Goal: Task Accomplishment & Management: Manage account settings

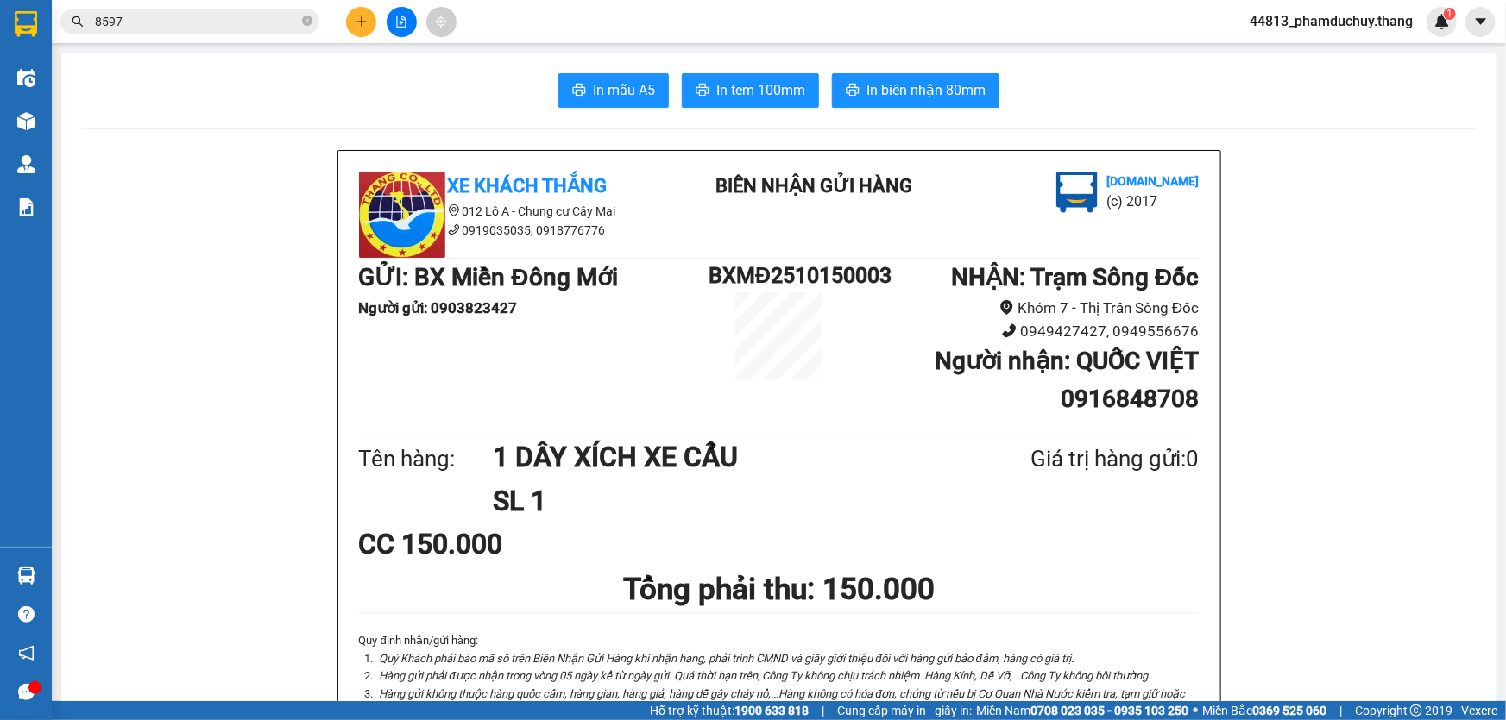
click at [1104, 74] on div "In mẫu A5 In tem 100mm In biên nhận 80mm" at bounding box center [778, 90] width 1393 height 35
click at [359, 19] on icon "plus" at bounding box center [361, 22] width 12 height 12
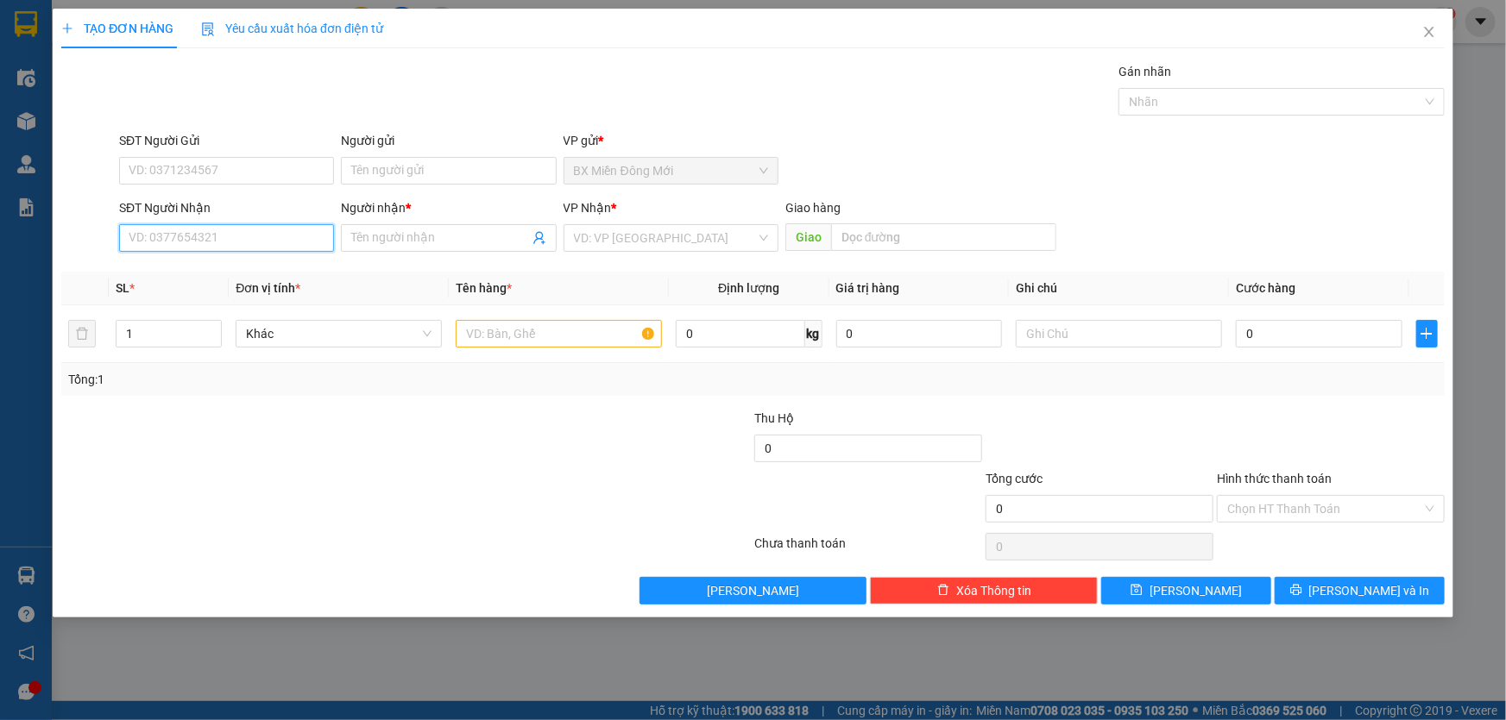
click at [262, 244] on input "SĐT Người Nhận" at bounding box center [226, 238] width 215 height 28
click at [377, 237] on input "Người nhận *" at bounding box center [439, 238] width 177 height 19
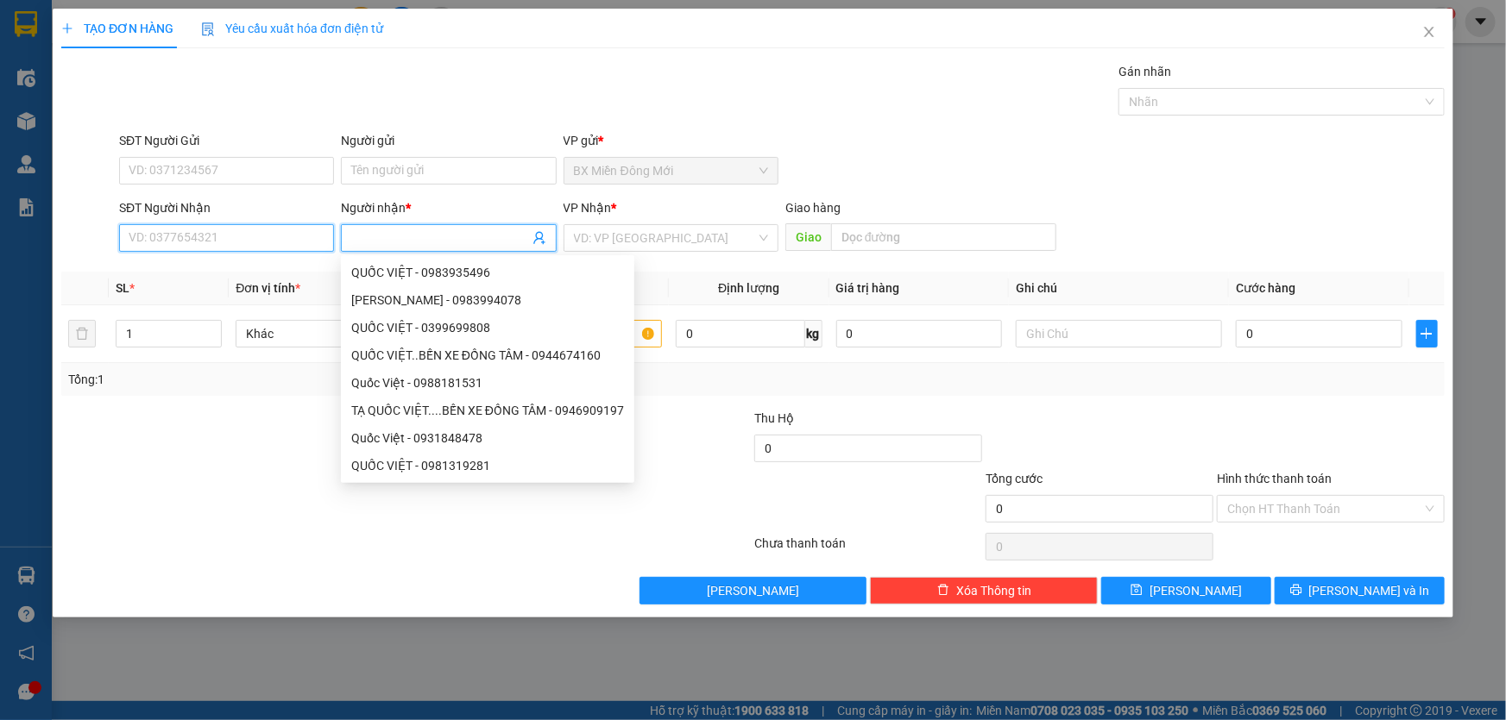
click at [292, 236] on input "SĐT Người Nhận" at bounding box center [226, 238] width 215 height 28
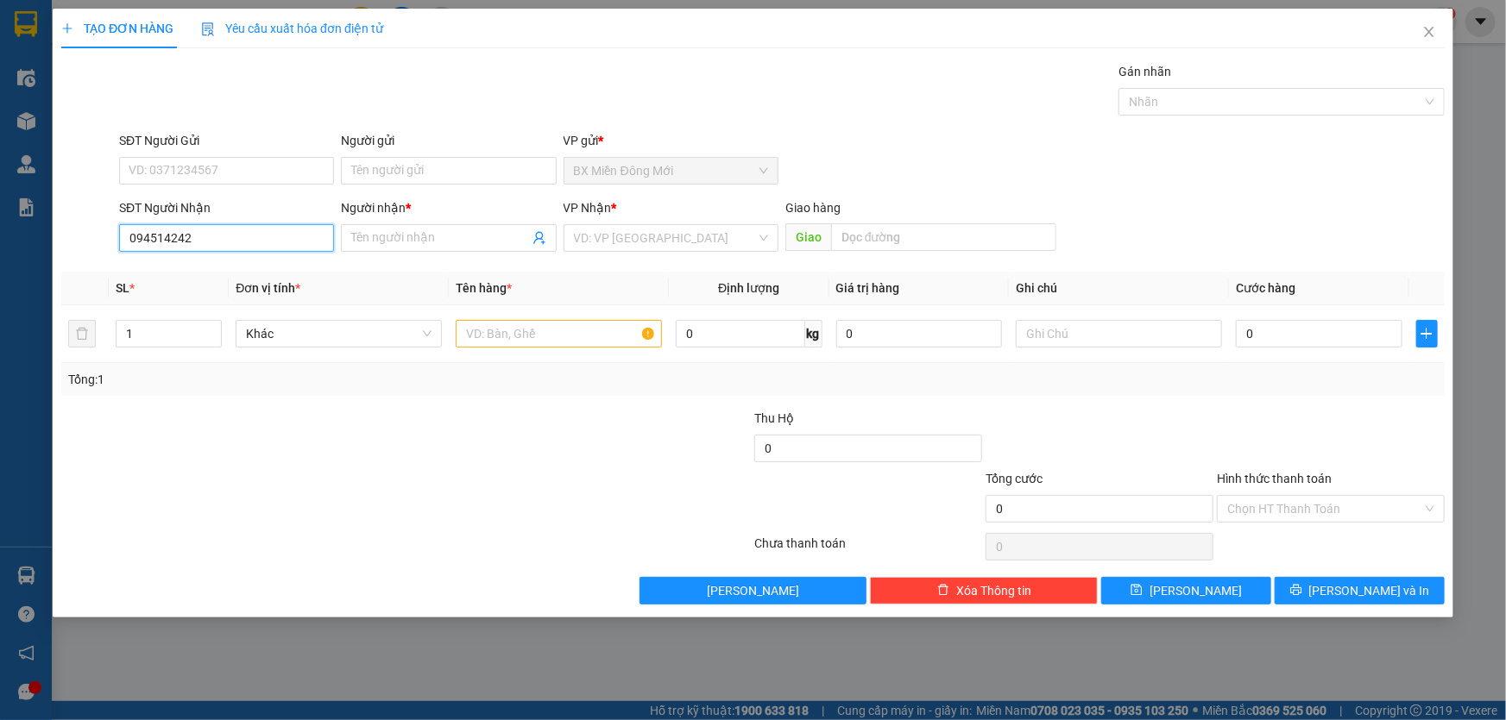
type input "0945142424"
click at [252, 267] on div "0945142424 - [PERSON_NAME]" at bounding box center [226, 272] width 194 height 19
type input "THÚY"
type input "XÀO LƯỚI"
type input "0945142424"
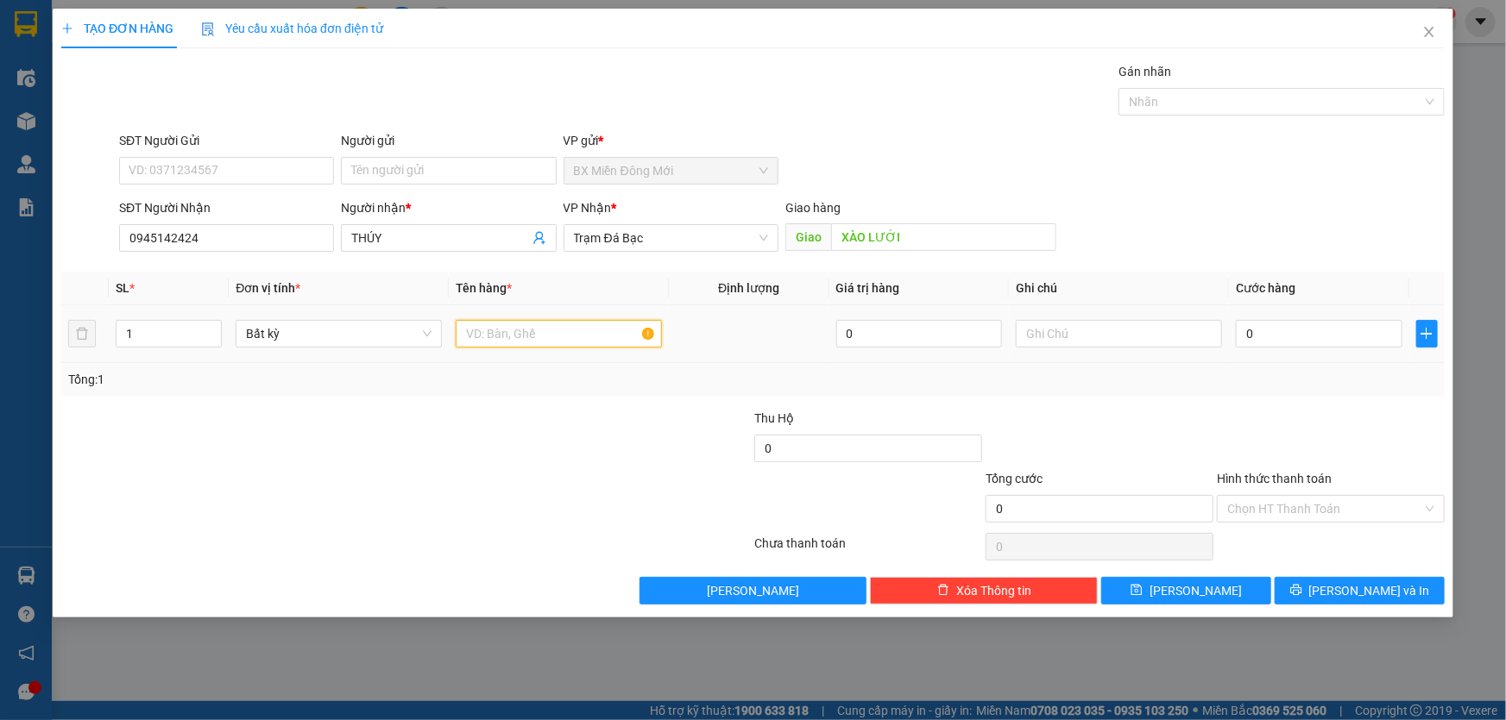
click at [510, 324] on input "text" at bounding box center [559, 334] width 206 height 28
type input "1 thùng"
click at [1268, 337] on input "0" at bounding box center [1318, 334] width 167 height 28
type input "6"
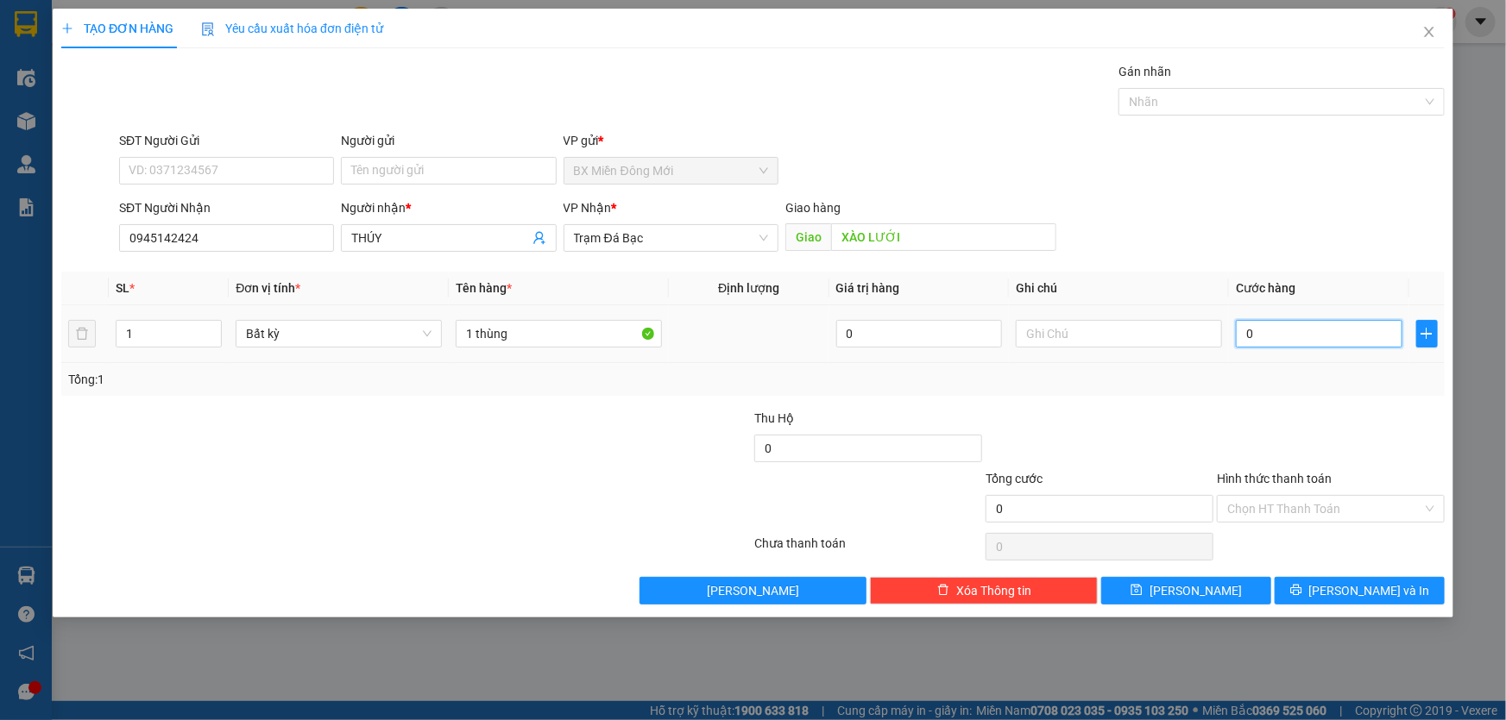
type input "6"
type input "60"
type input "600"
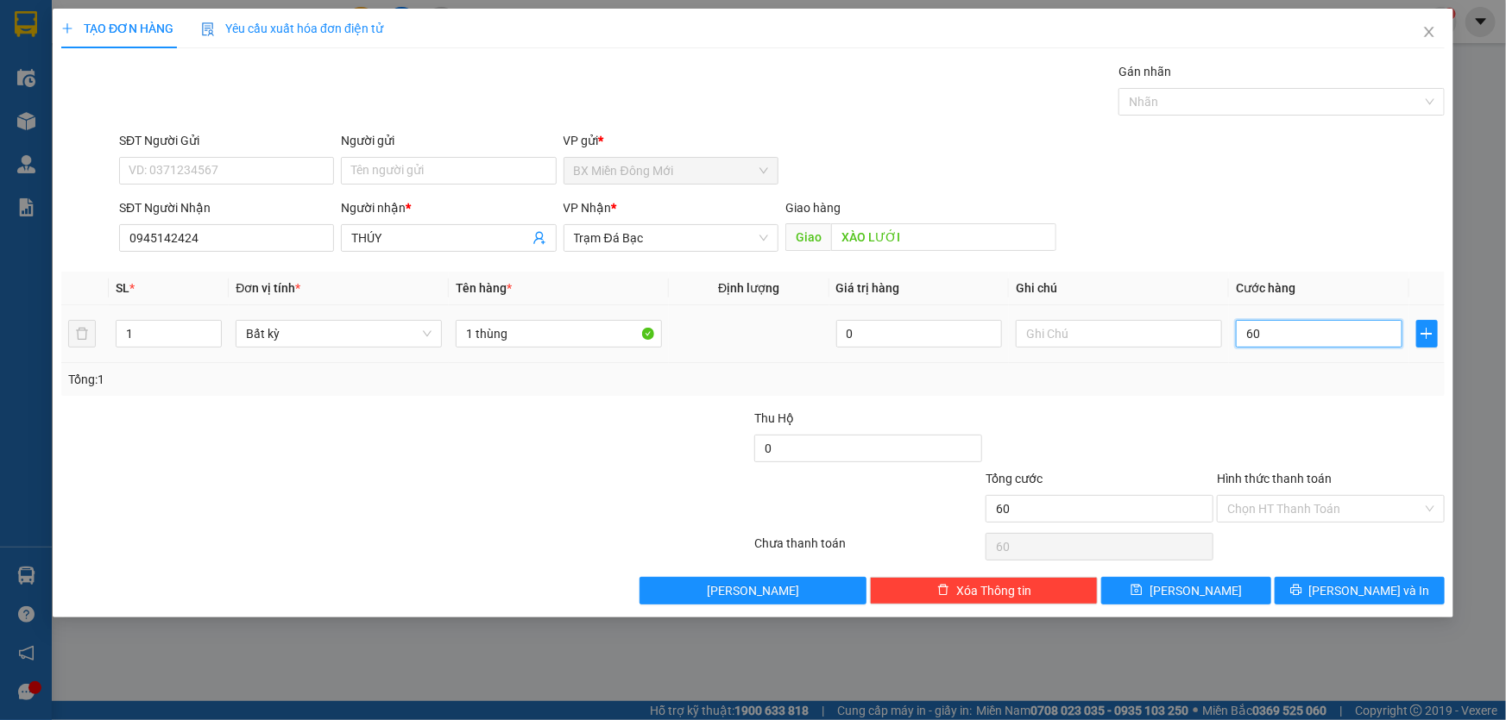
type input "600"
type input "6.000"
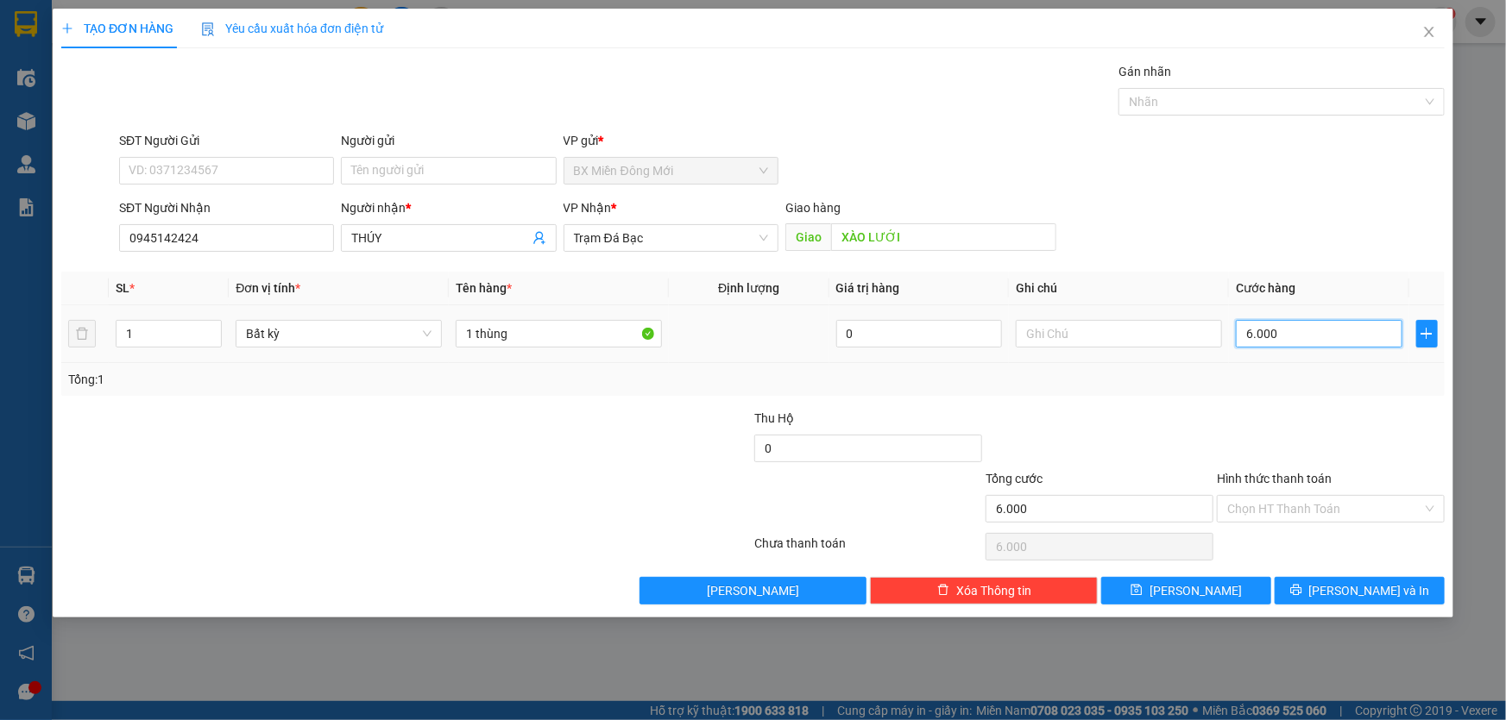
type input "60.000"
click at [1229, 244] on div "SĐT Người [PERSON_NAME] 0945142424 Người [PERSON_NAME] * [PERSON_NAME] [PERSON_…" at bounding box center [782, 228] width 1332 height 60
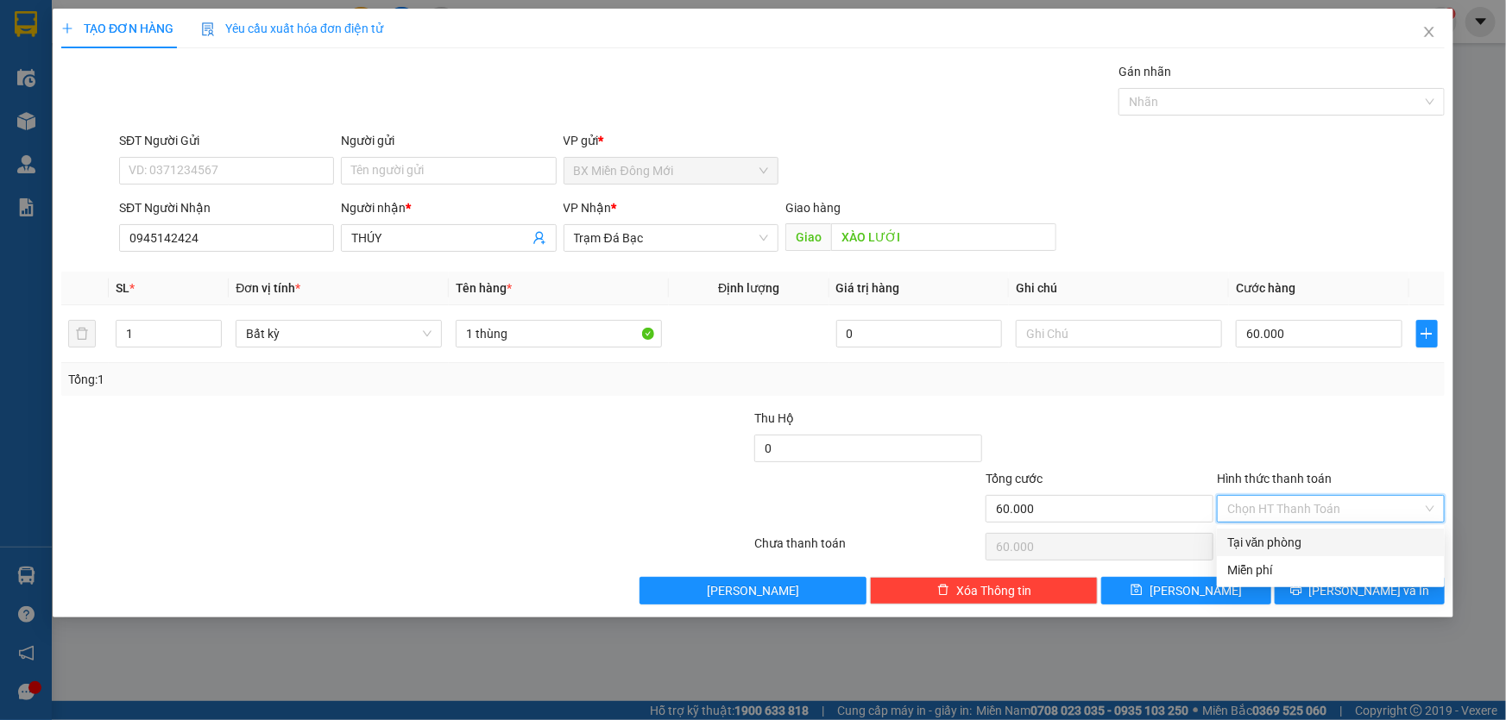
click at [1340, 500] on input "Hình thức thanh toán" at bounding box center [1324, 509] width 195 height 26
click at [1320, 542] on div "Tại văn phòng" at bounding box center [1330, 542] width 207 height 19
type input "0"
click at [1280, 513] on span "Tại văn phòng" at bounding box center [1330, 509] width 207 height 26
click at [1296, 538] on div "Tại văn phòng" at bounding box center [1330, 542] width 207 height 19
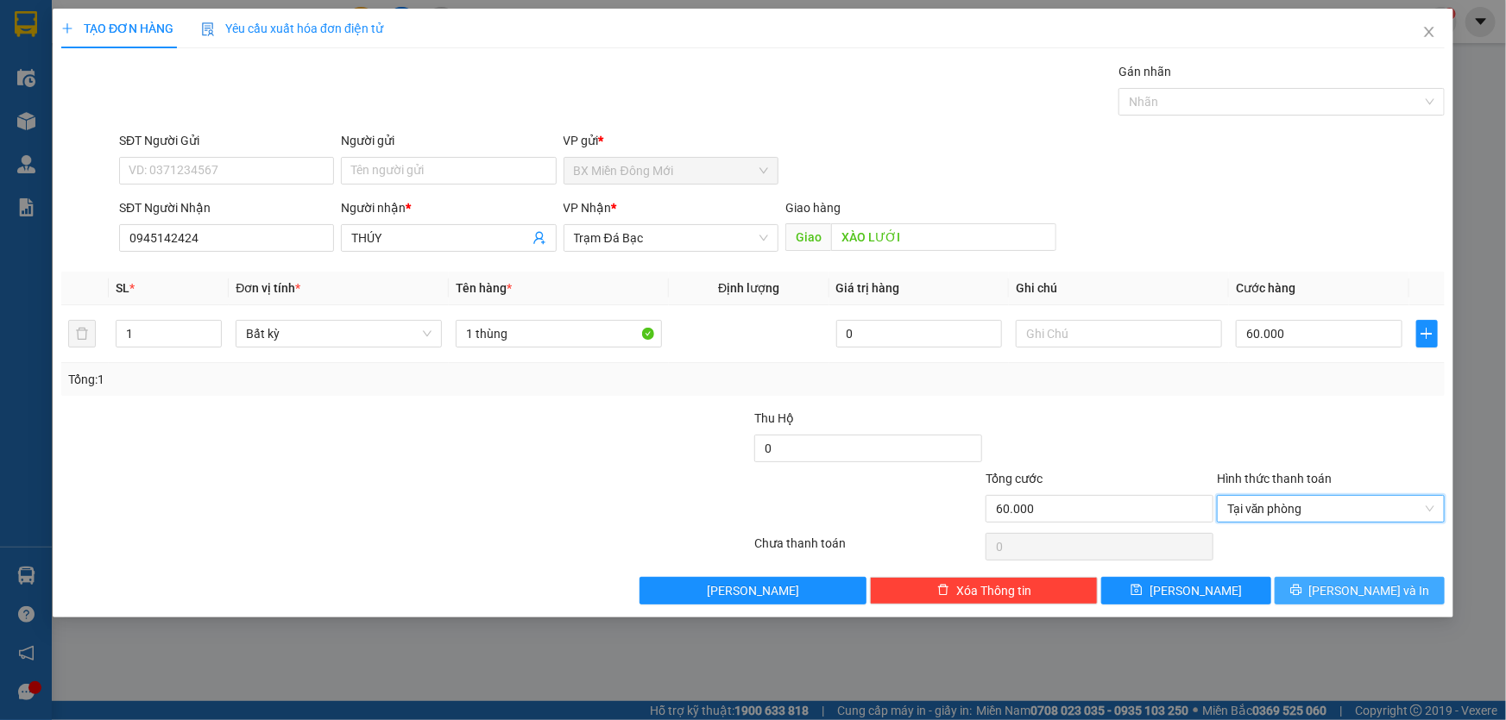
click at [1302, 584] on icon "printer" at bounding box center [1296, 590] width 12 height 12
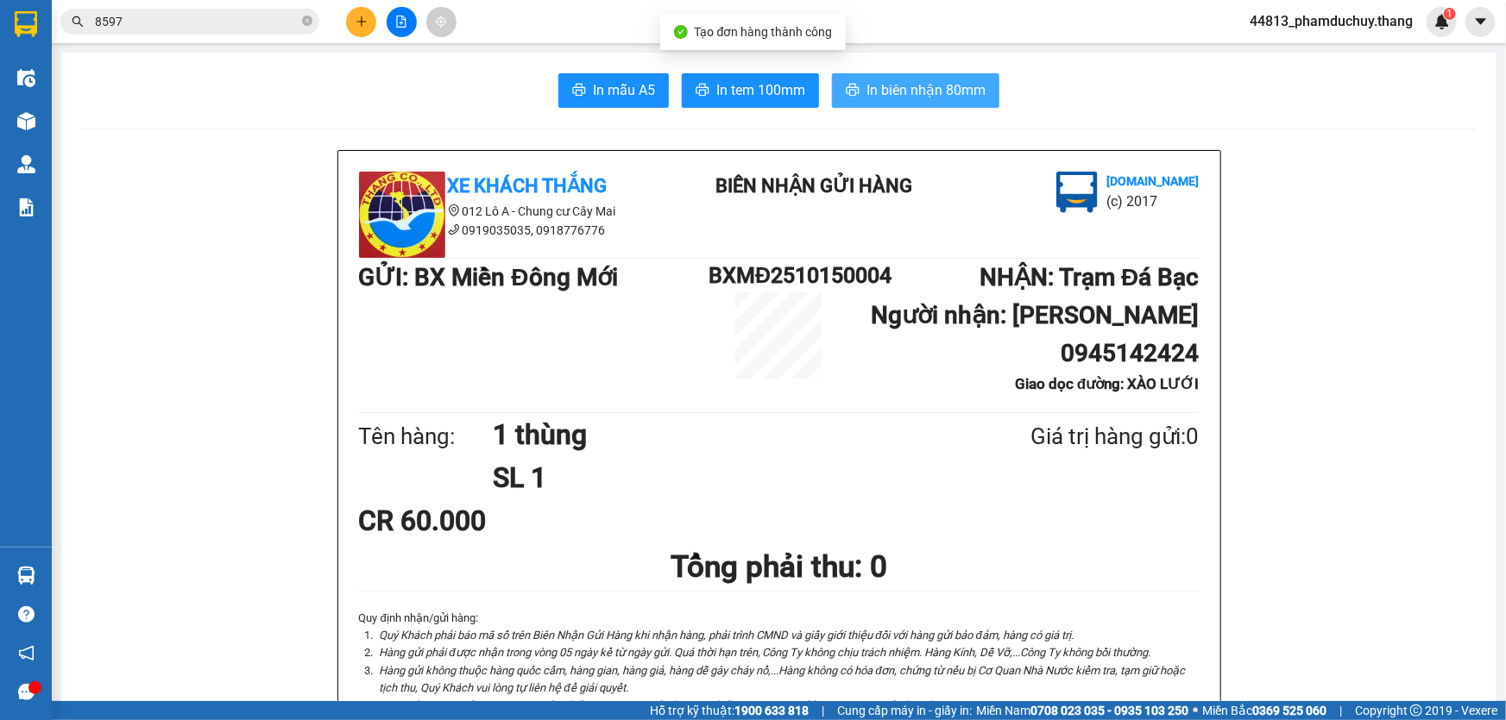
click at [869, 90] on span "In biên nhận 80mm" at bounding box center [925, 90] width 119 height 22
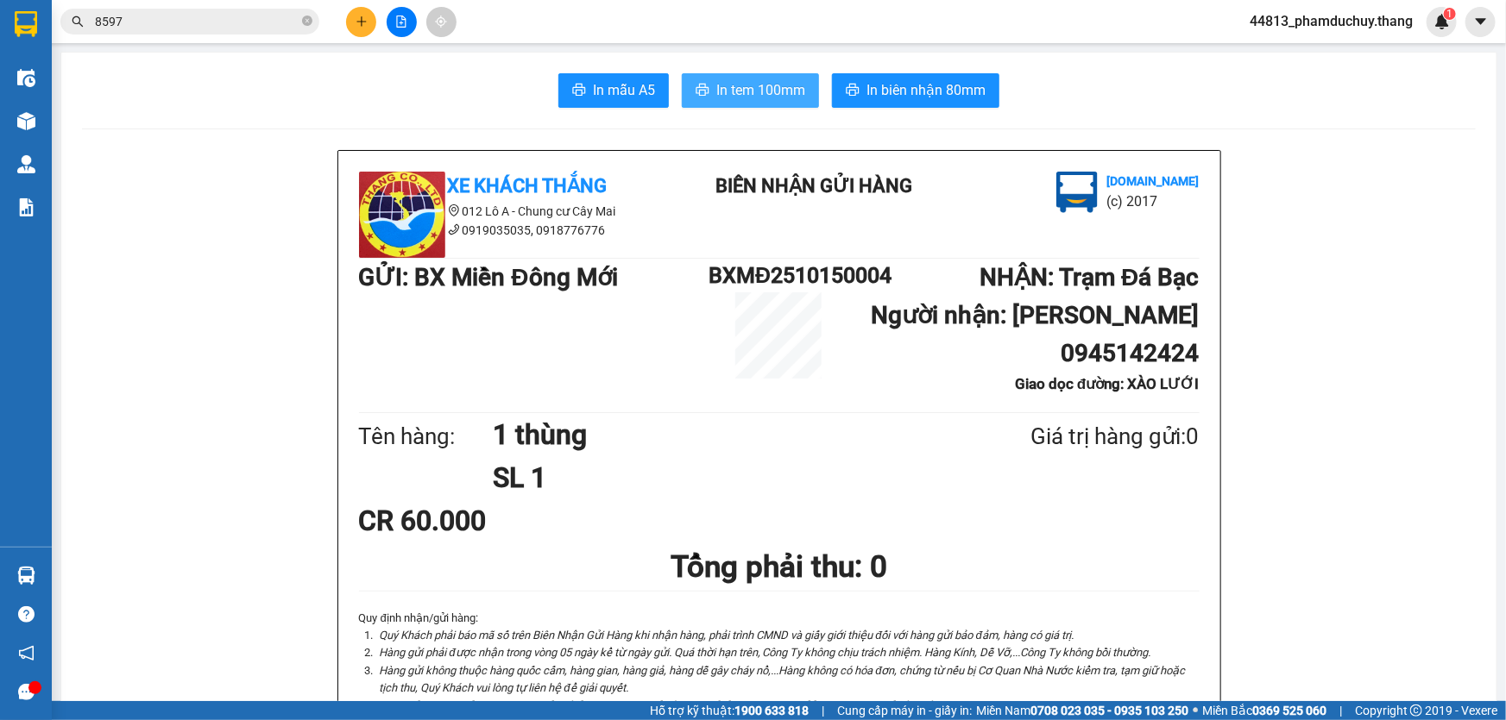
click at [757, 94] on span "In tem 100mm" at bounding box center [760, 90] width 89 height 22
click at [267, 25] on input "8597" at bounding box center [197, 21] width 204 height 19
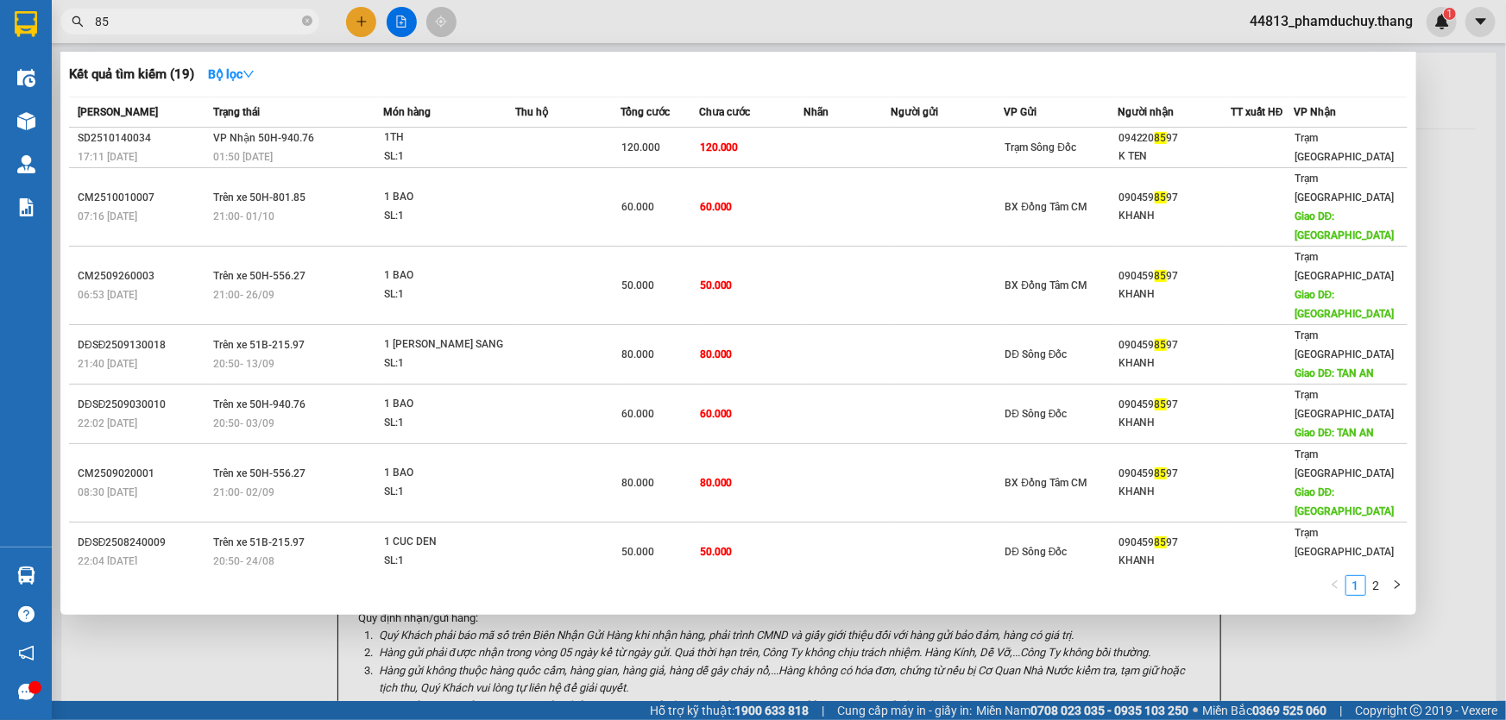
type input "8"
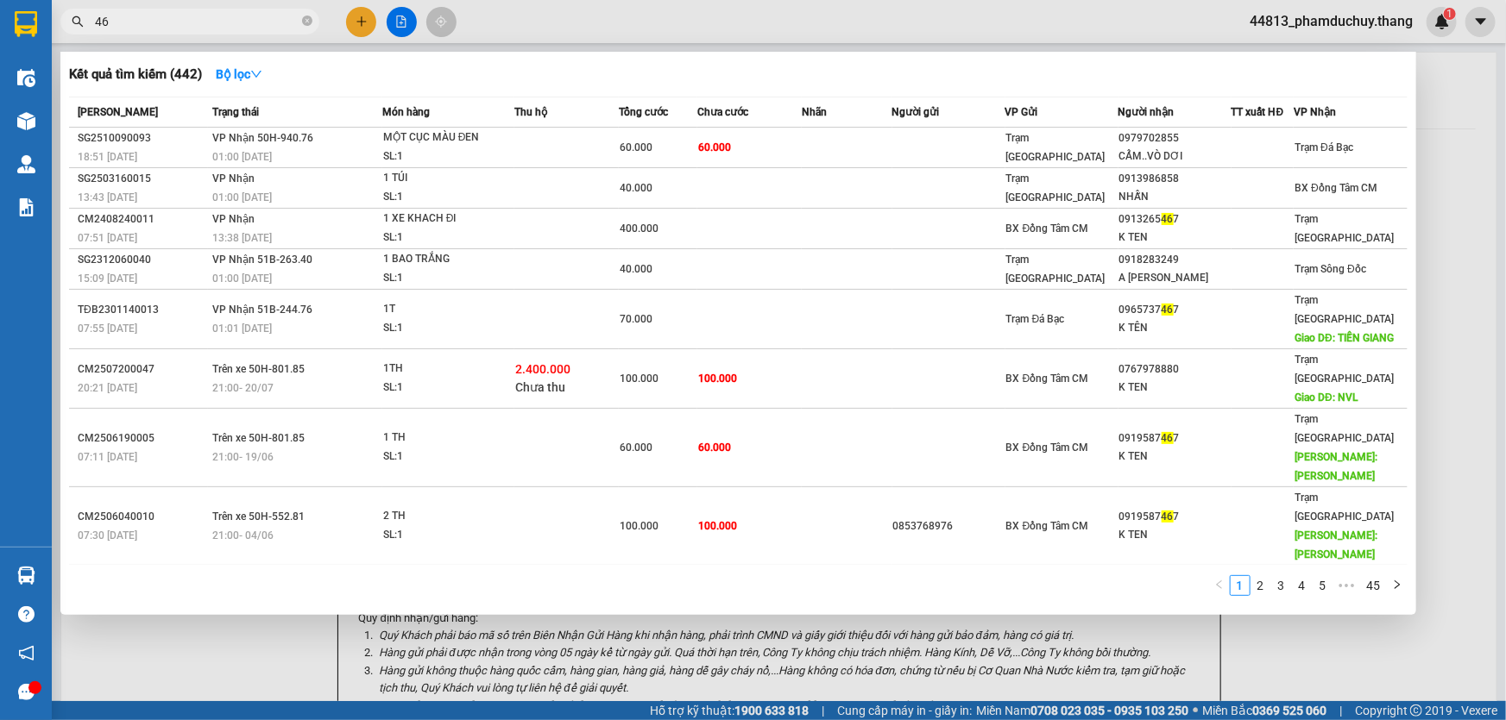
type input "4"
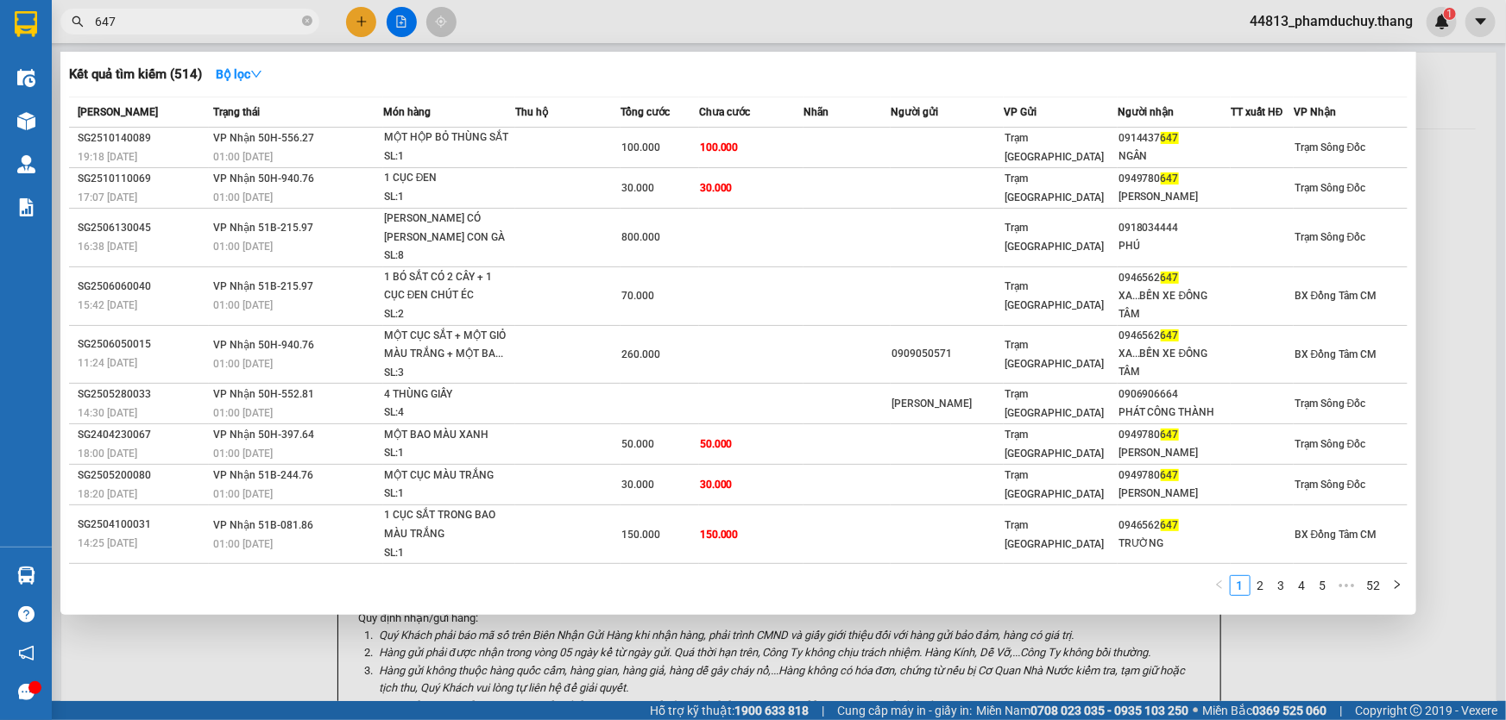
click at [189, 9] on span "647" at bounding box center [189, 22] width 259 height 26
drag, startPoint x: 181, startPoint y: 19, endPoint x: 90, endPoint y: 26, distance: 91.7
click at [90, 26] on span "647" at bounding box center [189, 22] width 259 height 26
paste input "0392852"
type input "0392852647"
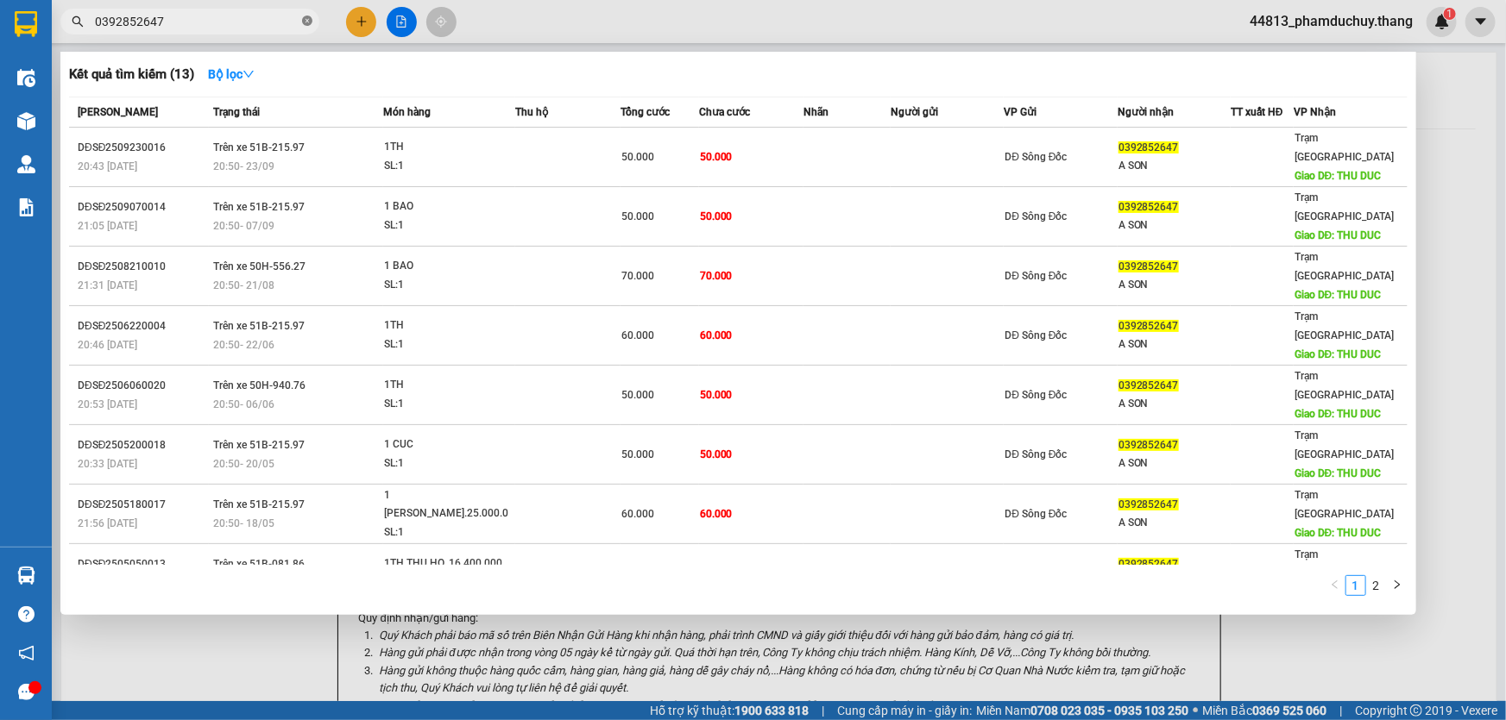
click at [305, 18] on icon "close-circle" at bounding box center [307, 21] width 10 height 10
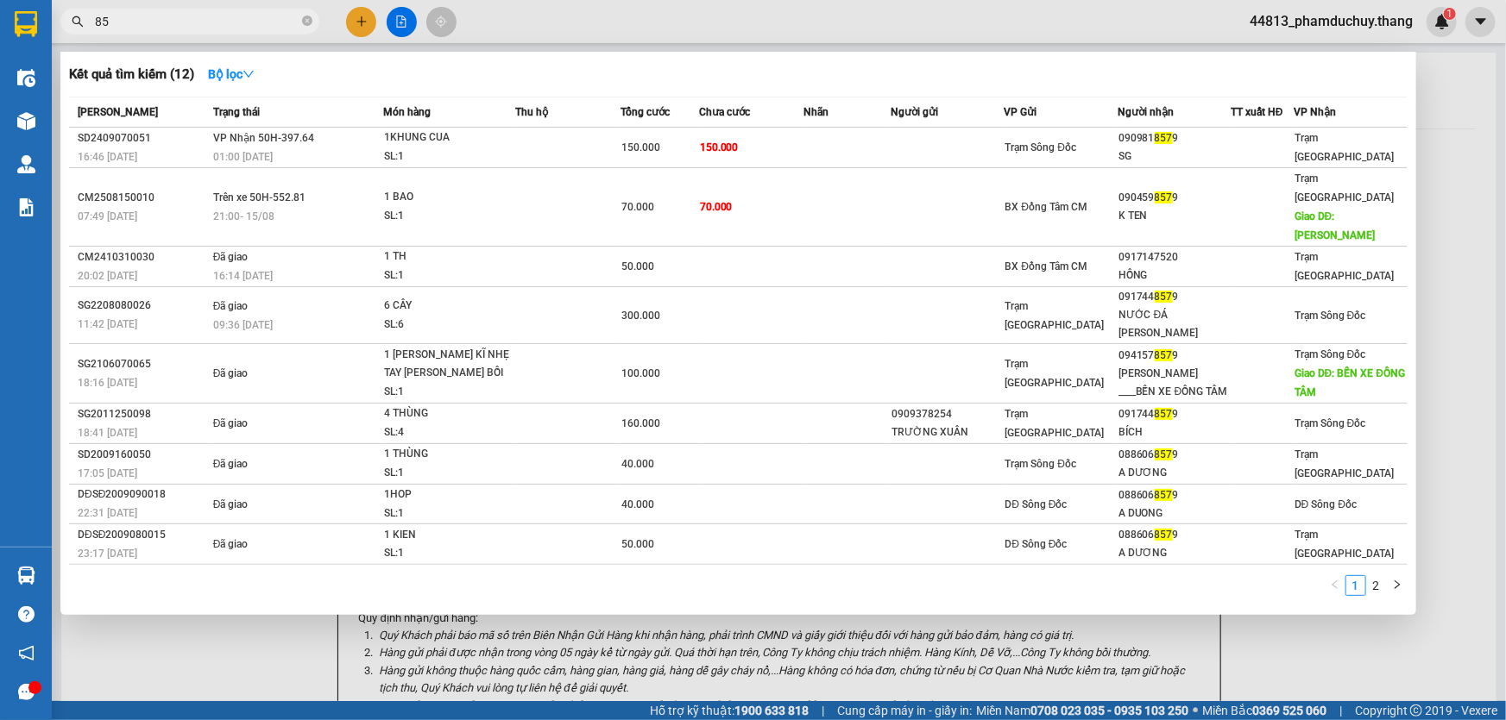
type input "8"
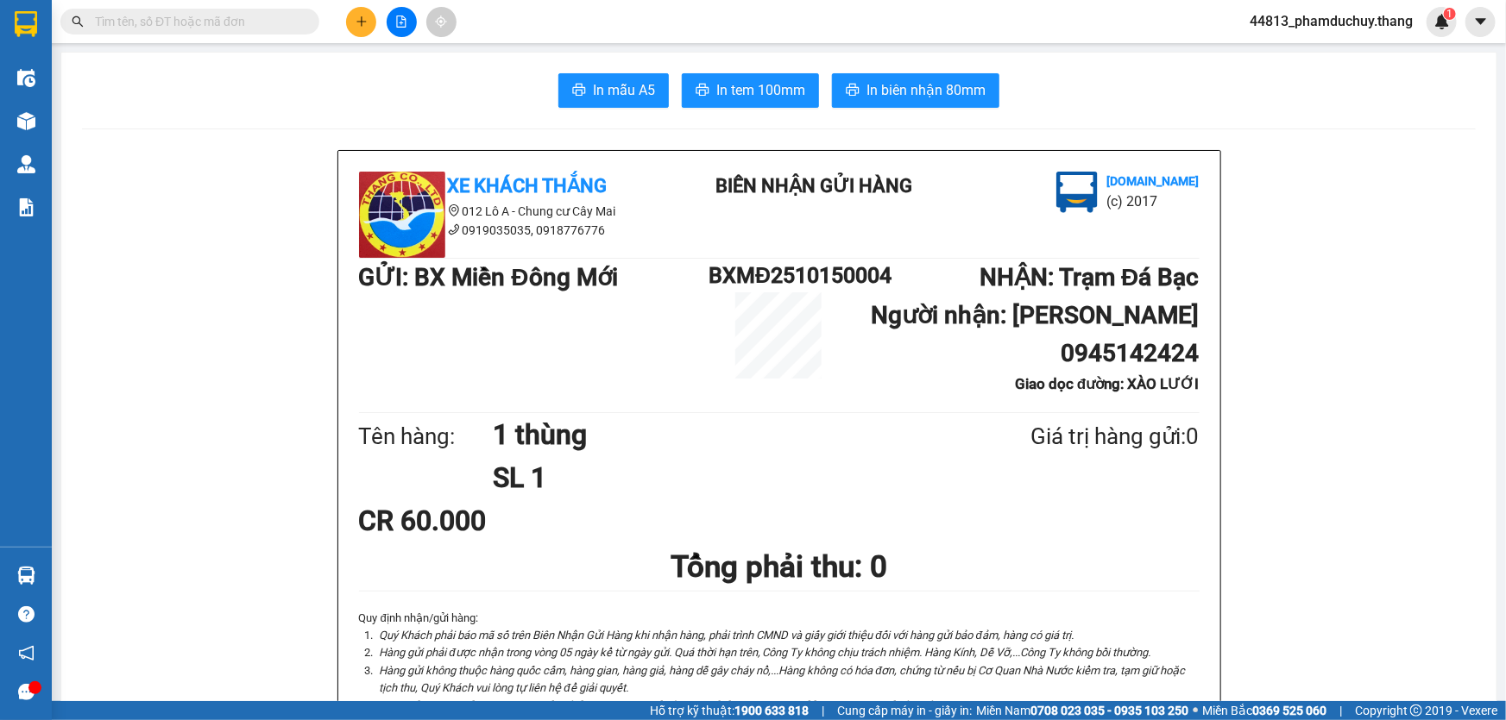
click at [569, 32] on div "Kết quả [PERSON_NAME] ( 154 ) Bộ lọc Mã ĐH Trạng thái Món hàng Thu hộ Tổng [PER…" at bounding box center [753, 21] width 1506 height 43
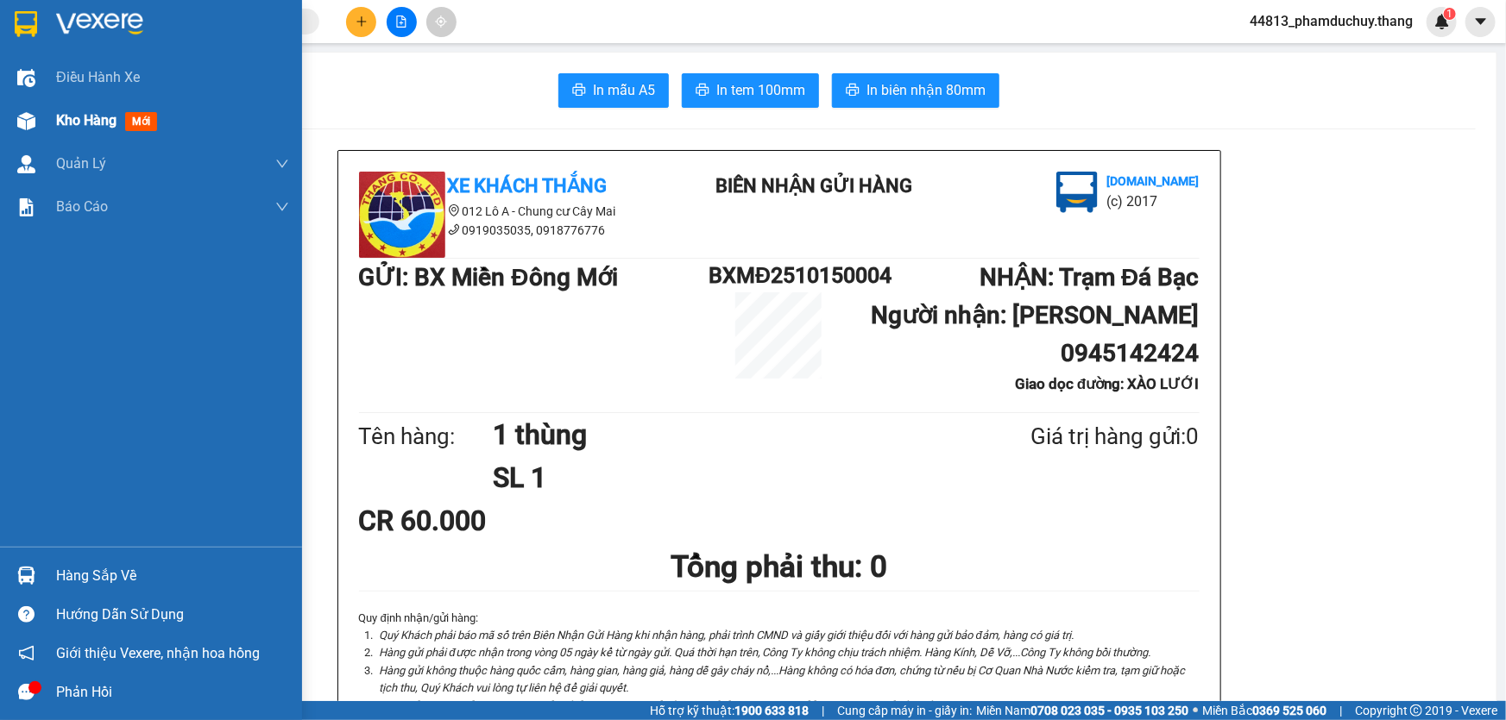
click at [23, 123] on img at bounding box center [26, 121] width 18 height 18
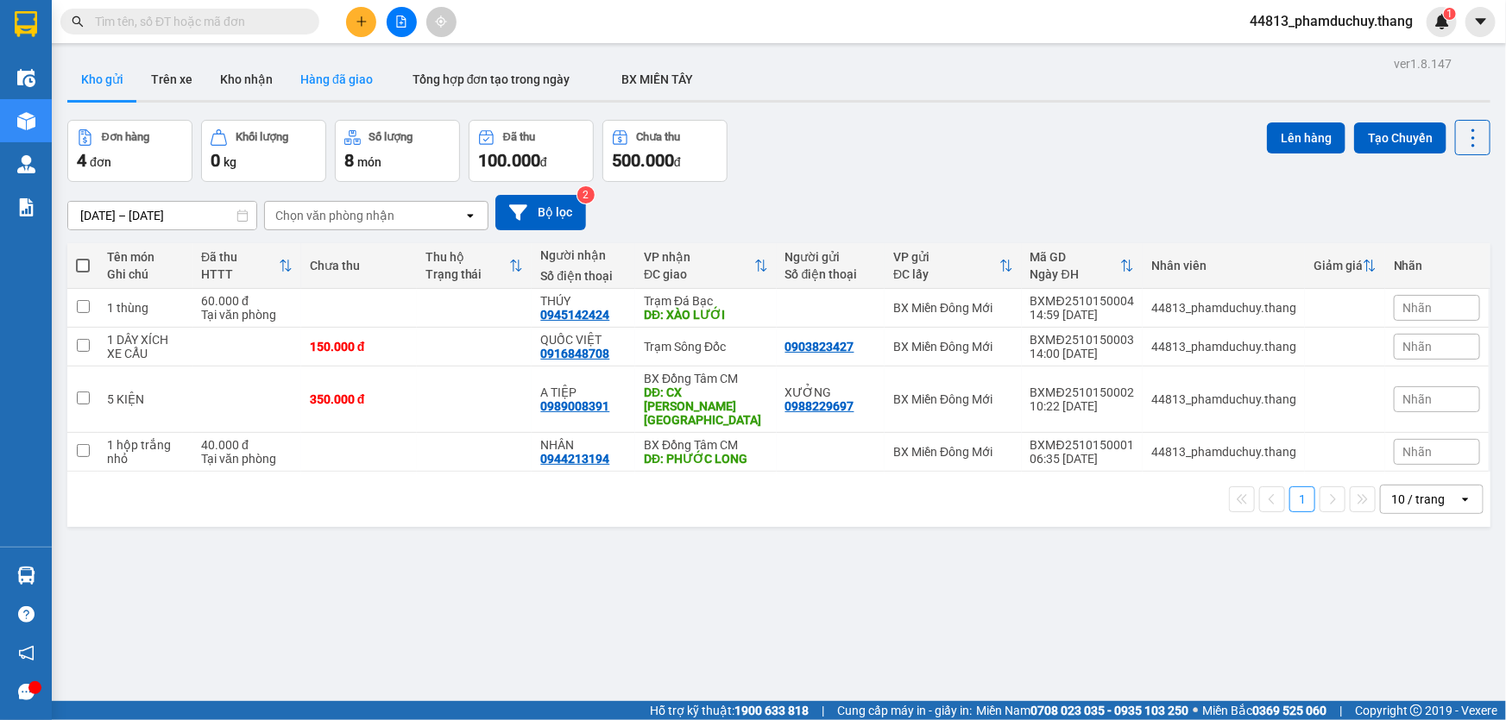
click at [348, 70] on button "Hàng đã giao" at bounding box center [336, 79] width 100 height 41
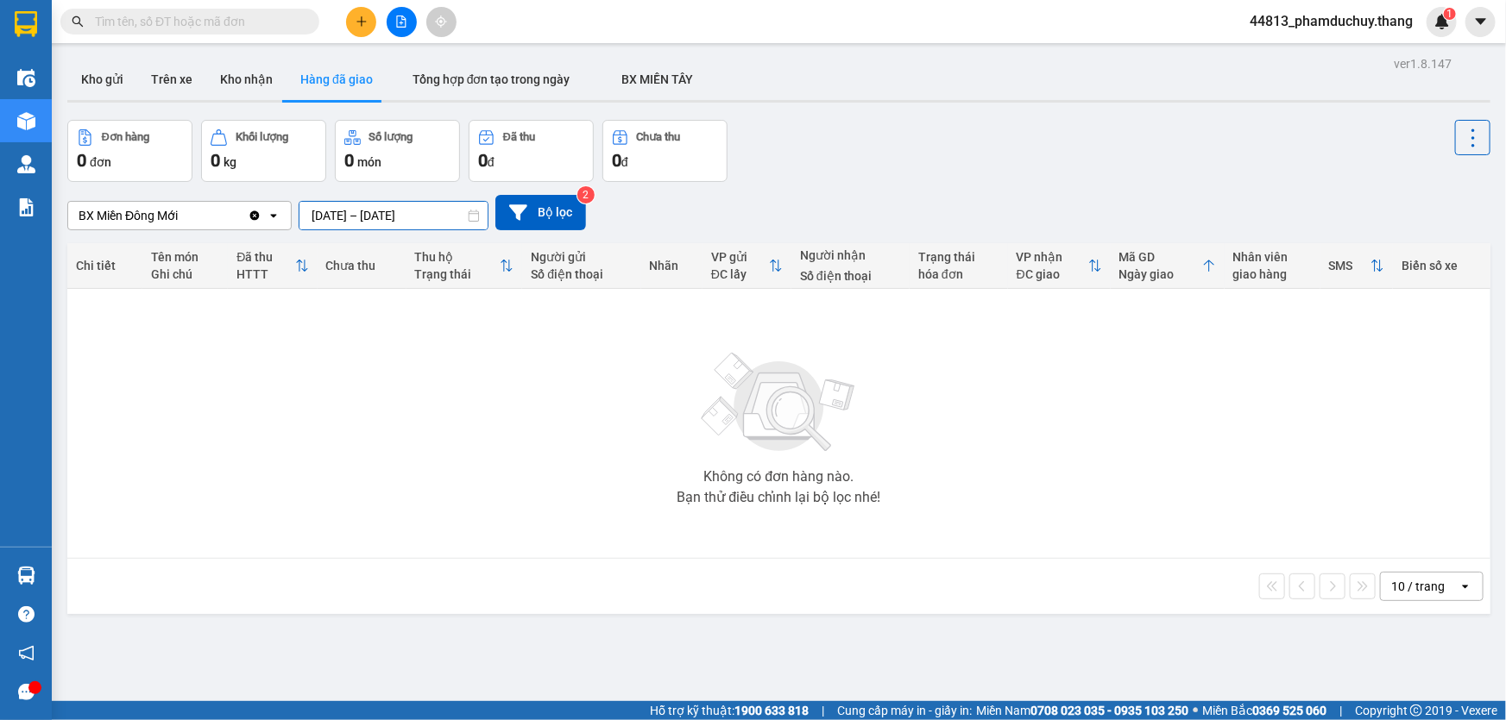
click at [424, 215] on input "[DATE] – [DATE]" at bounding box center [393, 216] width 188 height 28
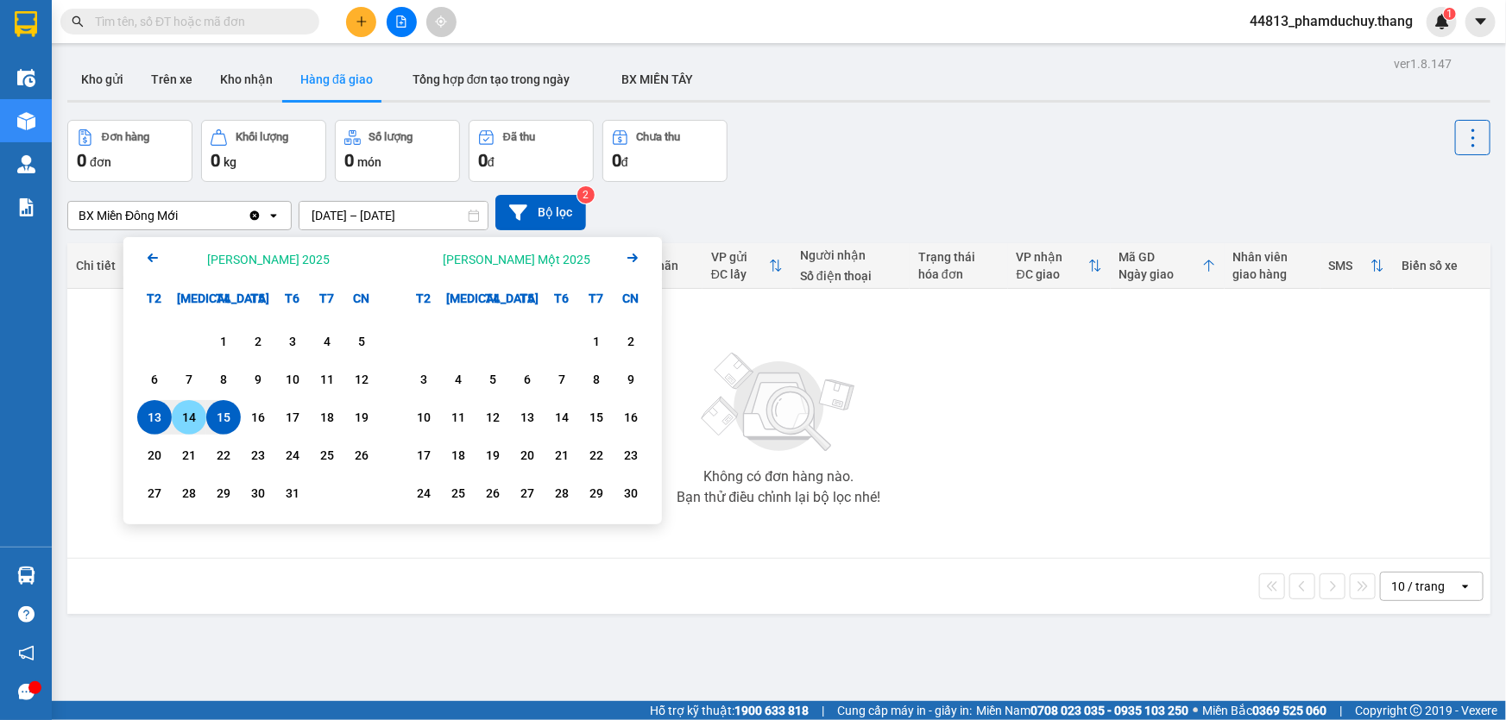
click at [186, 416] on div "14" at bounding box center [189, 417] width 24 height 21
click at [223, 412] on div "15" at bounding box center [223, 417] width 24 height 21
type input "[DATE] – [DATE]"
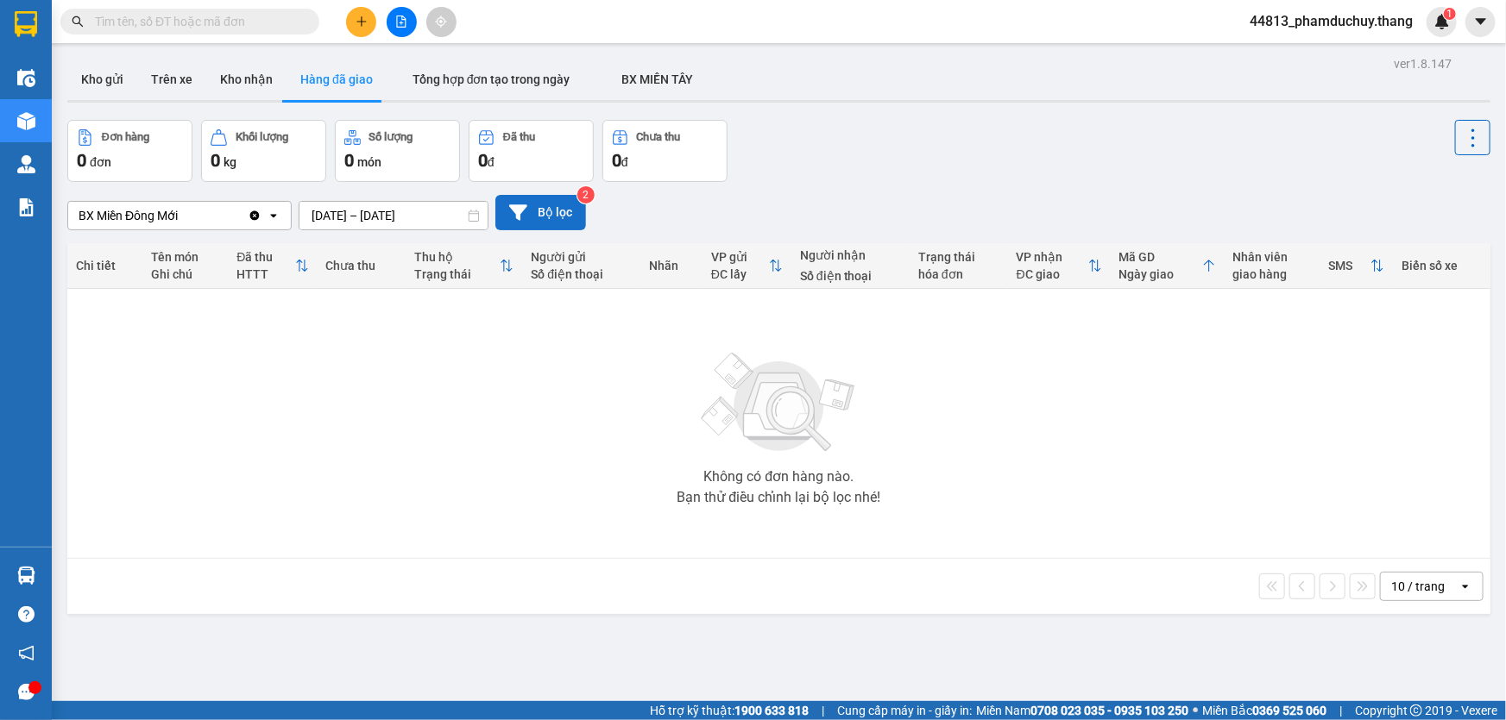
click at [565, 222] on button "Bộ lọc" at bounding box center [540, 212] width 91 height 35
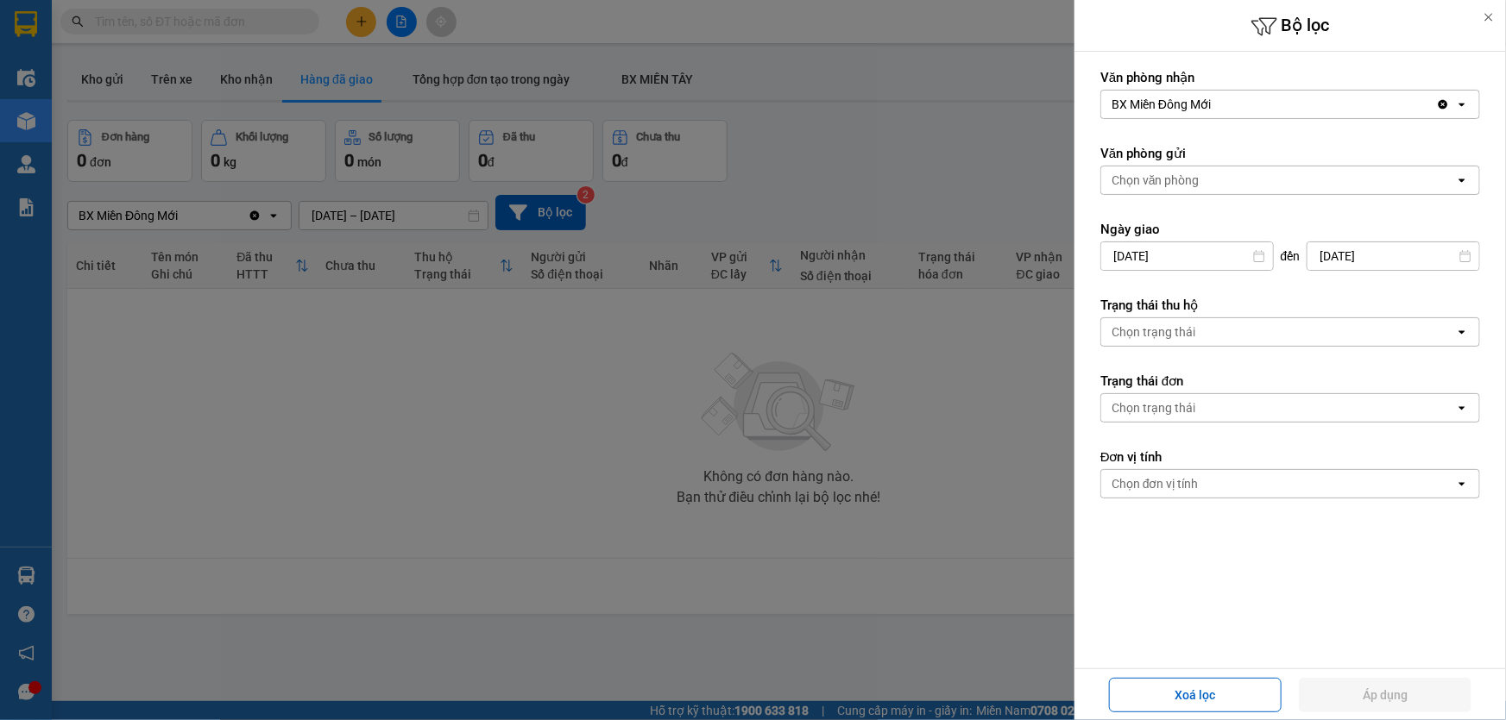
click at [1277, 405] on div "Chọn trạng thái" at bounding box center [1278, 408] width 354 height 28
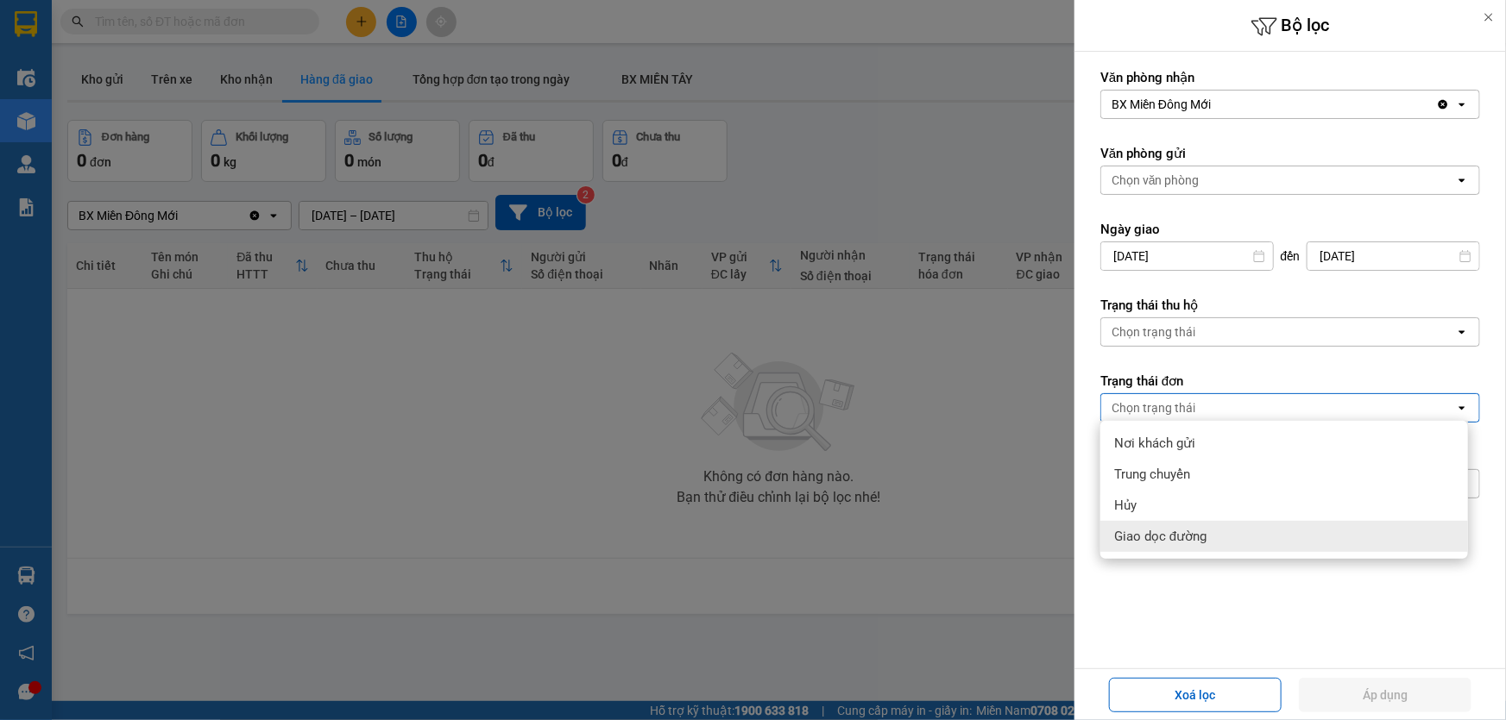
click at [1251, 594] on form "Văn [PERSON_NAME] BX Miền Đông Mới Clear value open Văn phòng gửi [PERSON_NAME]…" at bounding box center [1290, 361] width 380 height 585
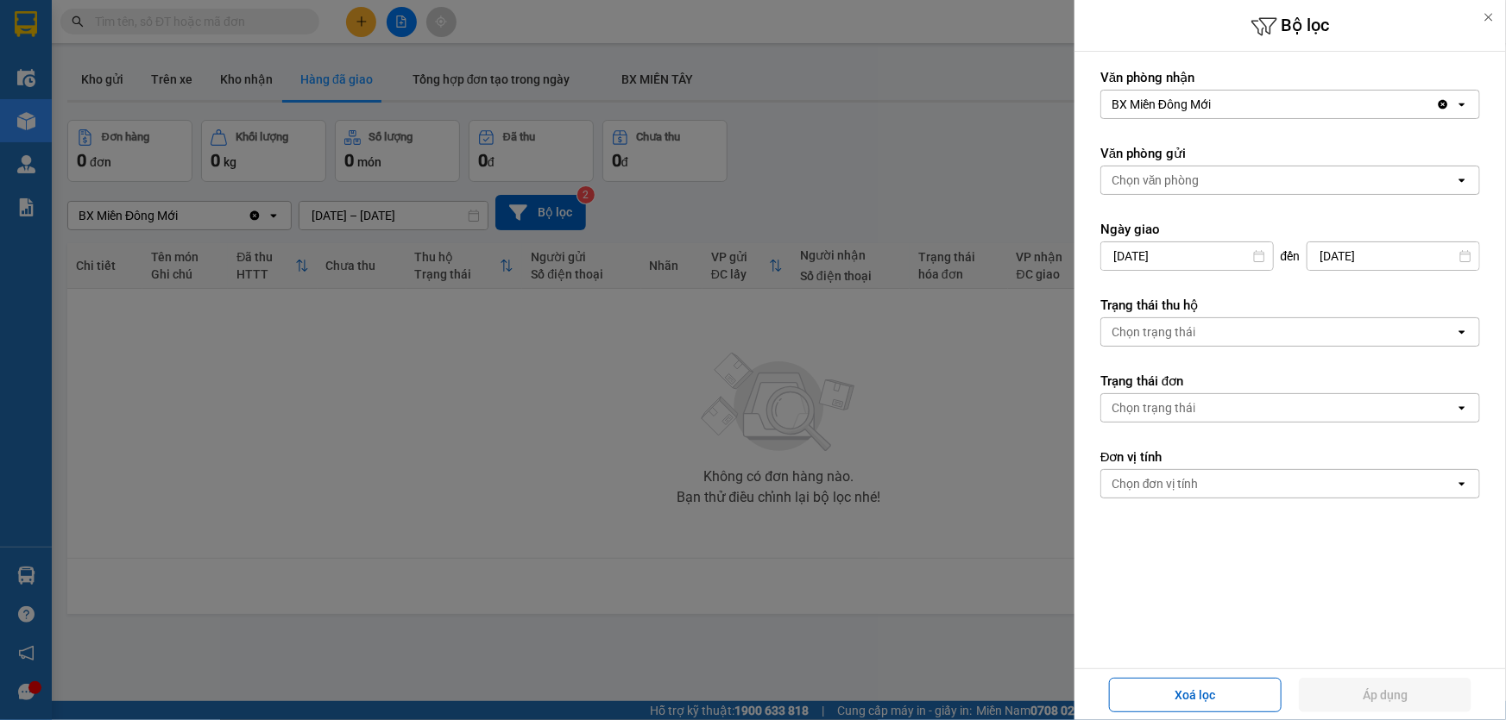
click at [1210, 486] on div "Chọn đơn vị tính" at bounding box center [1278, 484] width 354 height 28
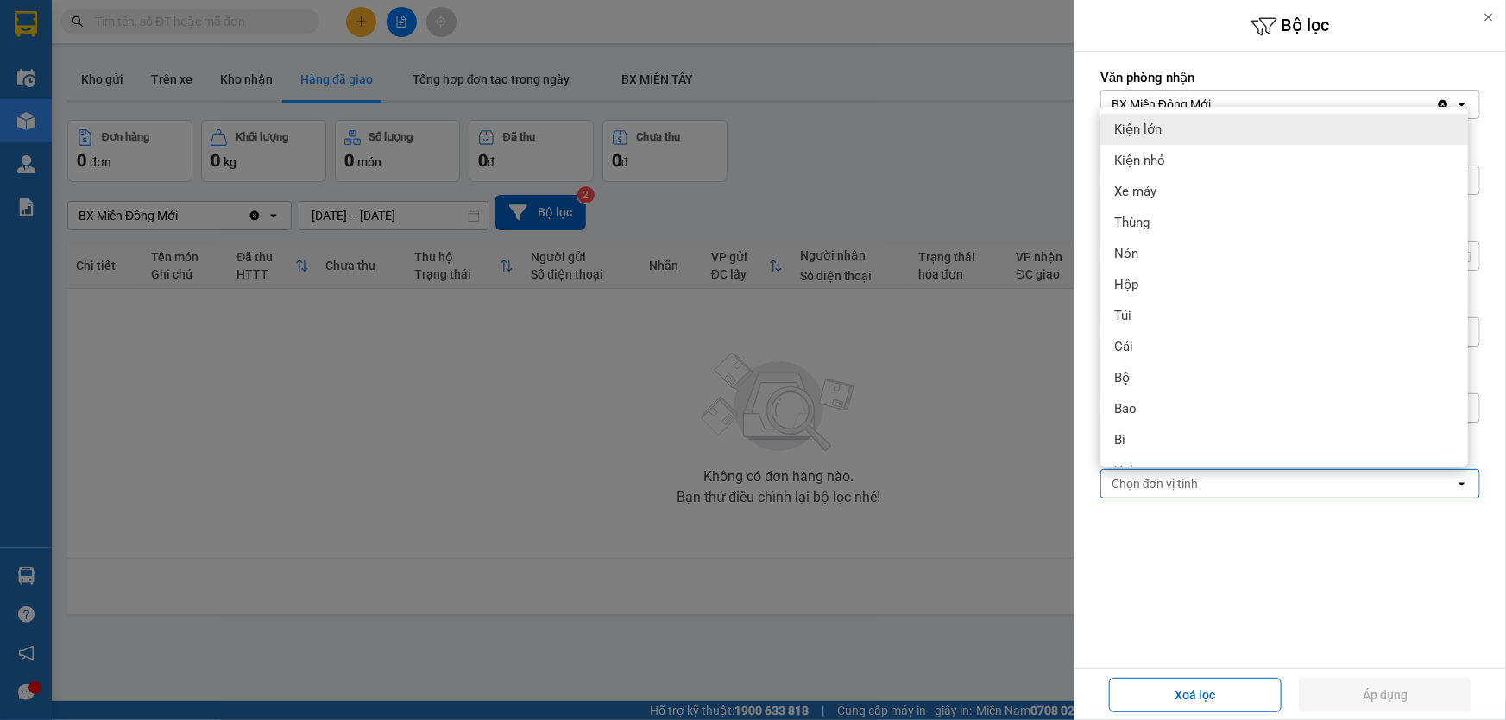
click at [1229, 541] on form "Văn [PERSON_NAME] BX Miền Đông Mới Clear value open Văn phòng gửi [PERSON_NAME]…" at bounding box center [1290, 361] width 380 height 585
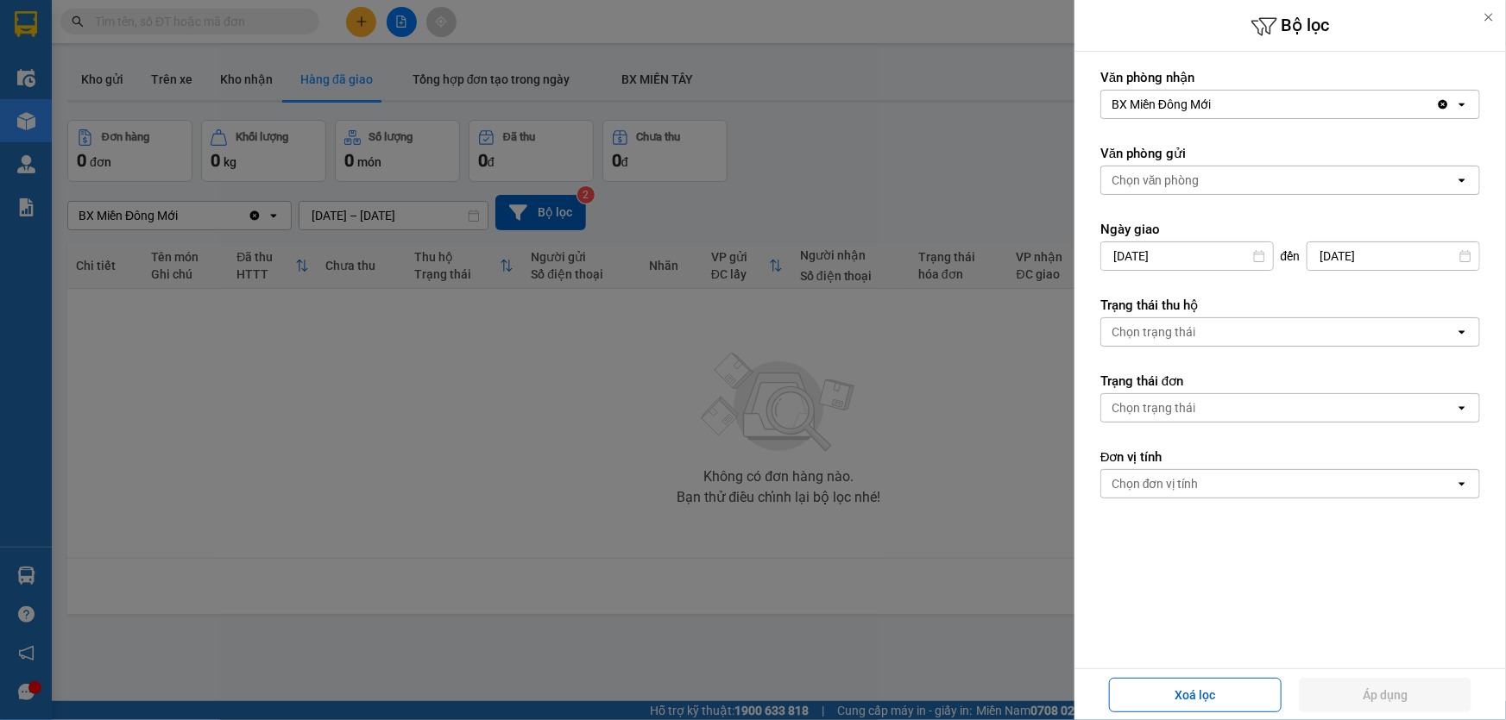
click at [1212, 336] on div "Chọn trạng thái" at bounding box center [1278, 332] width 354 height 28
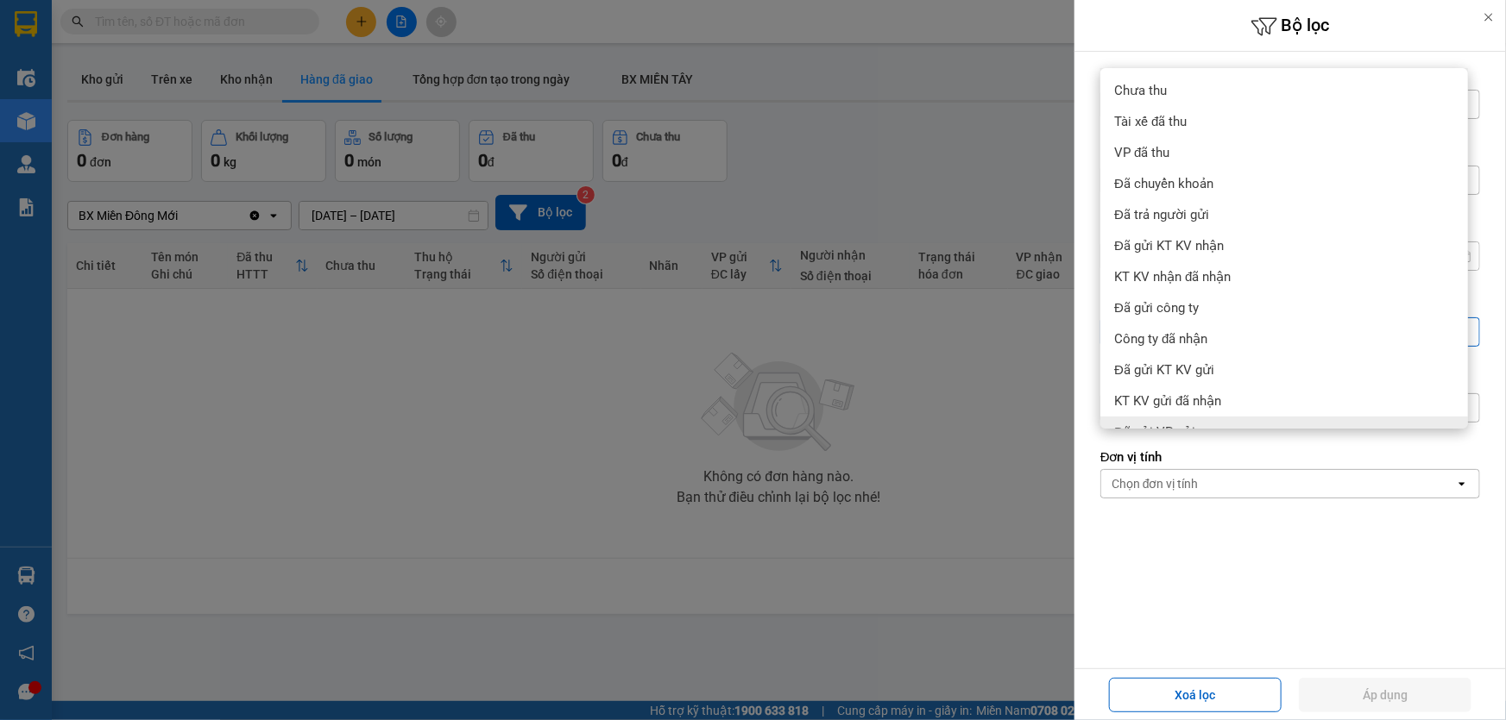
click at [1215, 519] on form "Văn [PERSON_NAME] BX Miền Đông Mới Clear value open Văn phòng gửi [PERSON_NAME]…" at bounding box center [1290, 361] width 380 height 585
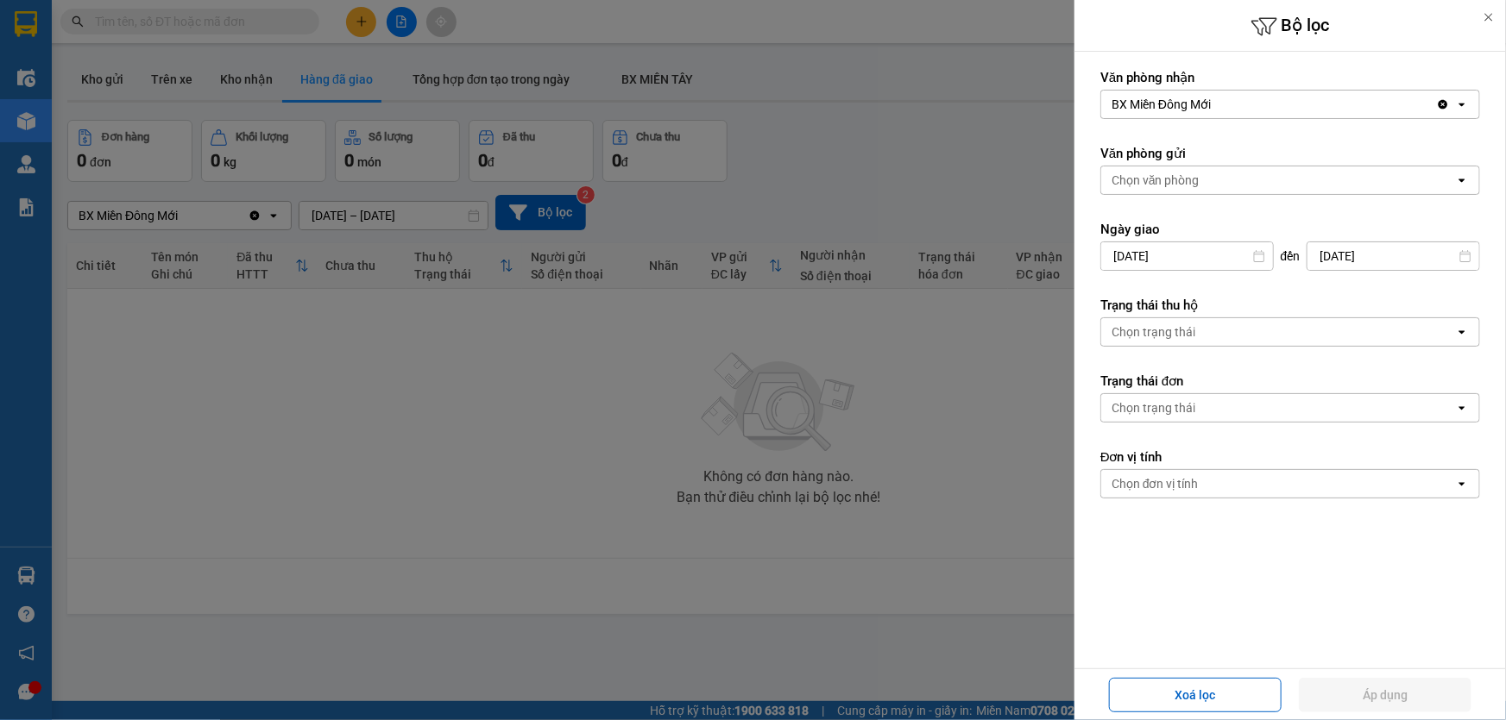
click at [1205, 181] on div "Chọn văn phòng" at bounding box center [1278, 181] width 354 height 28
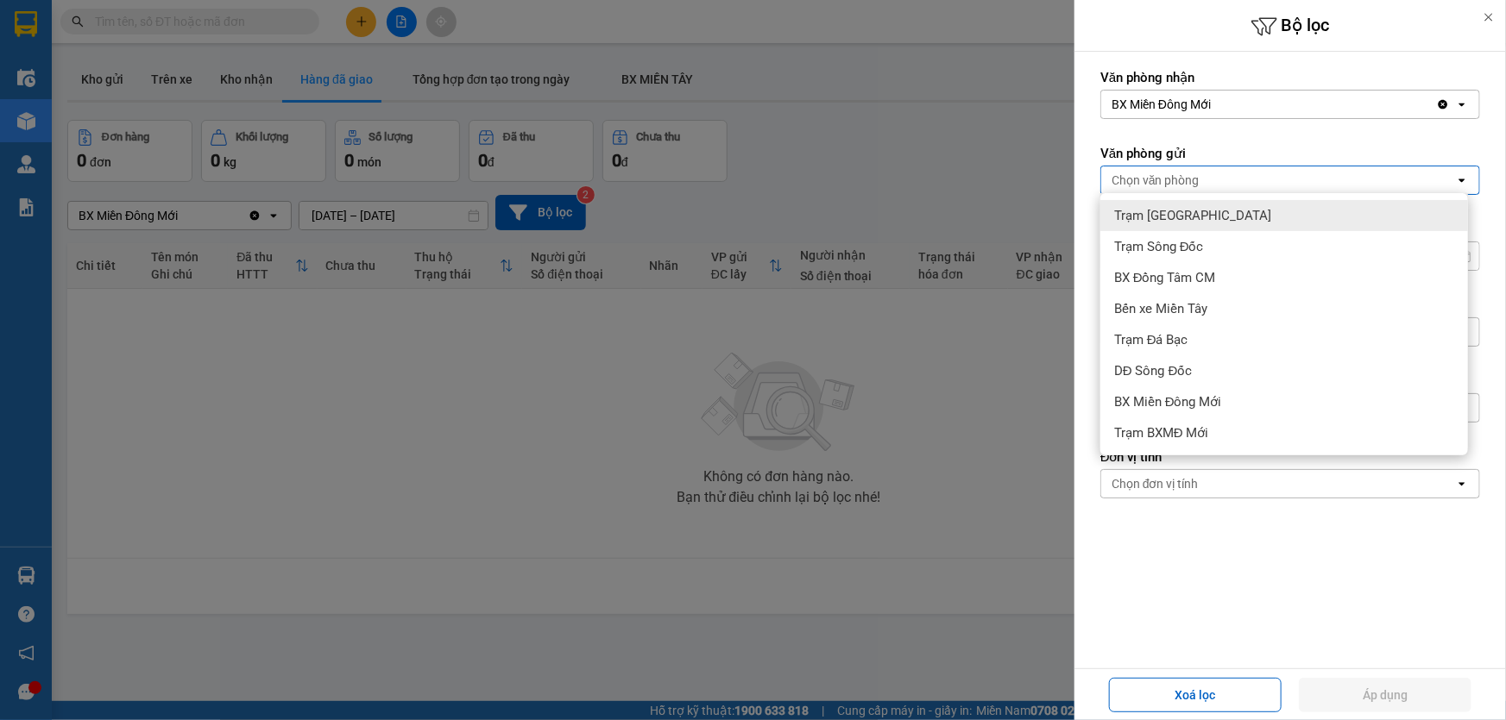
click at [1238, 139] on form "Văn [PERSON_NAME] BX Miền Đông Mới Clear value open Văn phòng gửi [PERSON_NAME]…" at bounding box center [1290, 361] width 380 height 585
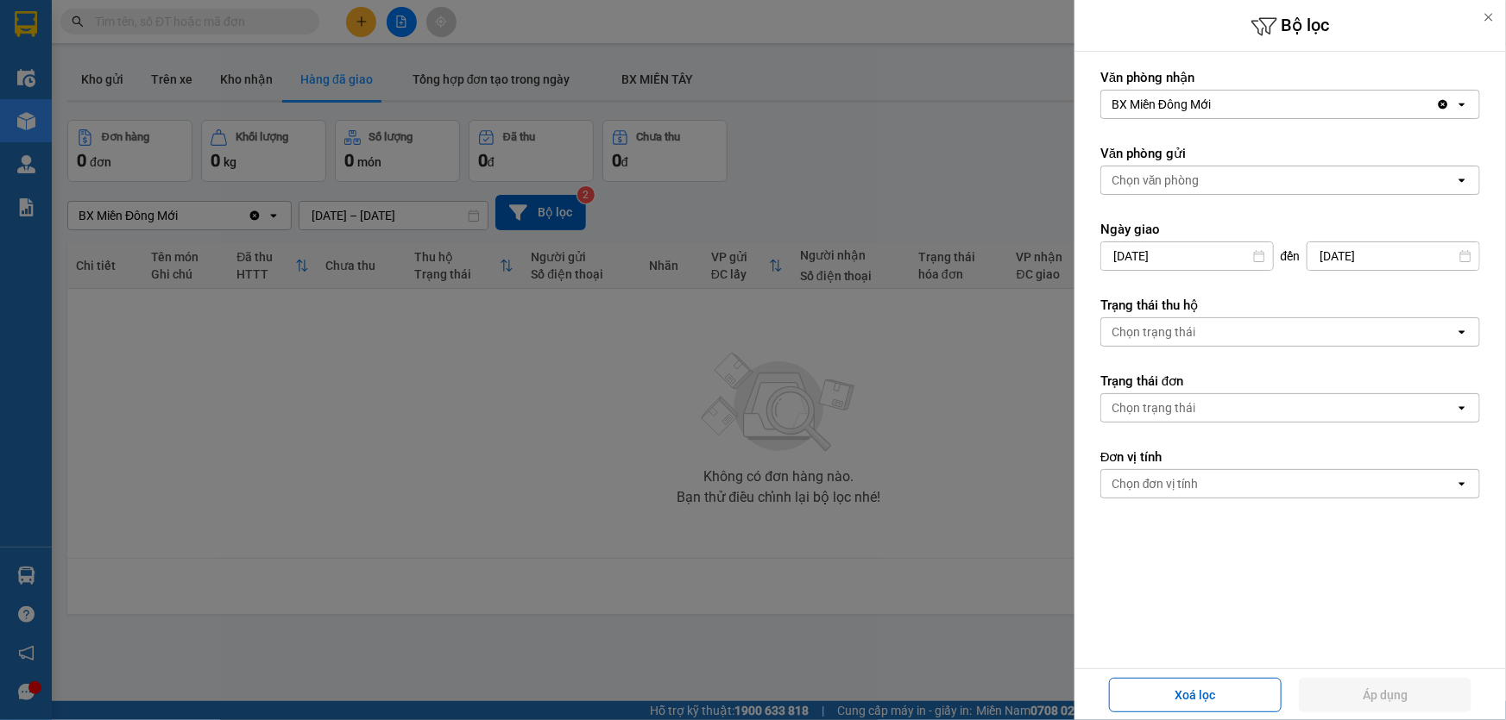
click at [1218, 180] on div "Chọn văn phòng" at bounding box center [1278, 181] width 354 height 28
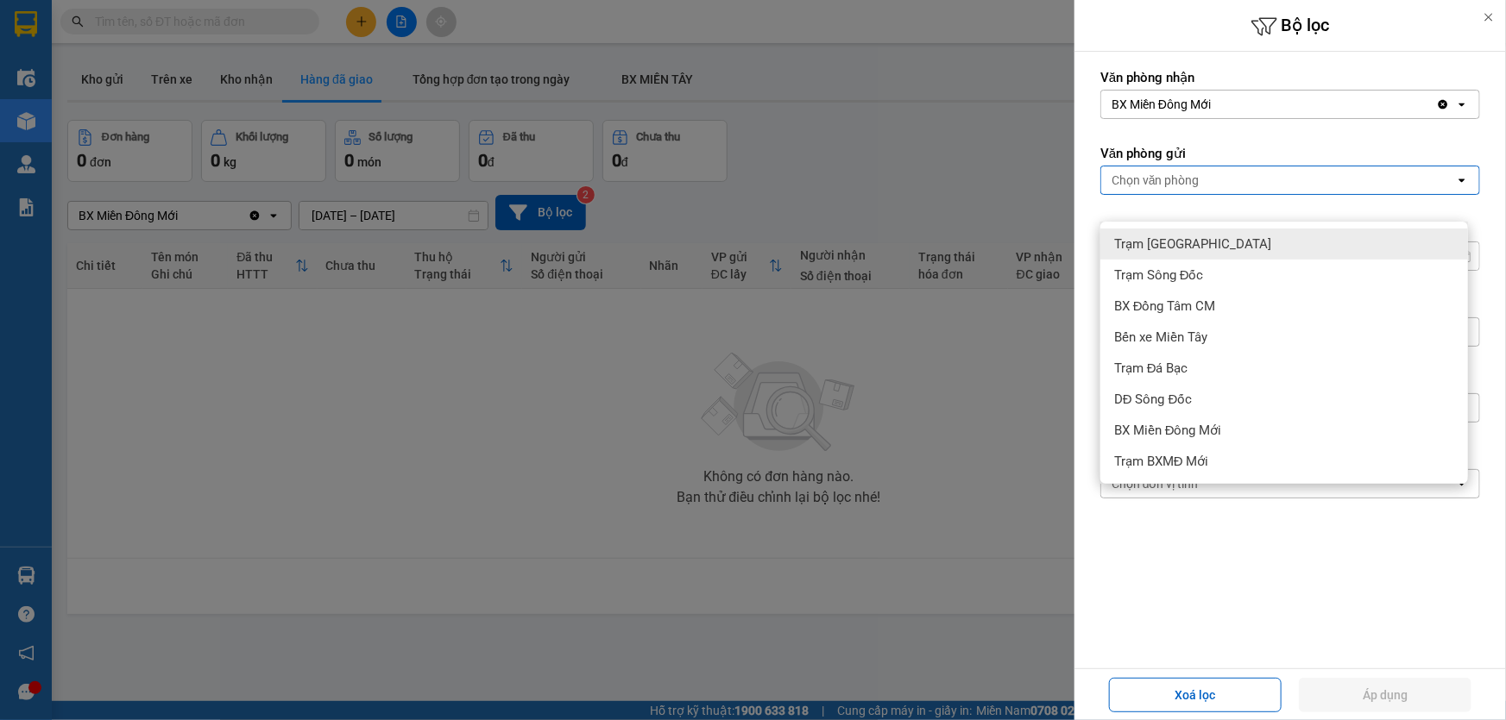
scroll to position [78, 0]
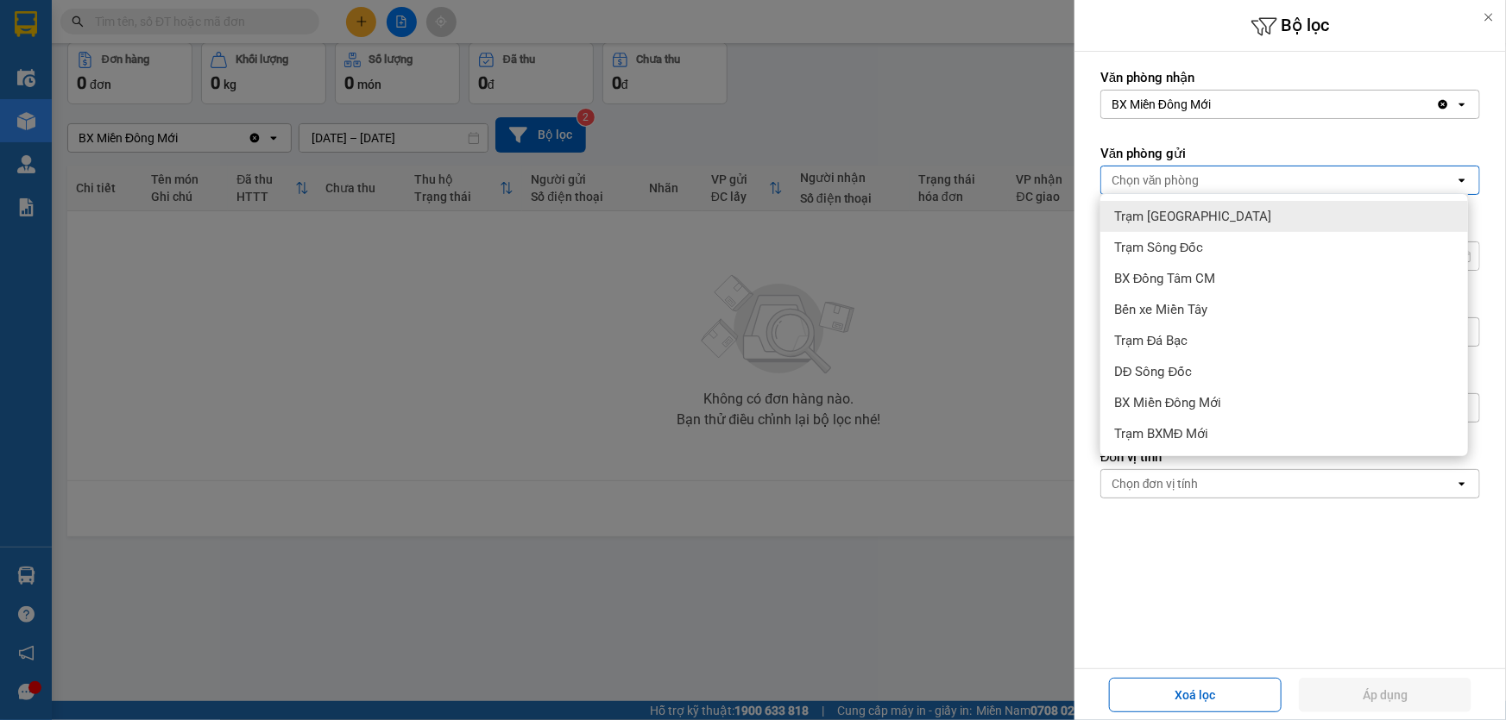
click at [1202, 209] on div "Trạm [GEOGRAPHIC_DATA]" at bounding box center [1284, 216] width 368 height 31
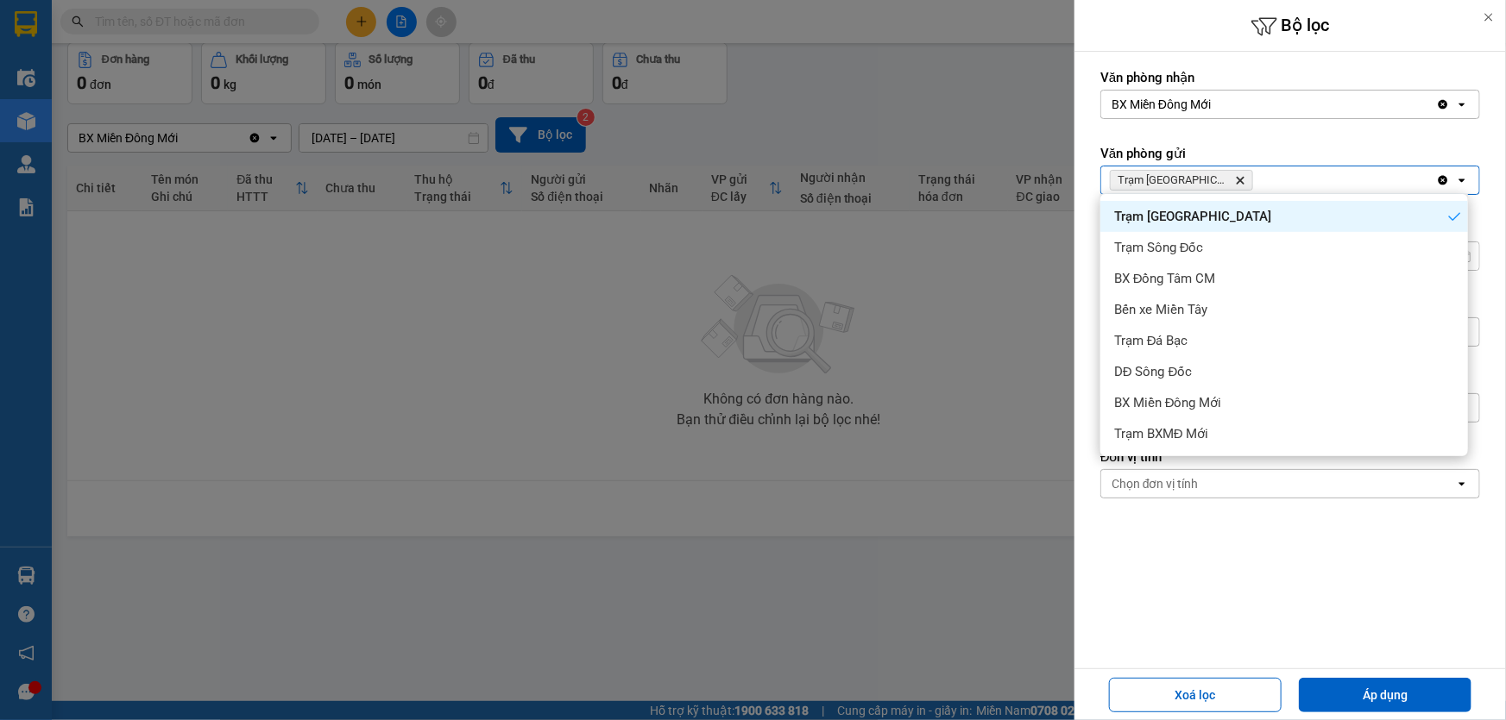
click at [1236, 181] on icon "Trạm Sài Gòn, close by backspace" at bounding box center [1240, 181] width 8 height 8
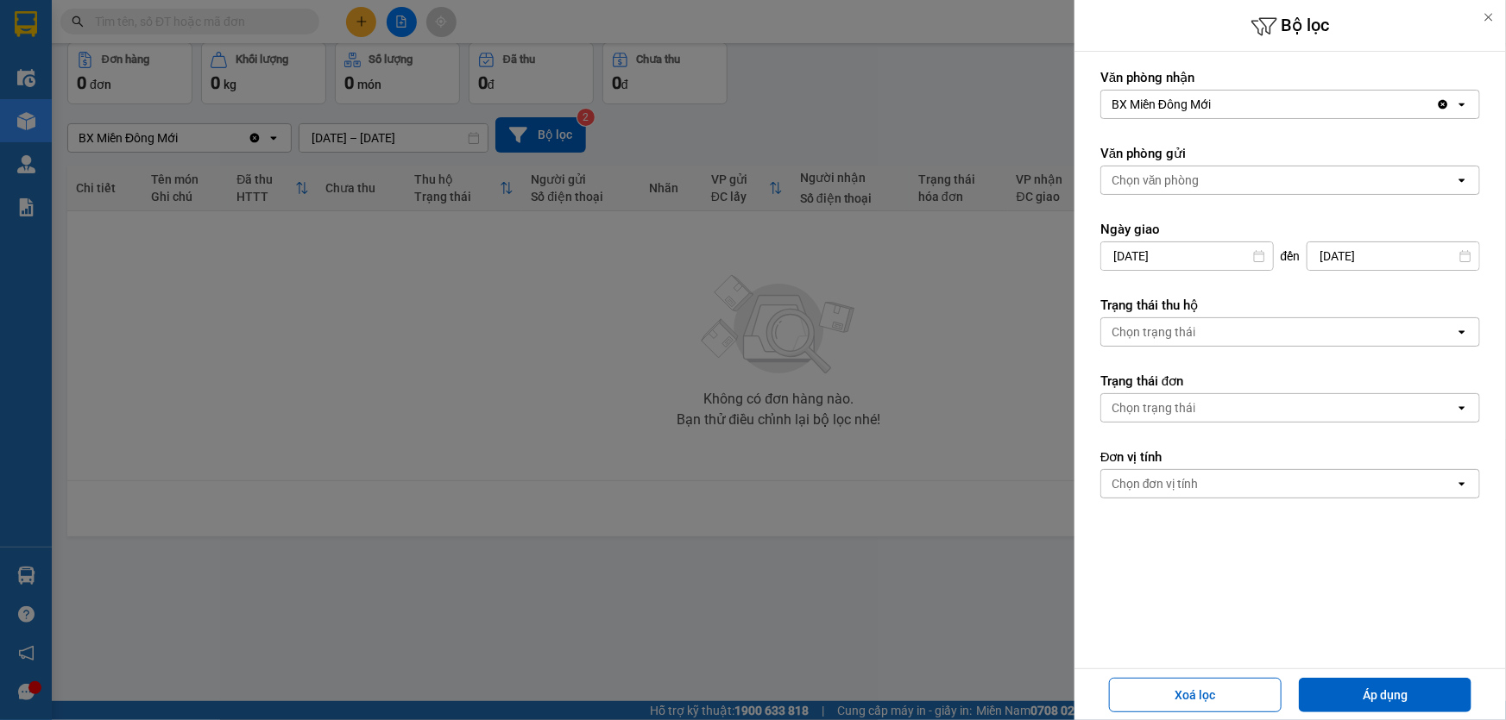
click at [1199, 181] on div "Chọn văn phòng" at bounding box center [1278, 181] width 354 height 28
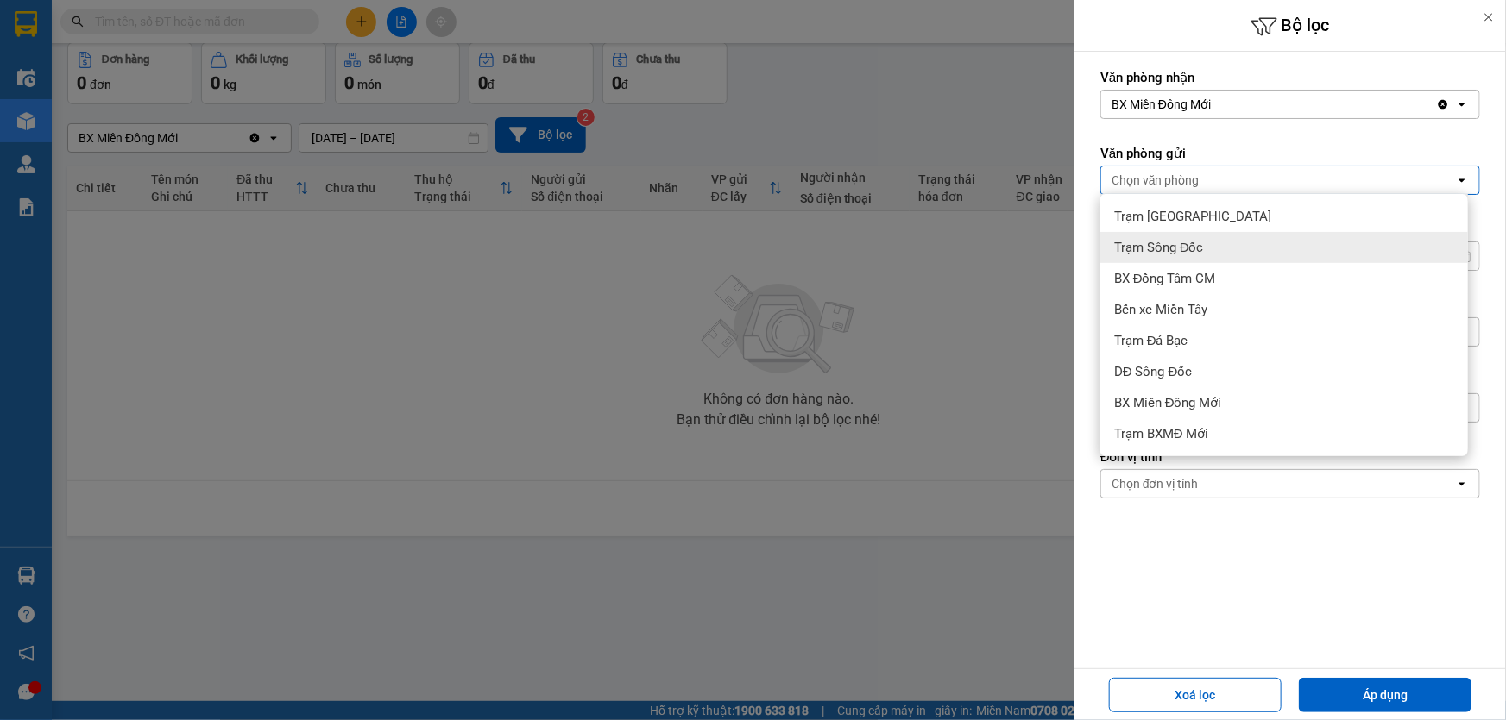
click at [1196, 245] on span "Trạm Sông Đốc" at bounding box center [1159, 247] width 90 height 17
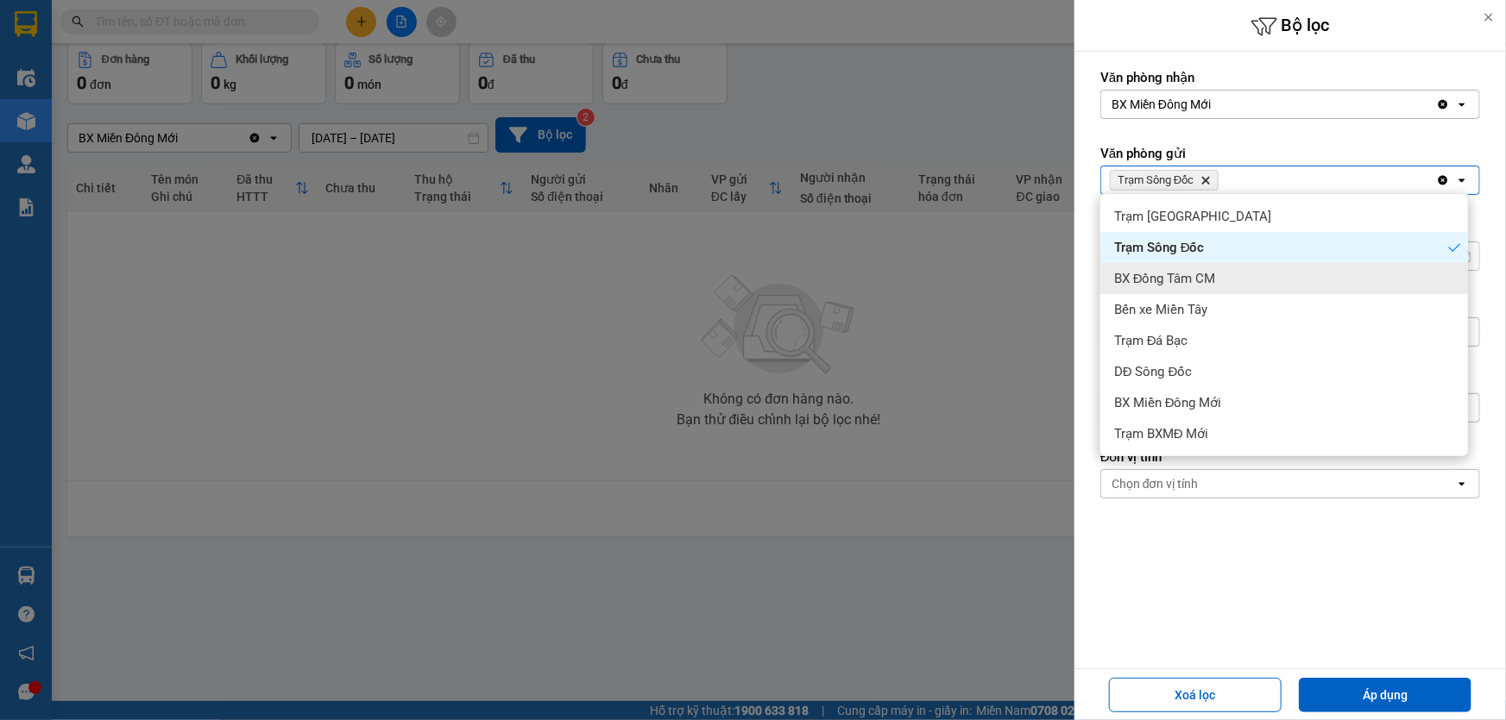
click at [1213, 272] on span "BX Đồng Tâm CM" at bounding box center [1165, 278] width 102 height 17
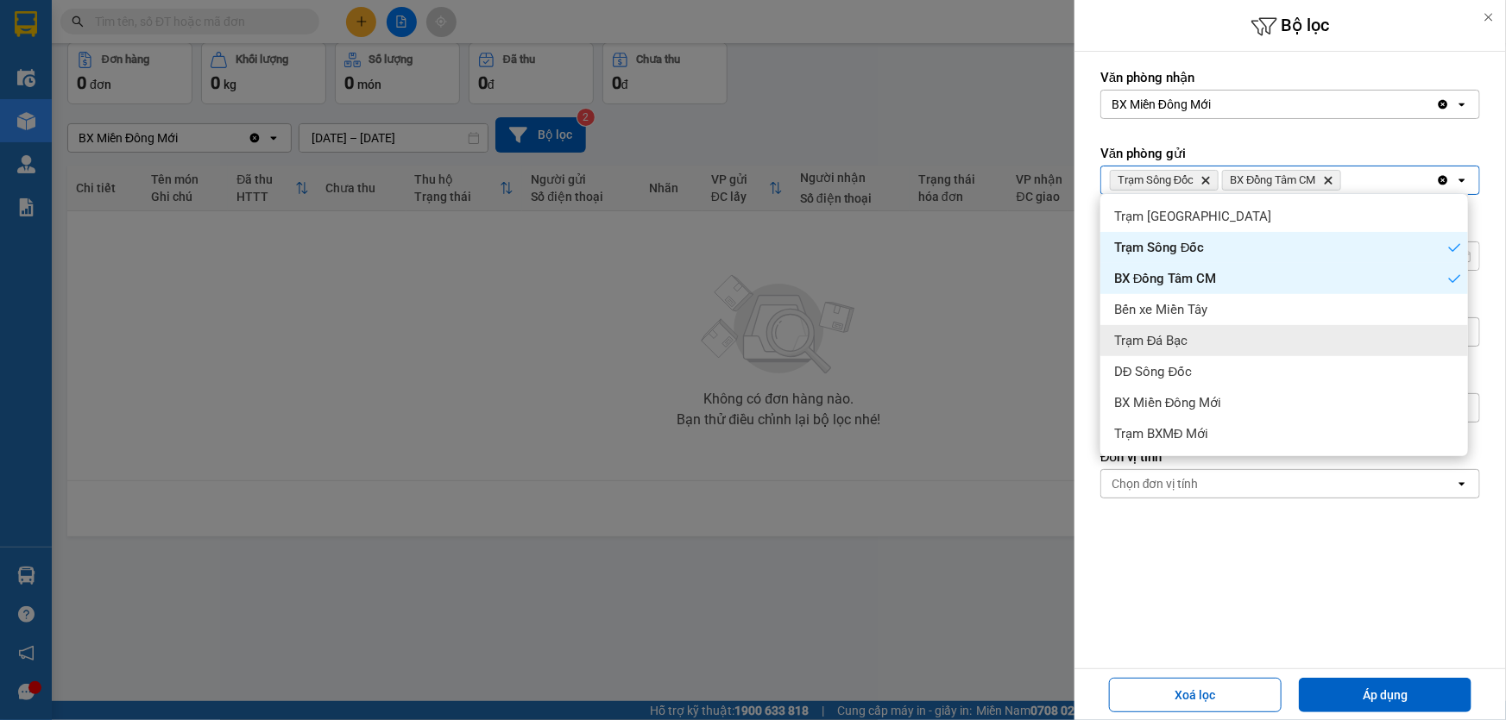
click at [1208, 341] on div "Trạm Đá Bạc" at bounding box center [1284, 340] width 368 height 31
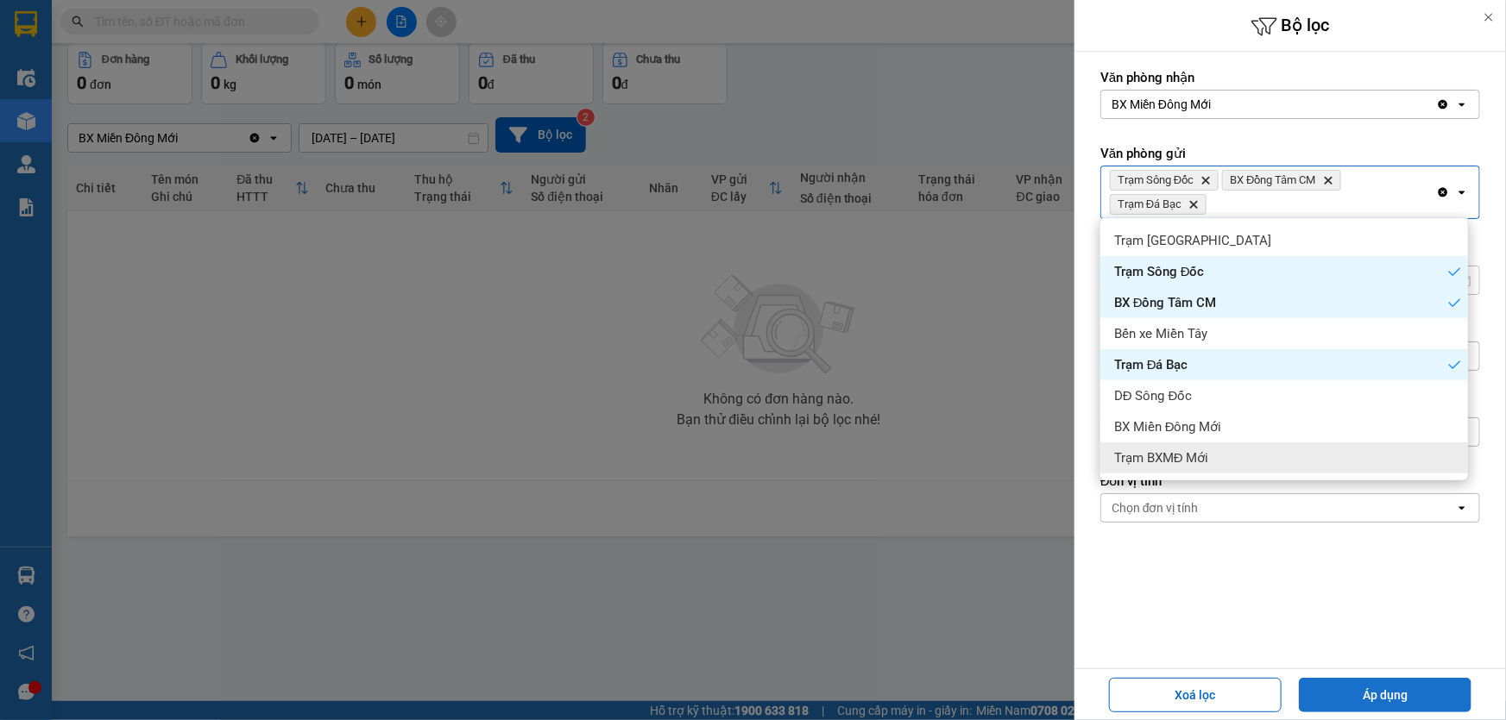
click at [1367, 682] on button "Áp dụng" at bounding box center [1384, 695] width 173 height 35
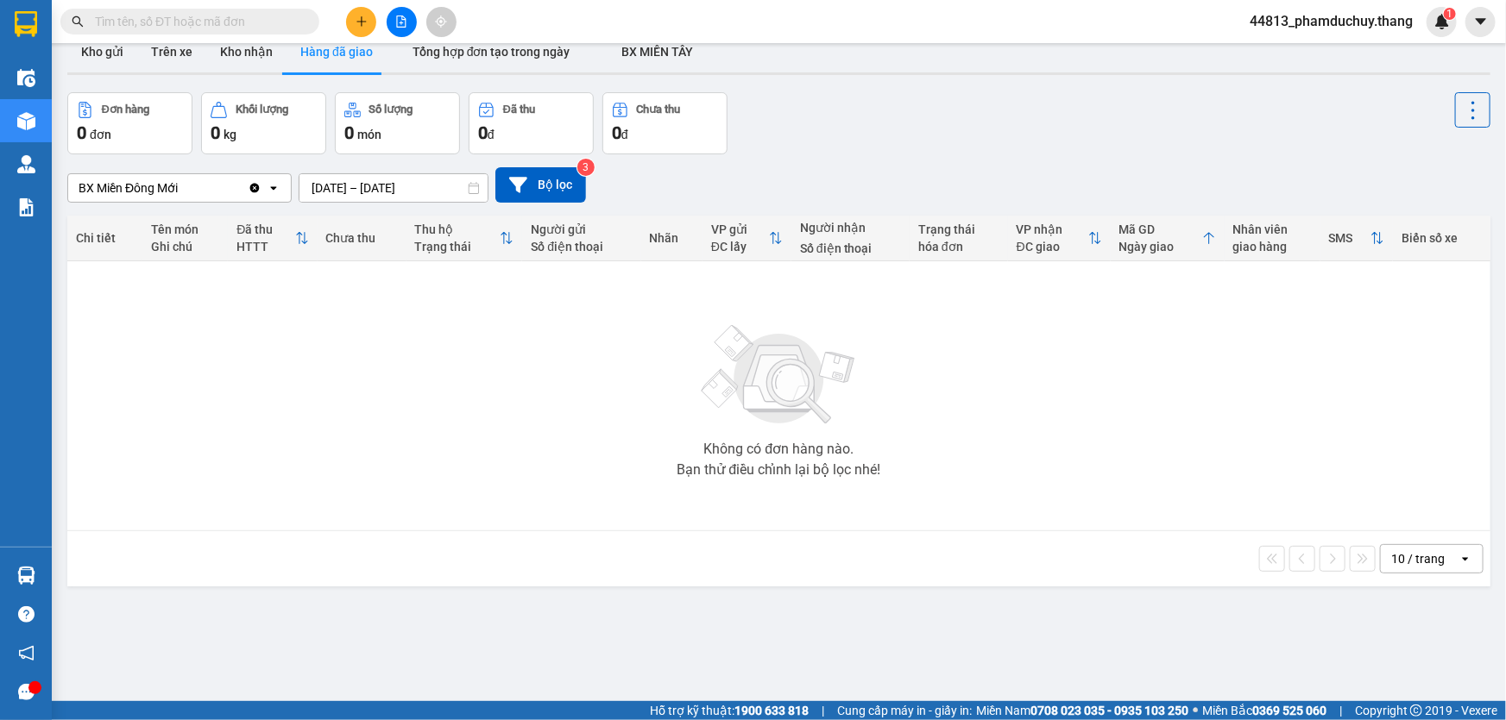
scroll to position [0, 0]
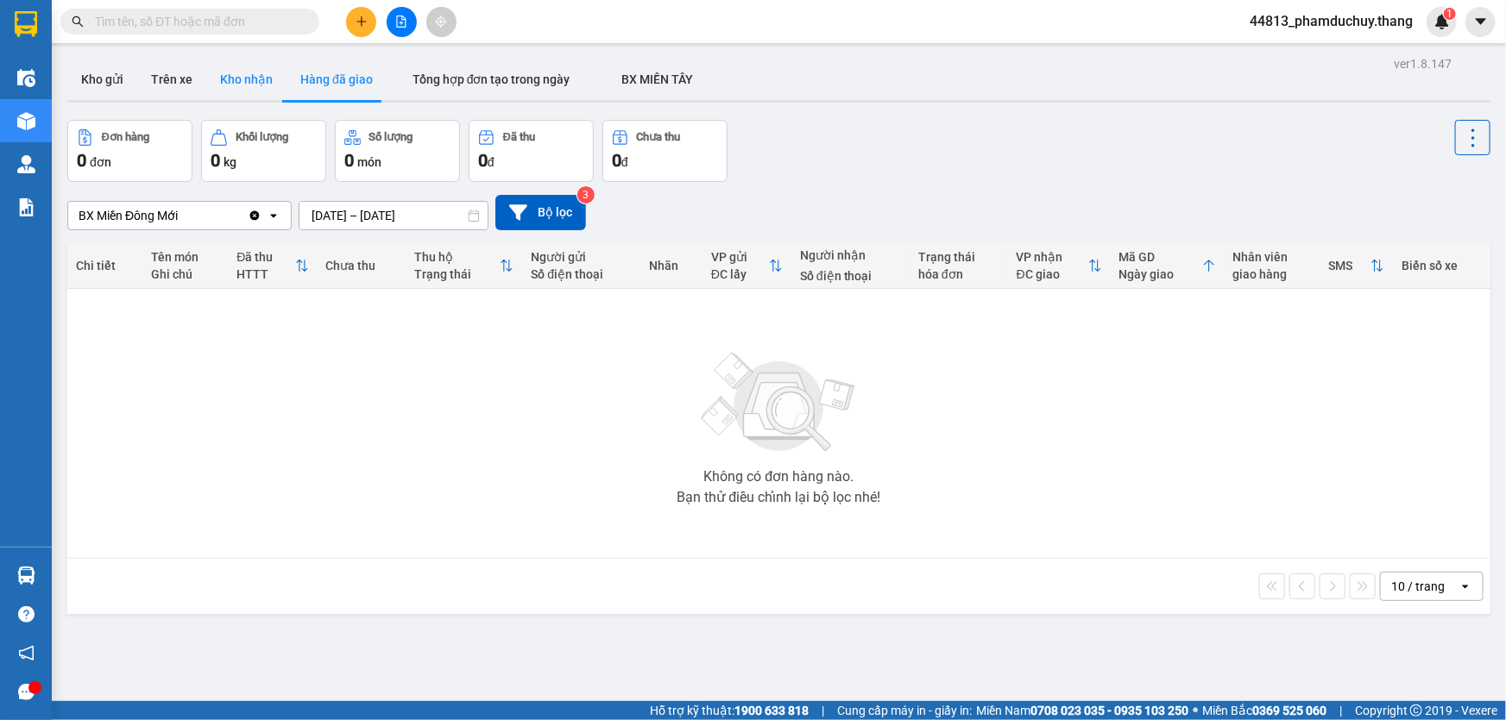
click at [252, 79] on button "Kho nhận" at bounding box center [246, 79] width 80 height 41
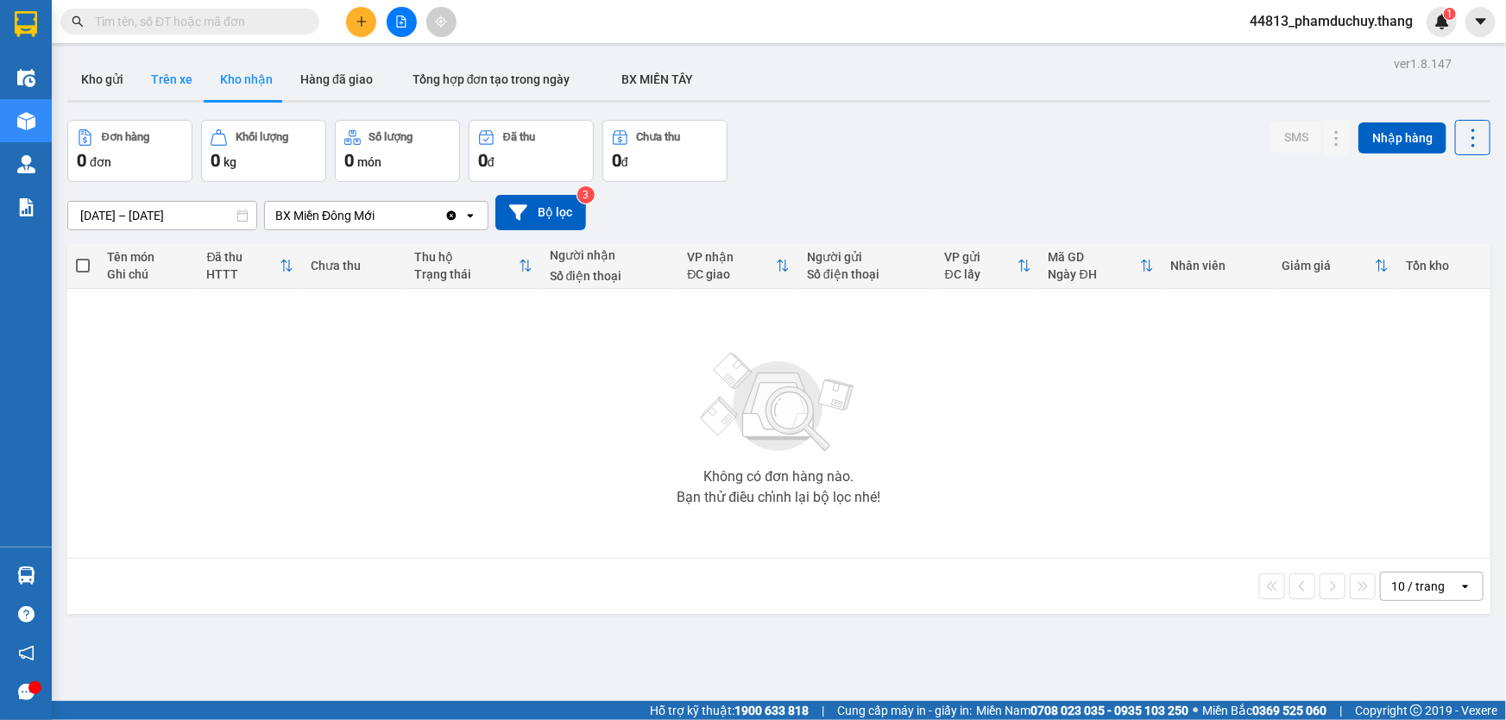
click at [179, 79] on button "Trên xe" at bounding box center [171, 79] width 69 height 41
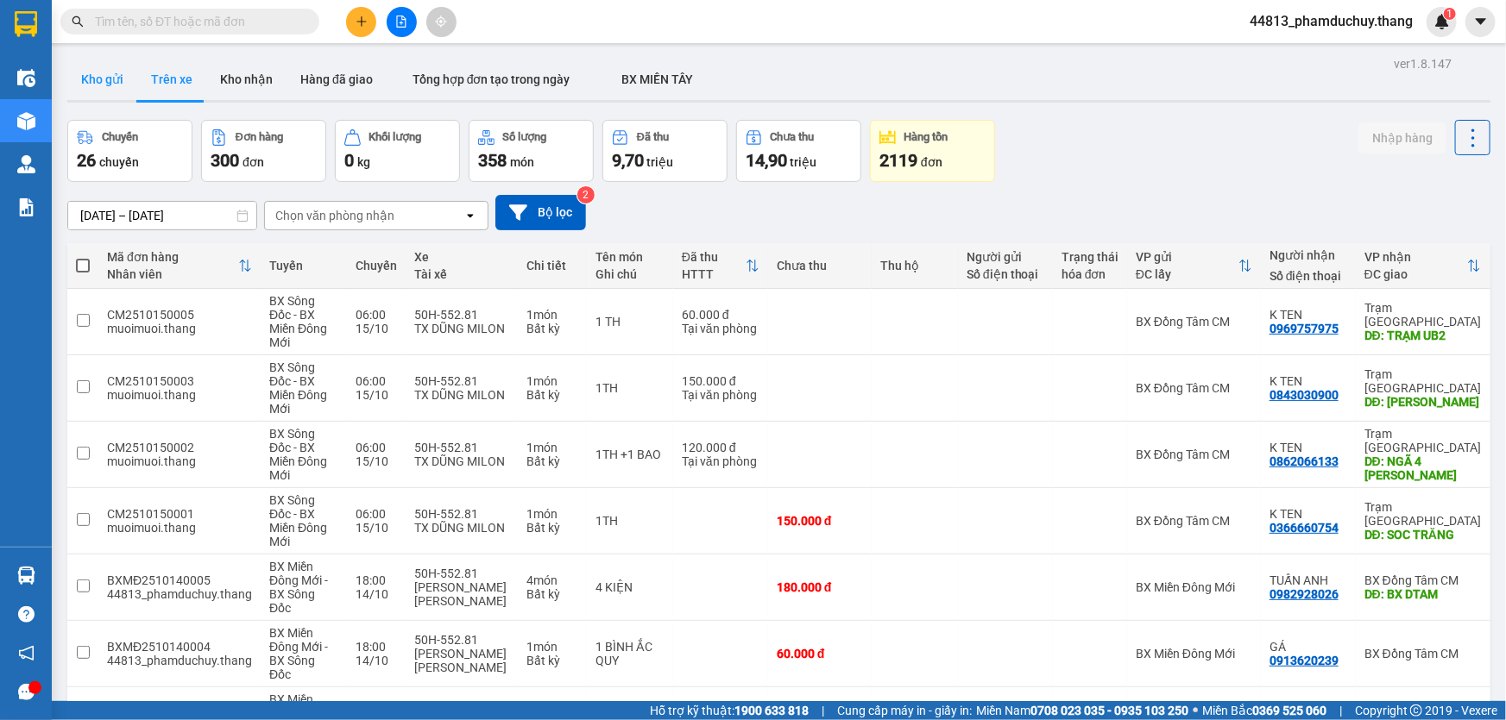
click at [103, 78] on button "Kho gửi" at bounding box center [102, 79] width 70 height 41
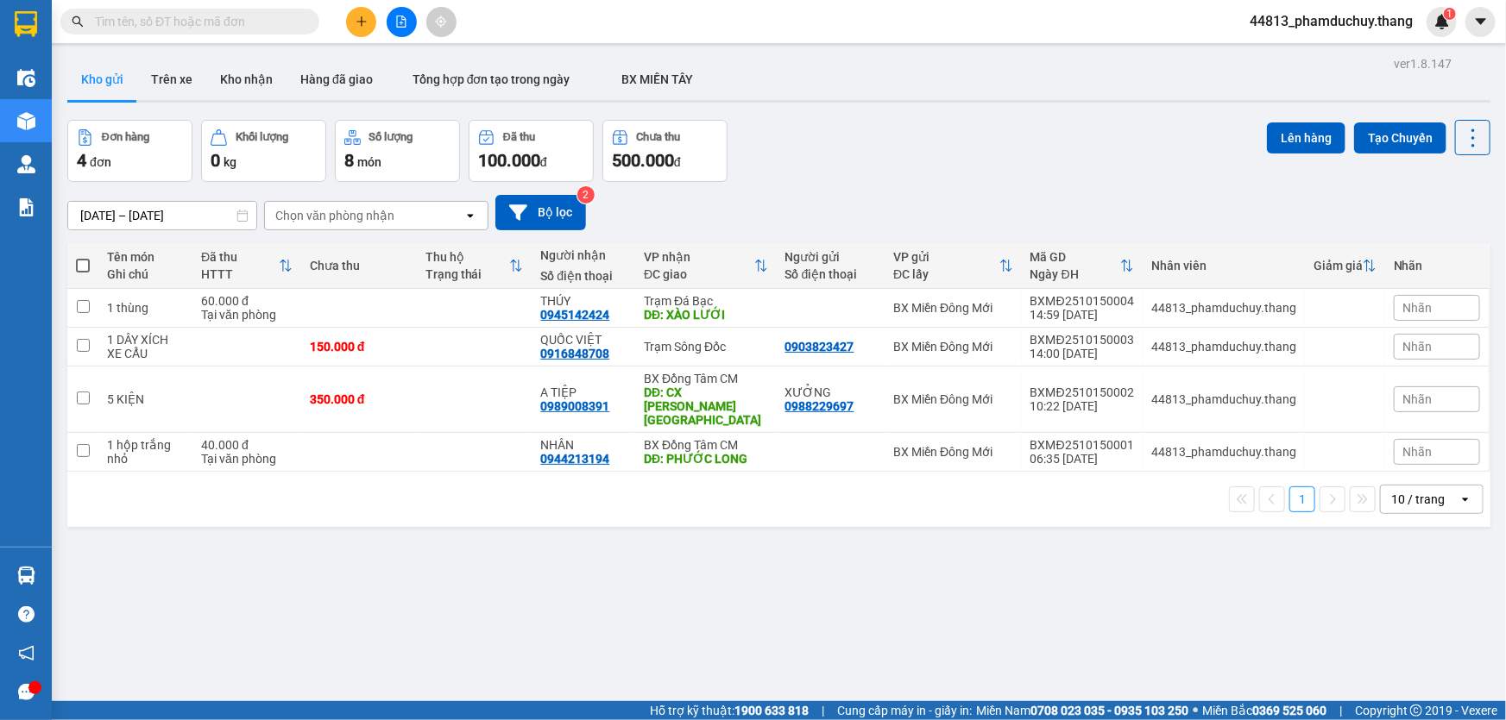
click at [959, 149] on div "Đơn hàng 4 đơn [PERSON_NAME] 0 kg Số [PERSON_NAME] 8 món Đã thu 100.000 [PERSON…" at bounding box center [778, 151] width 1423 height 62
click at [162, 79] on button "Trên xe" at bounding box center [171, 79] width 69 height 41
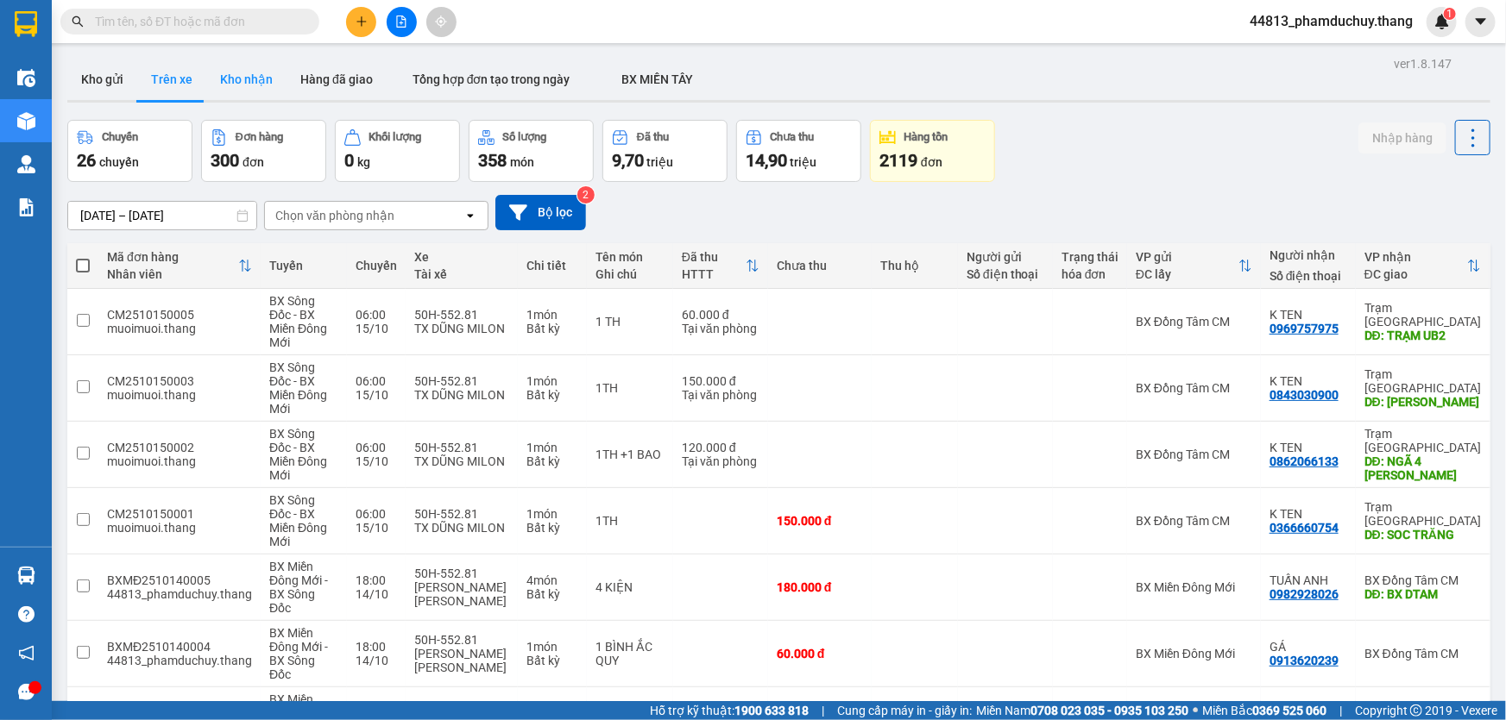
click at [246, 72] on button "Kho nhận" at bounding box center [246, 79] width 80 height 41
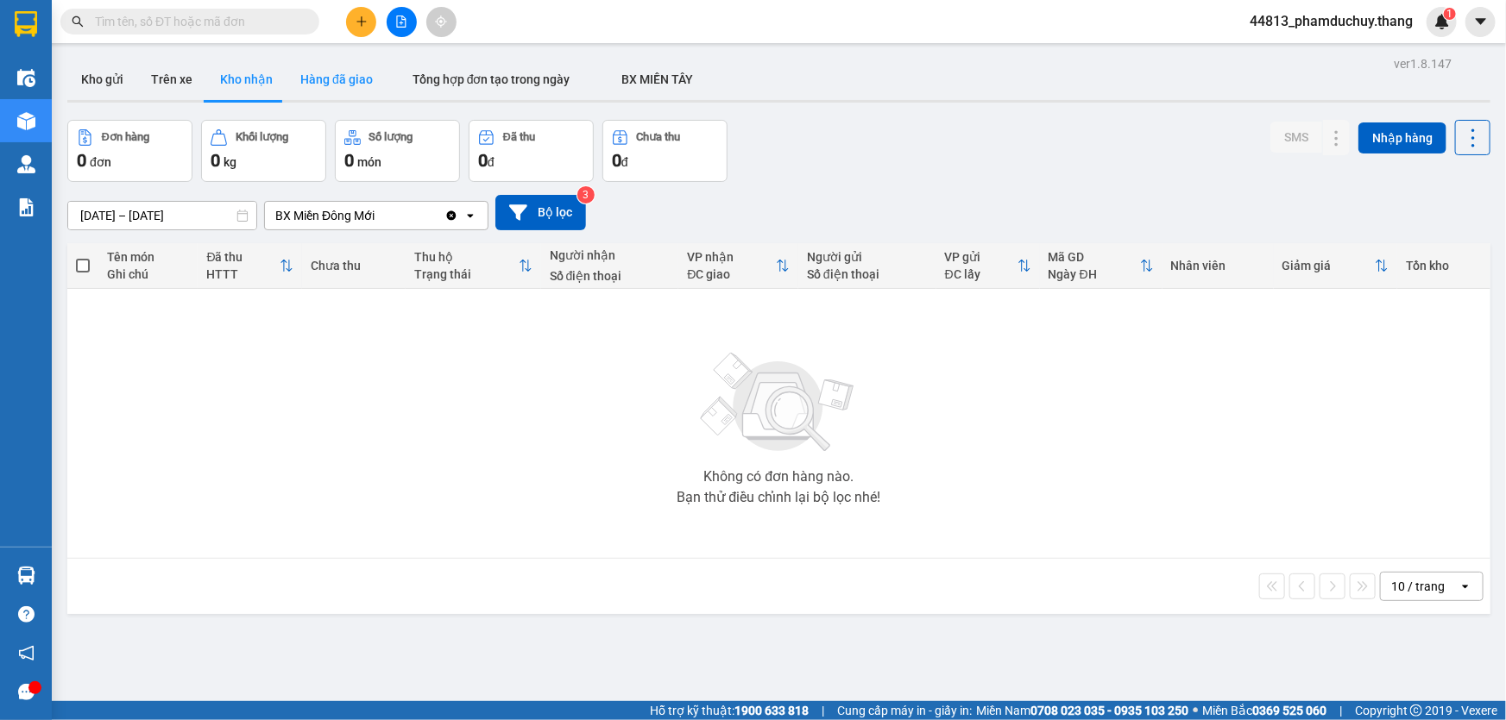
click at [347, 79] on button "Hàng đã giao" at bounding box center [336, 79] width 100 height 41
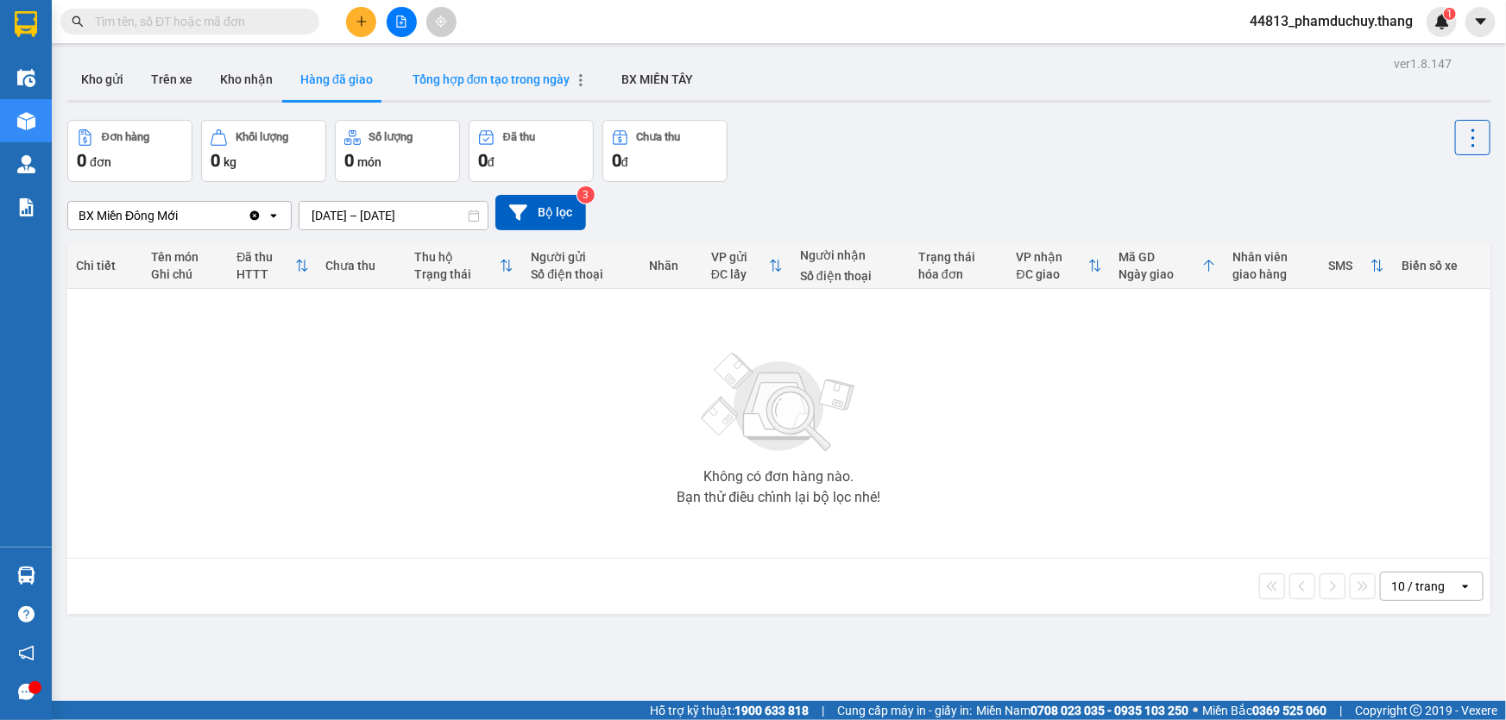
click at [478, 80] on span "Tổng hợp đơn tạo trong ngày" at bounding box center [491, 79] width 158 height 14
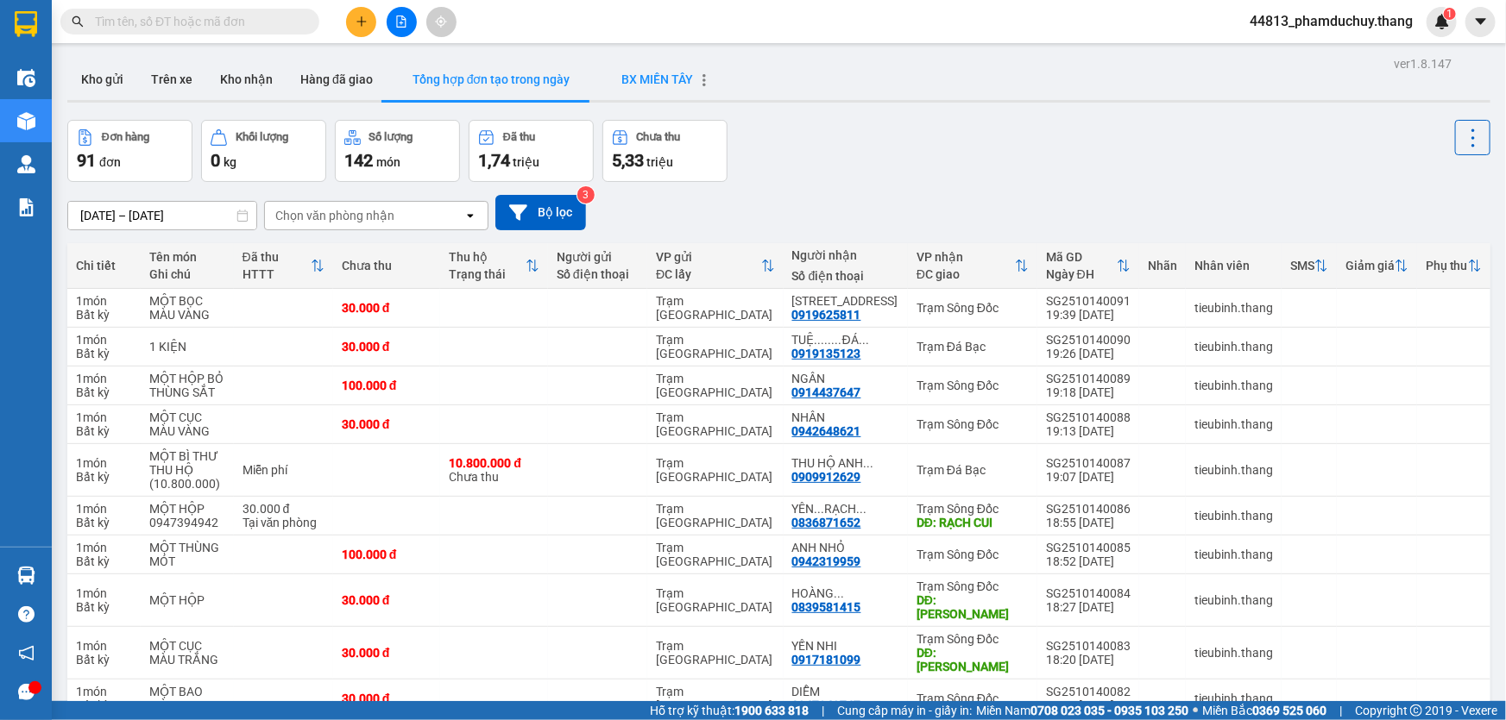
click at [622, 78] on span "BX MIỀN TÂY" at bounding box center [658, 79] width 72 height 14
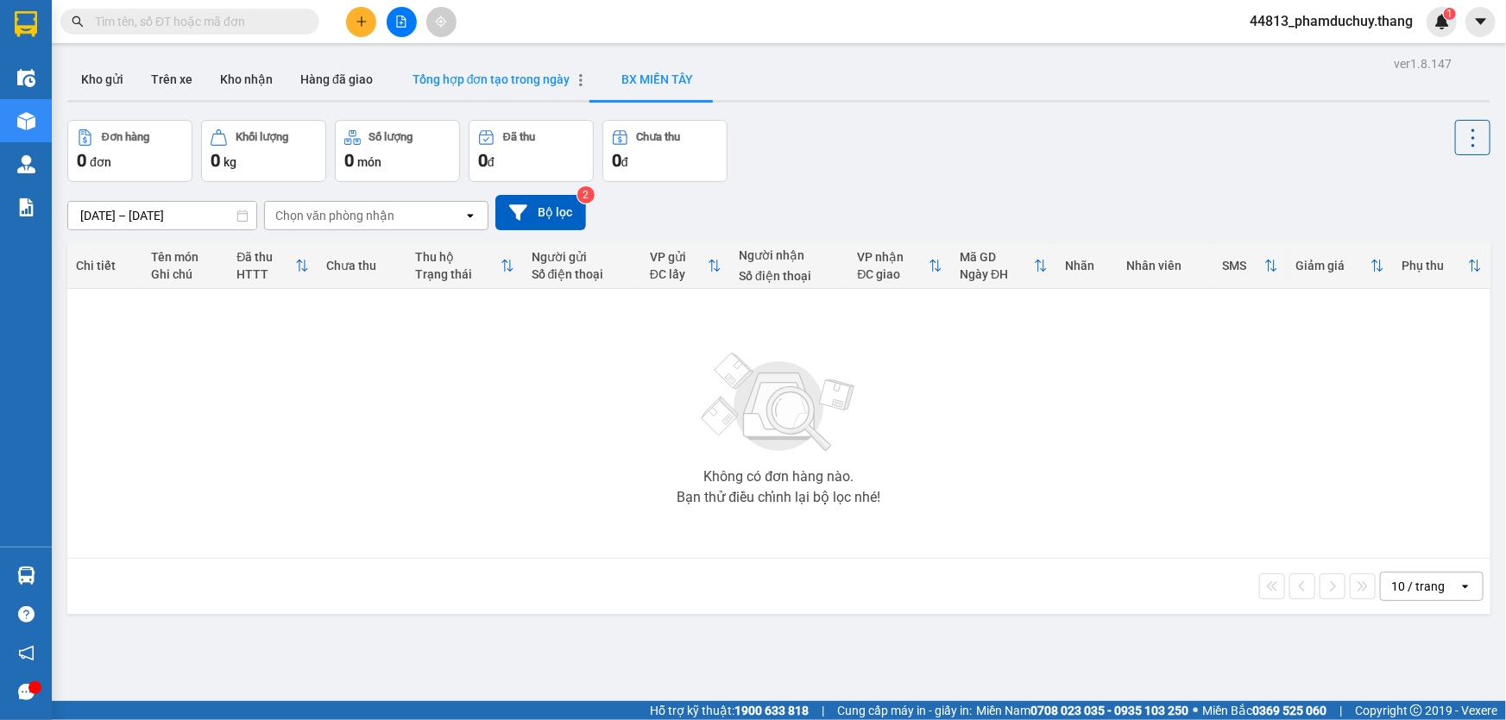
click at [517, 77] on span "Tổng hợp đơn tạo trong ngày" at bounding box center [491, 79] width 158 height 14
type input "[DATE] – [DATE]"
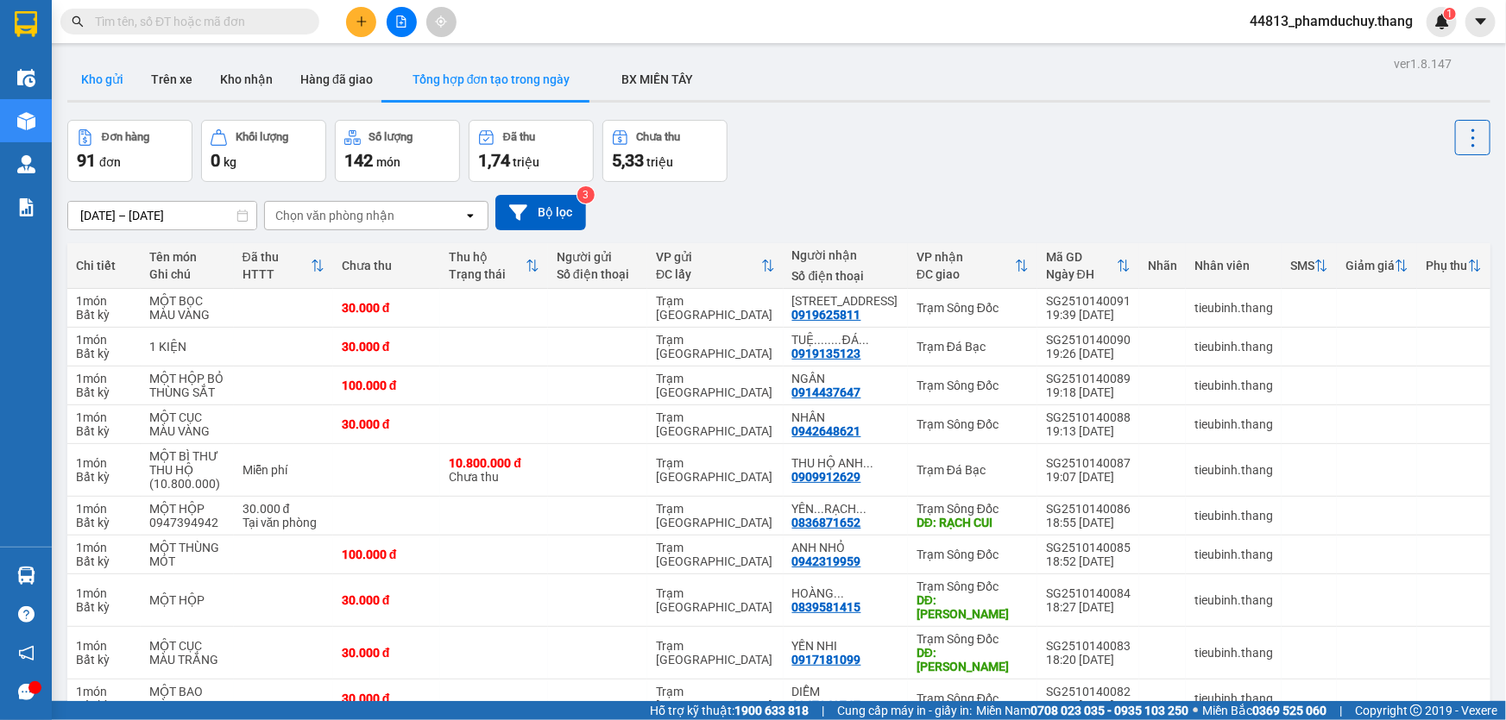
click at [123, 80] on button "Kho gửi" at bounding box center [102, 79] width 70 height 41
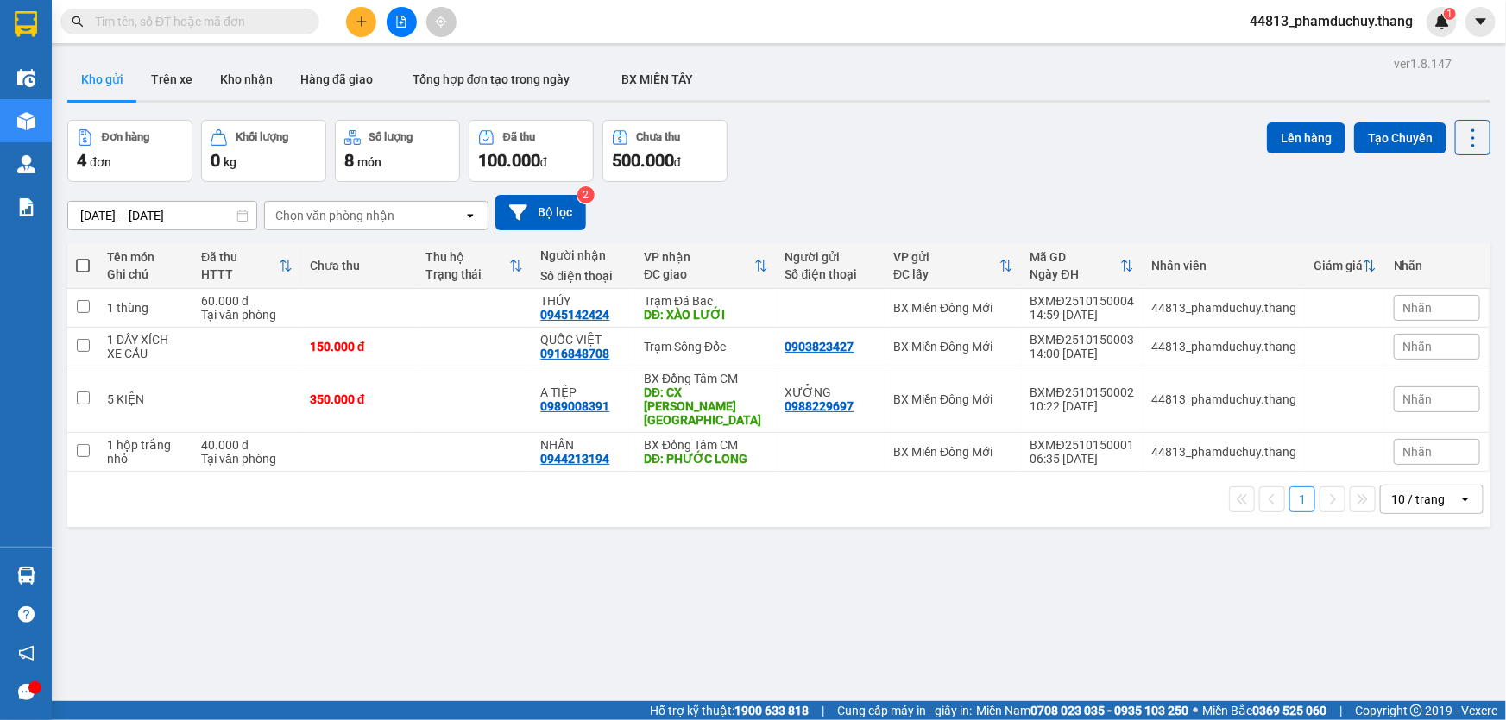
click at [875, 148] on div "Đơn hàng 4 đơn [PERSON_NAME] 0 kg Số [PERSON_NAME] 8 món Đã thu 100.000 [PERSON…" at bounding box center [778, 151] width 1423 height 62
click at [822, 148] on div "Đơn hàng 4 đơn [PERSON_NAME] 0 kg Số [PERSON_NAME] 8 món Đã thu 100.000 [PERSON…" at bounding box center [778, 151] width 1423 height 62
click at [189, 21] on input "text" at bounding box center [197, 21] width 204 height 19
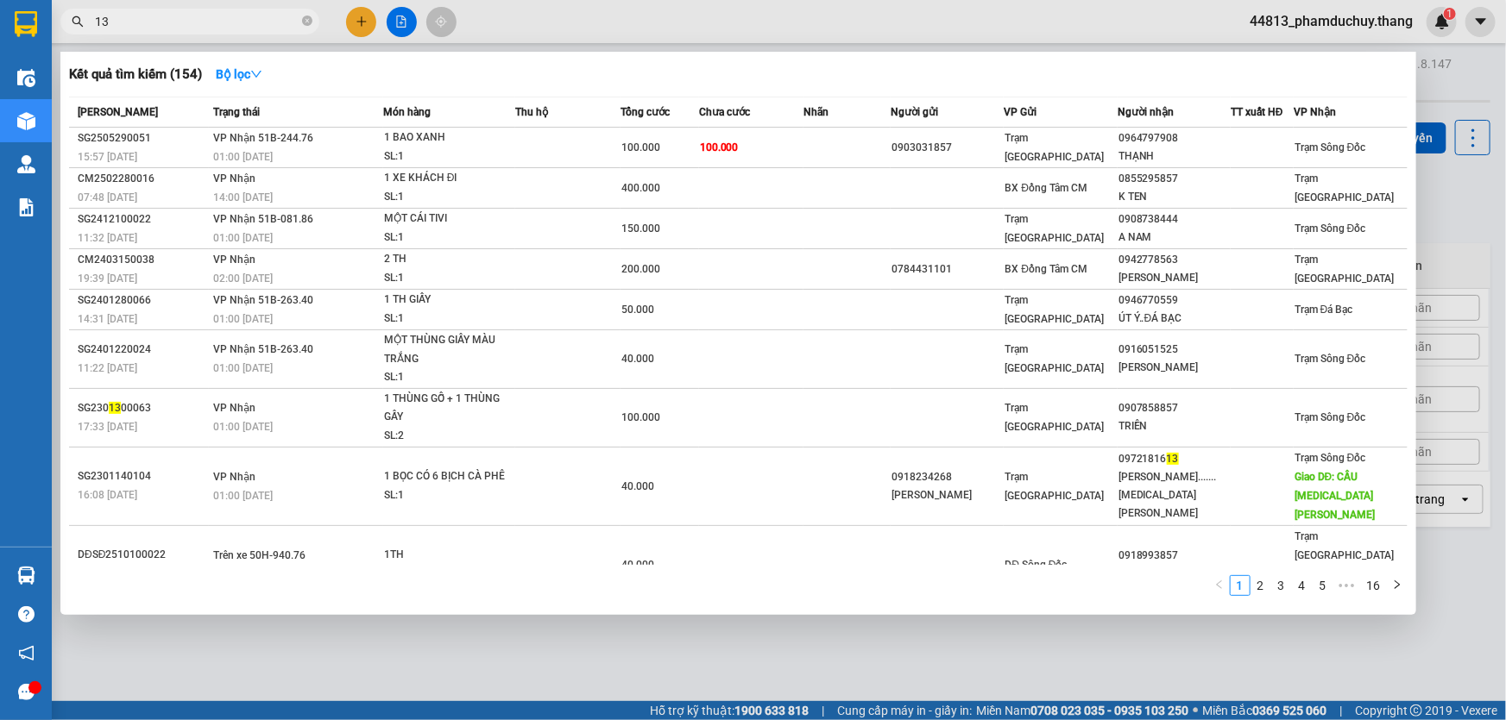
type input "133"
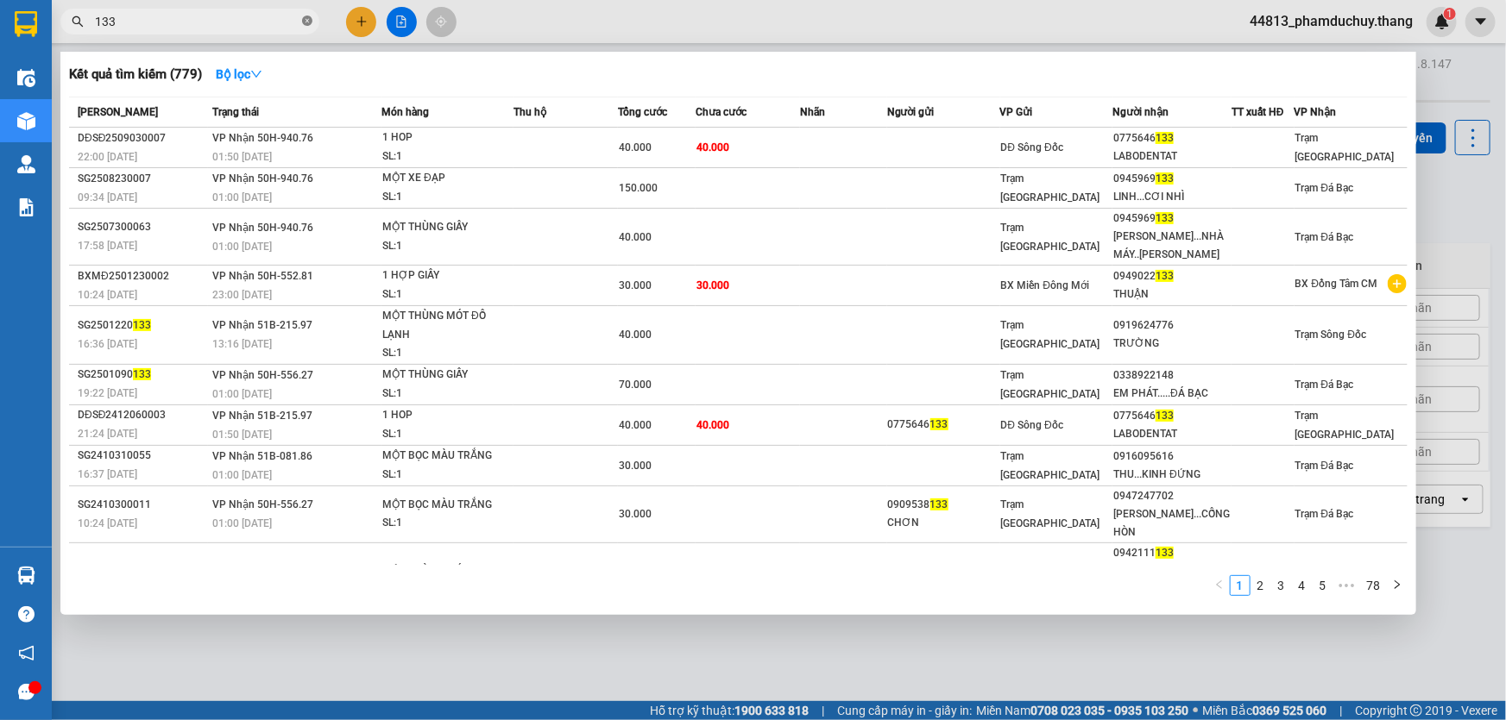
click at [307, 20] on icon "close-circle" at bounding box center [307, 21] width 10 height 10
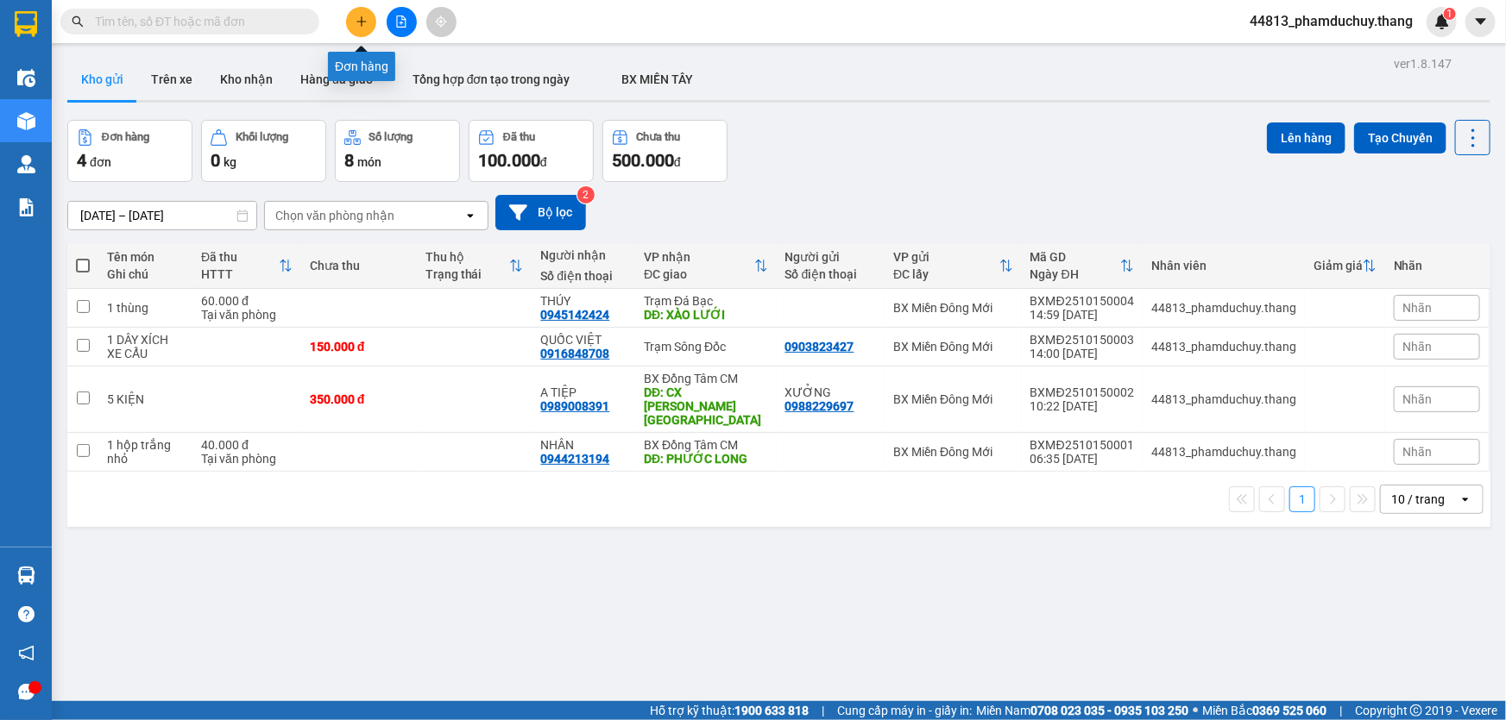
click at [362, 26] on icon "plus" at bounding box center [361, 22] width 12 height 12
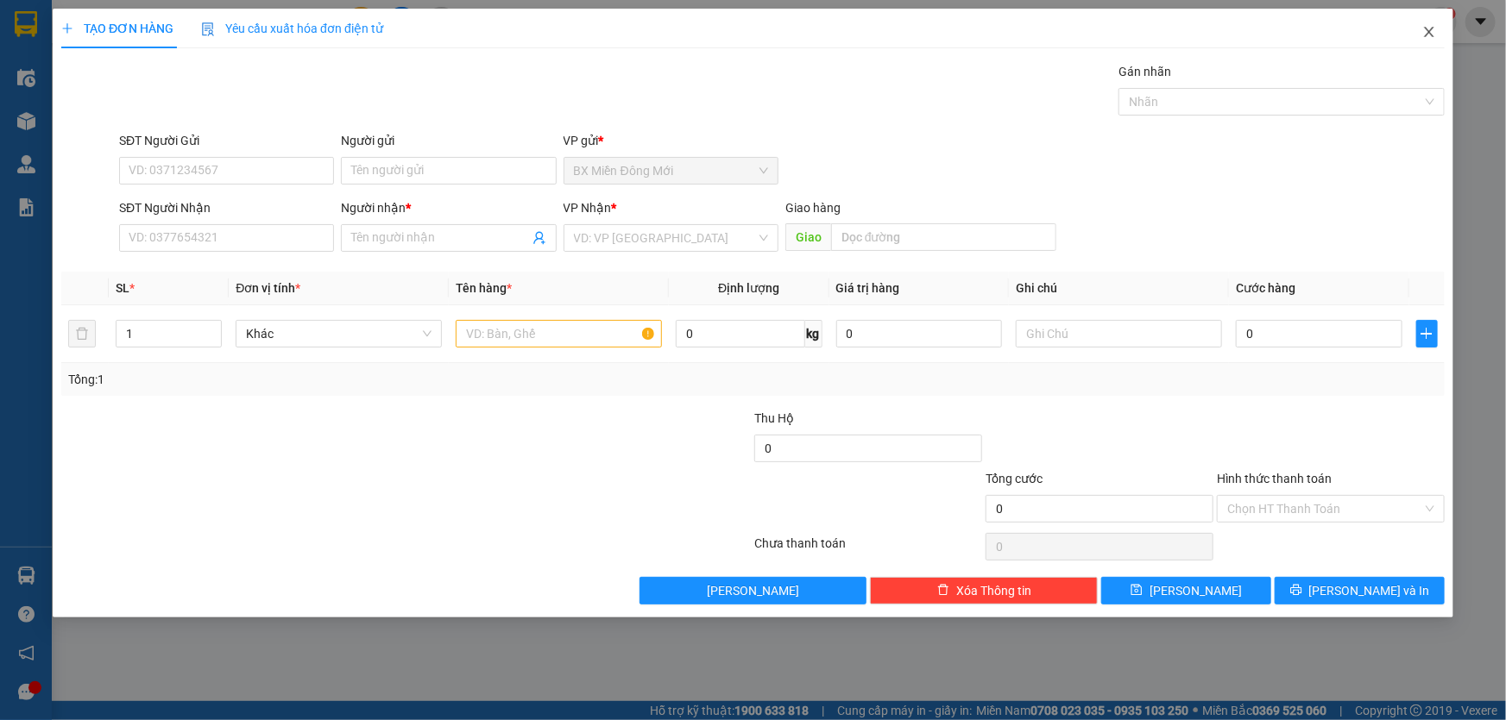
click at [1432, 39] on icon "close" at bounding box center [1429, 32] width 14 height 14
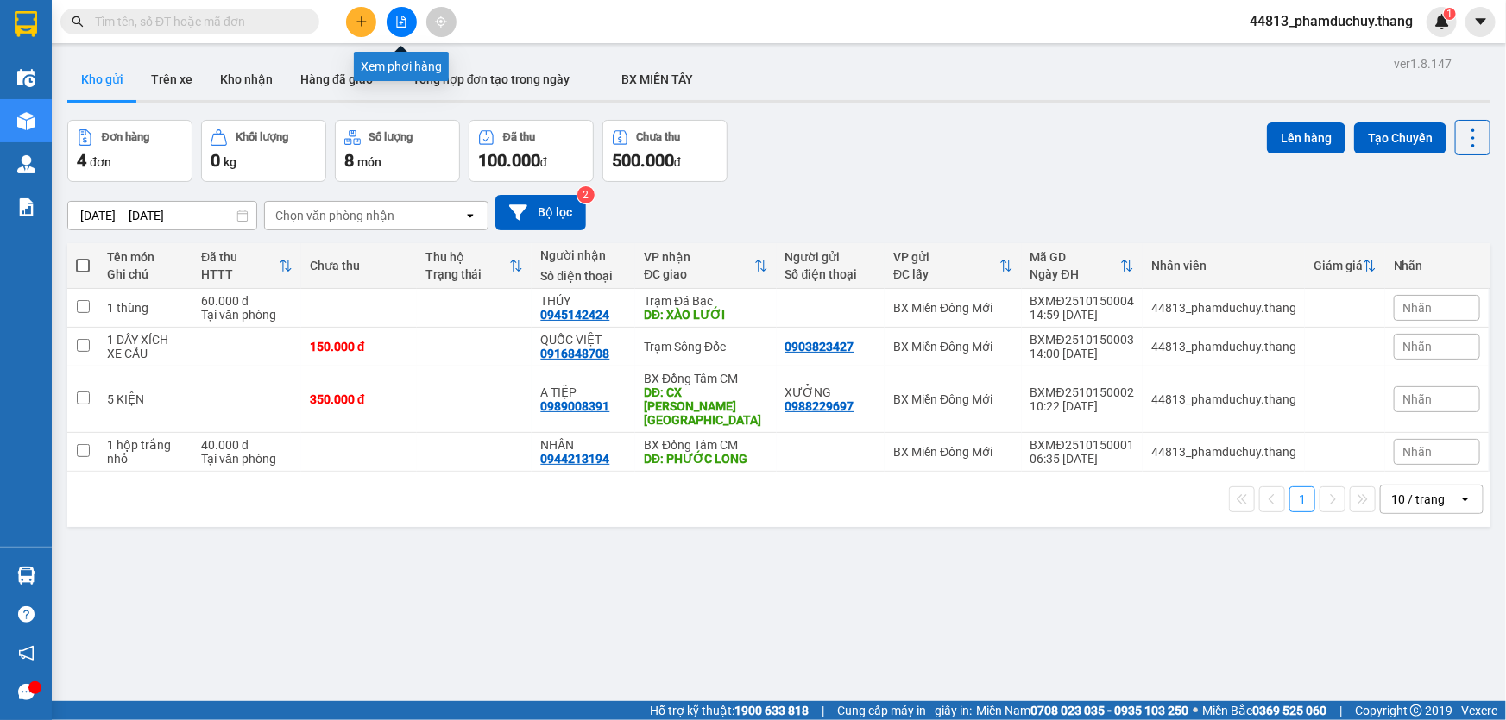
click at [402, 22] on icon "file-add" at bounding box center [401, 22] width 9 height 12
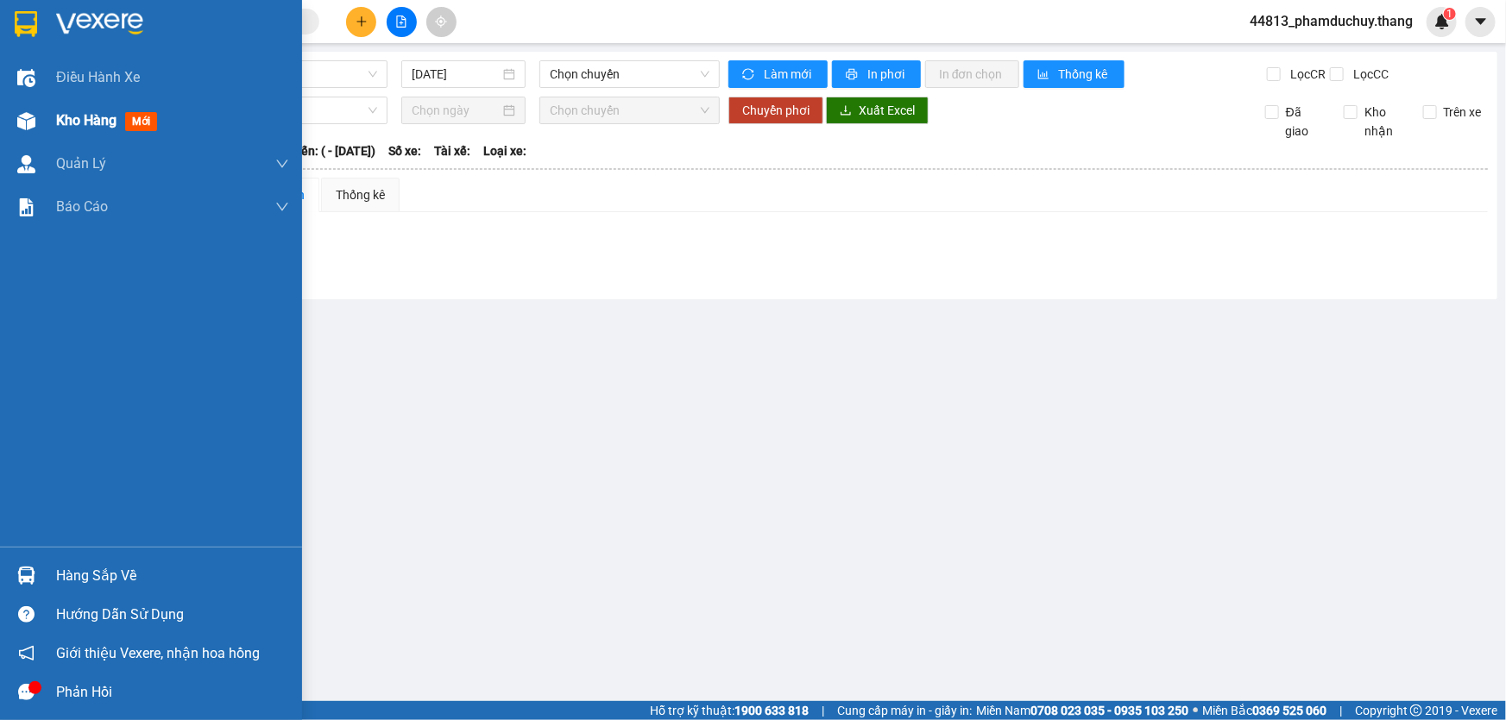
click at [28, 116] on img at bounding box center [26, 121] width 18 height 18
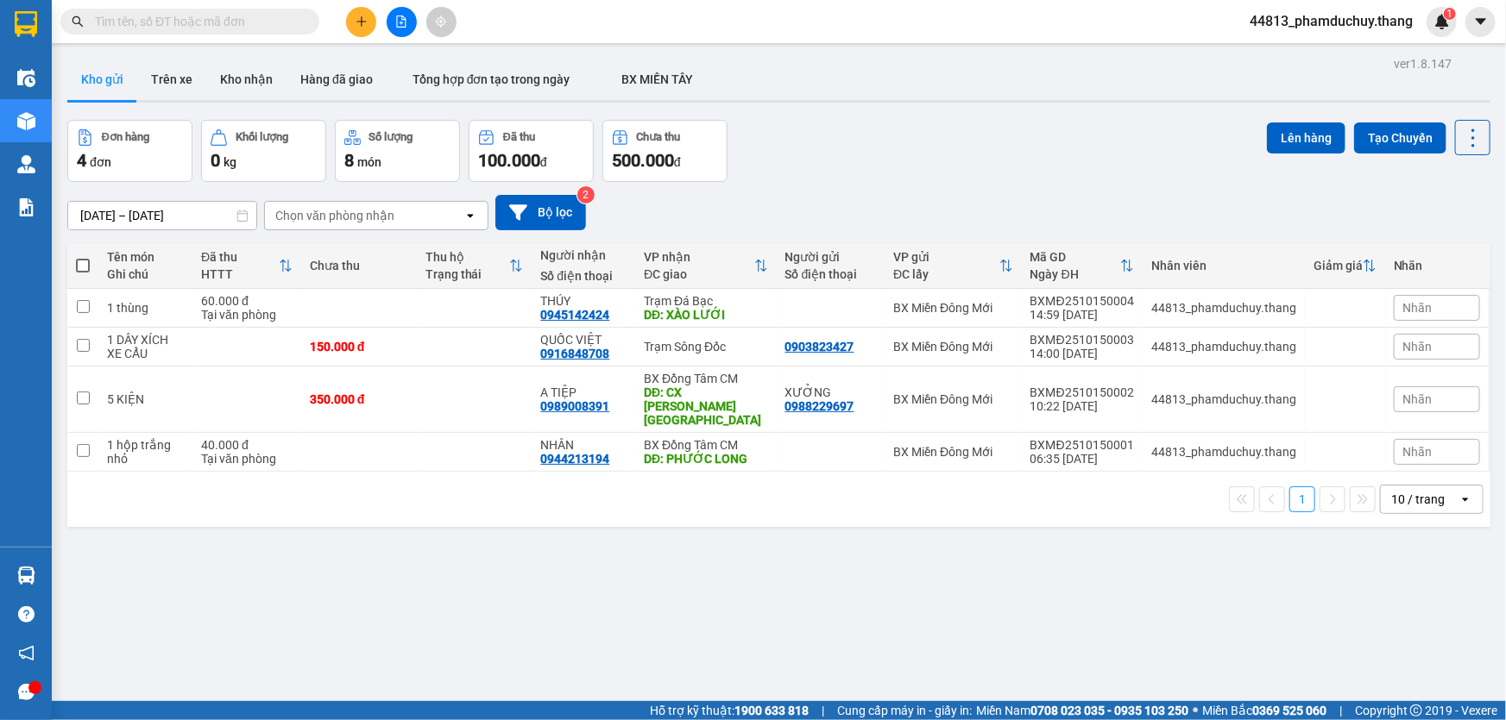
click at [191, 25] on input "text" at bounding box center [197, 21] width 204 height 19
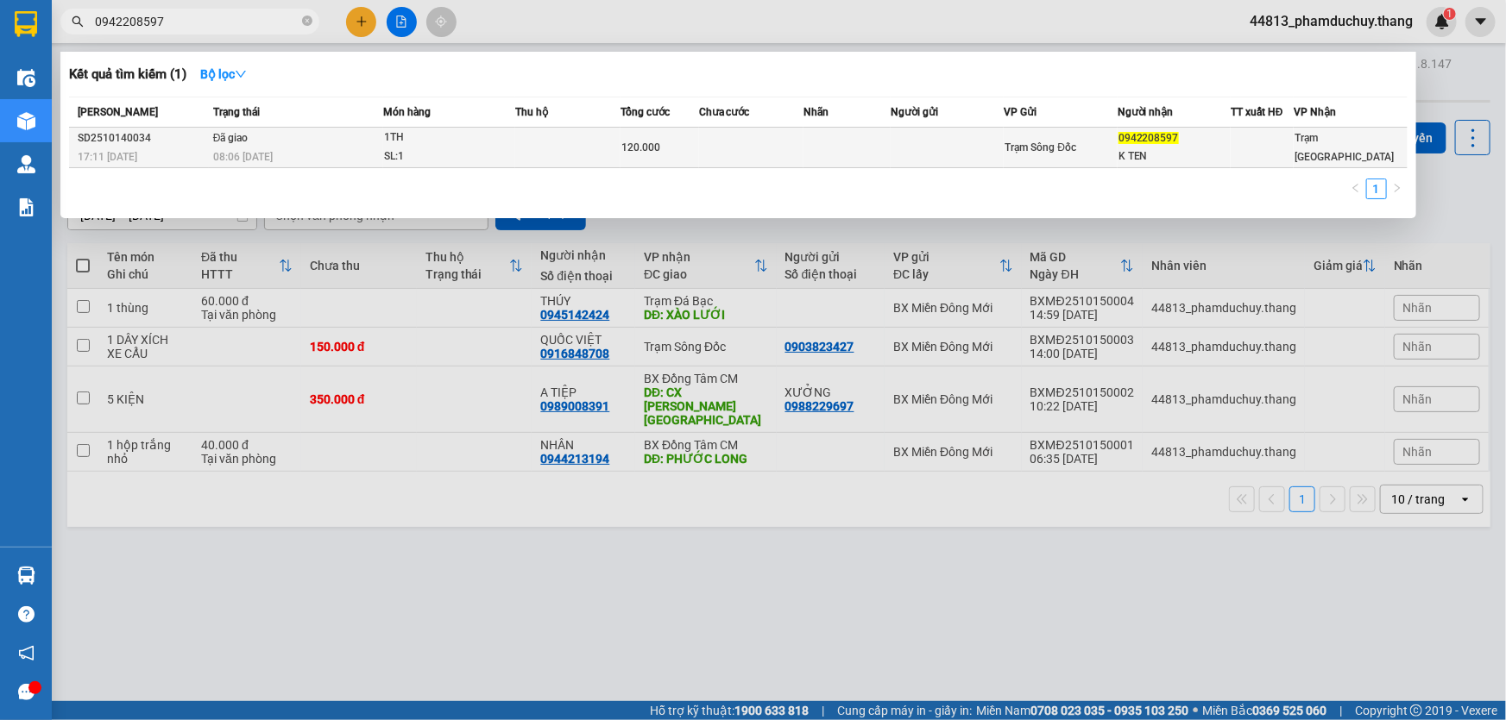
type input "0942208597"
click at [700, 154] on td at bounding box center [751, 148] width 104 height 41
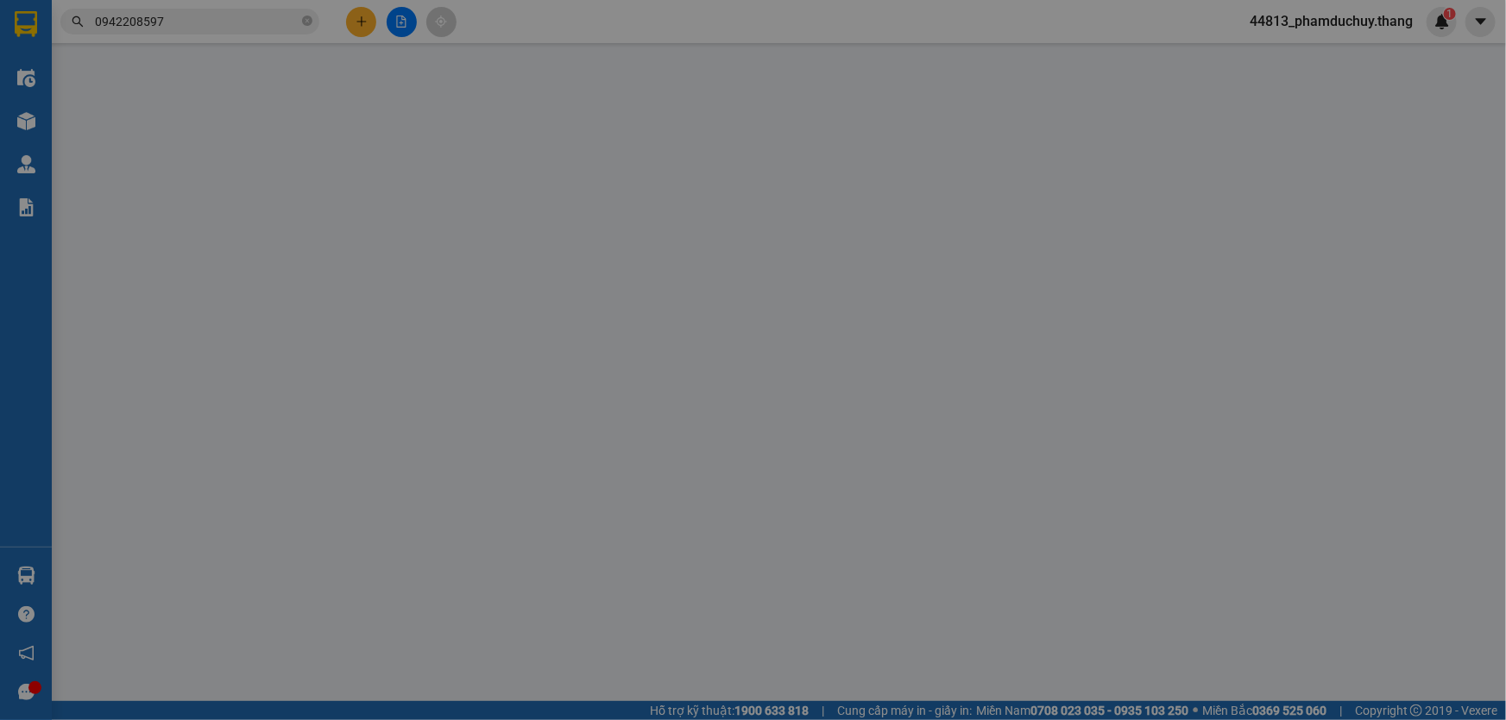
type input "0942208597"
type input "K TEN"
type input "120.000"
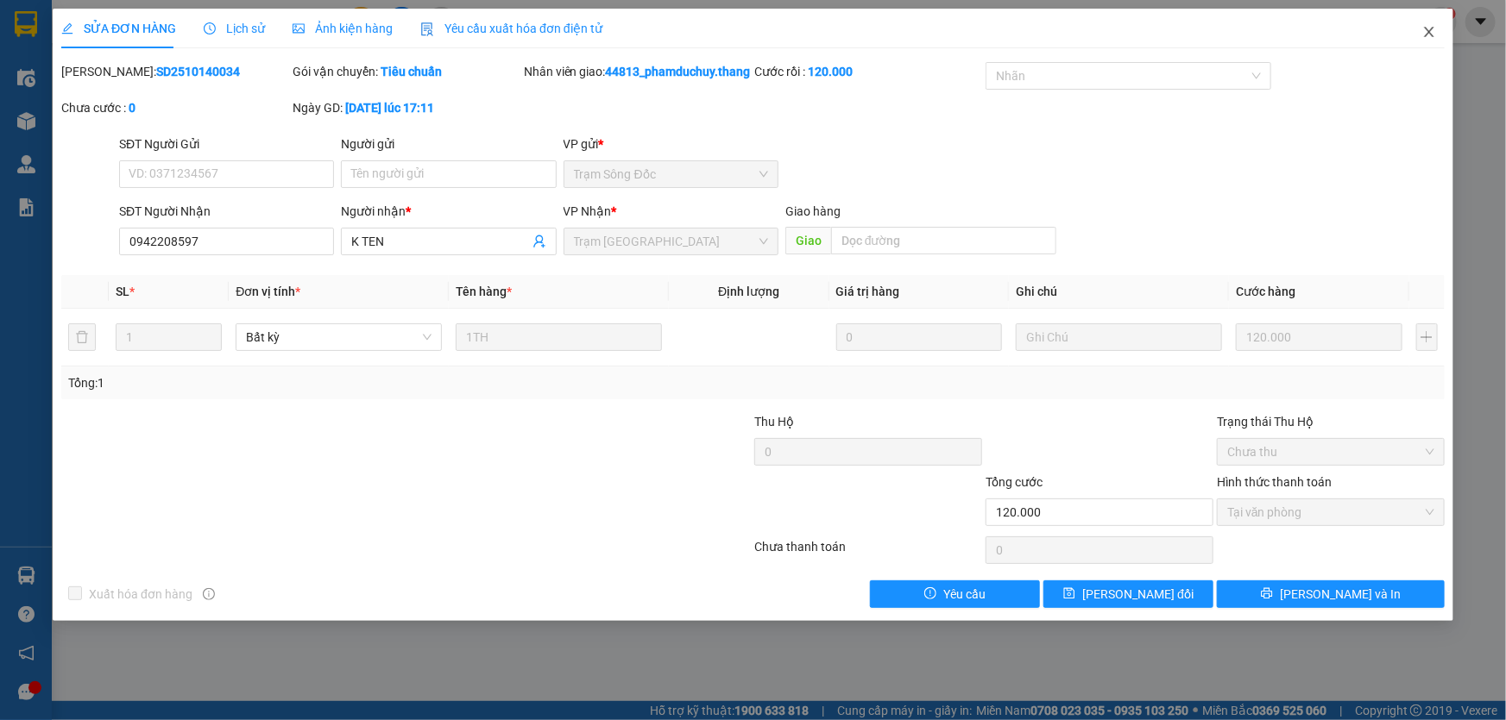
click at [1424, 32] on icon "close" at bounding box center [1429, 32] width 14 height 14
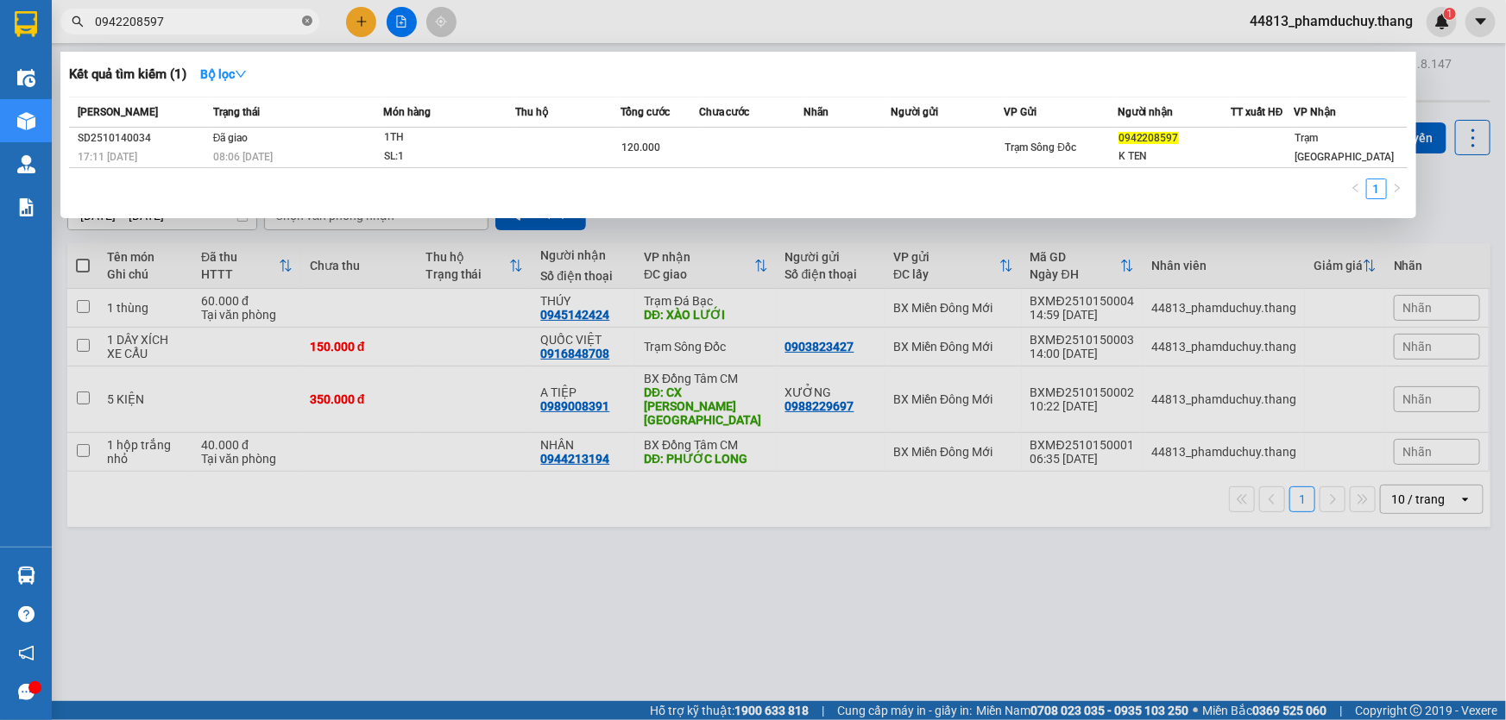
click at [308, 22] on icon "close-circle" at bounding box center [307, 21] width 10 height 10
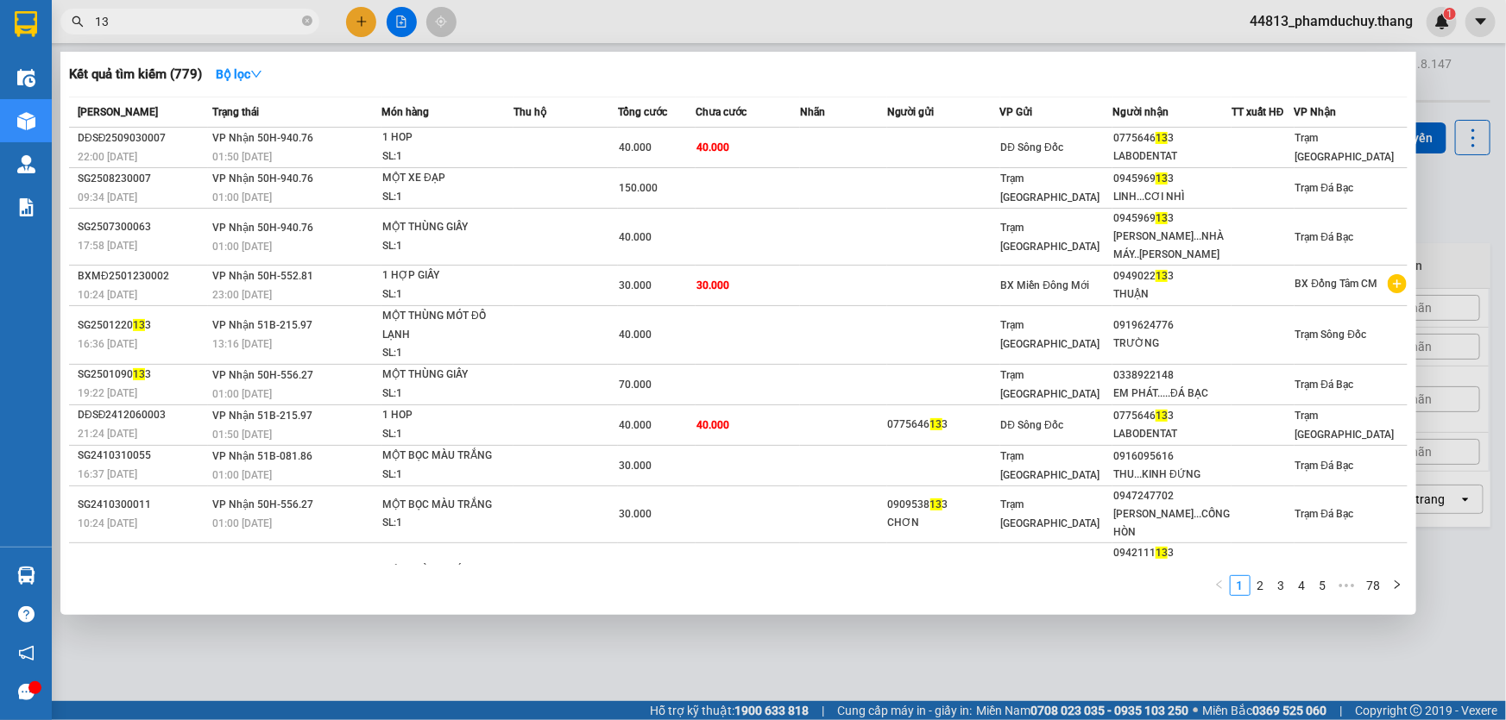
type input "1"
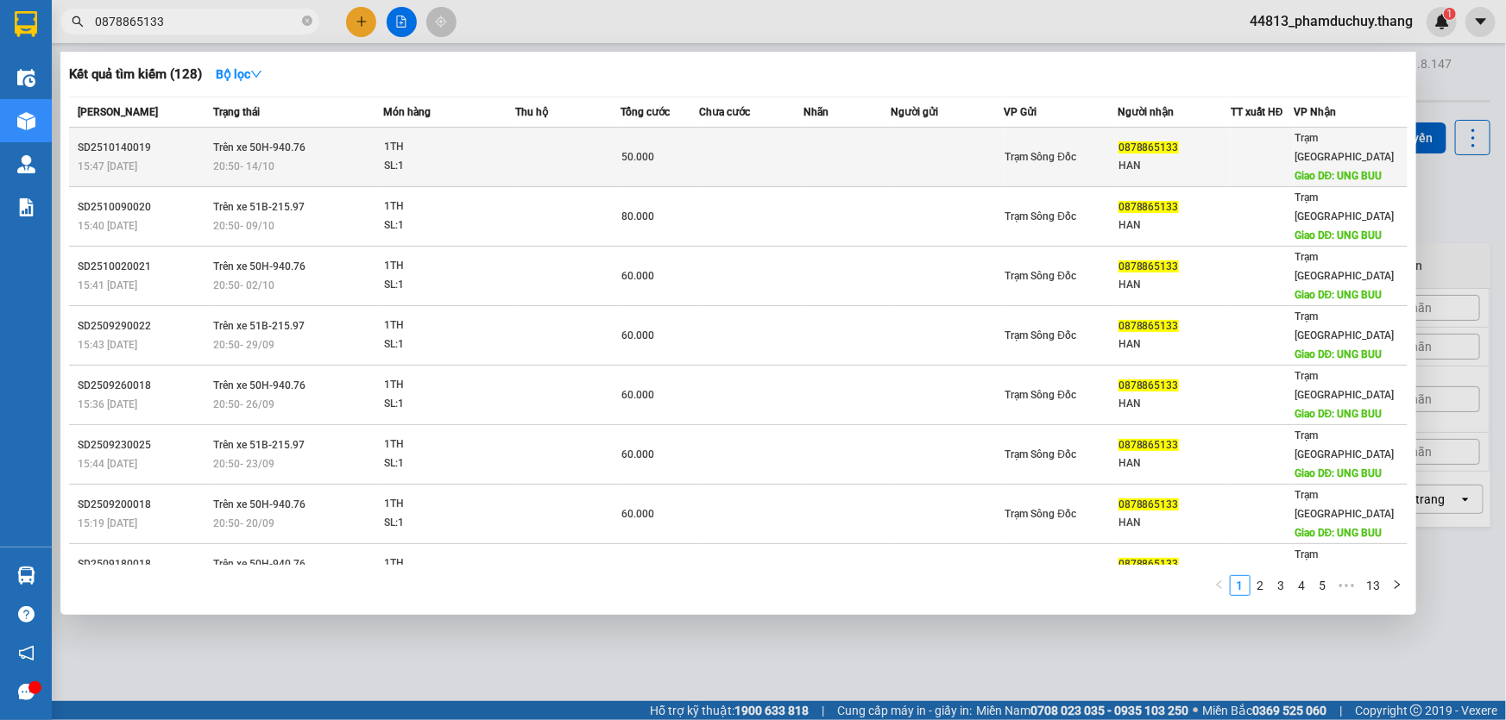
type input "0878865133"
click at [345, 138] on td "Trên xe 50H-940.76 20:50 [DATE]" at bounding box center [296, 158] width 174 height 60
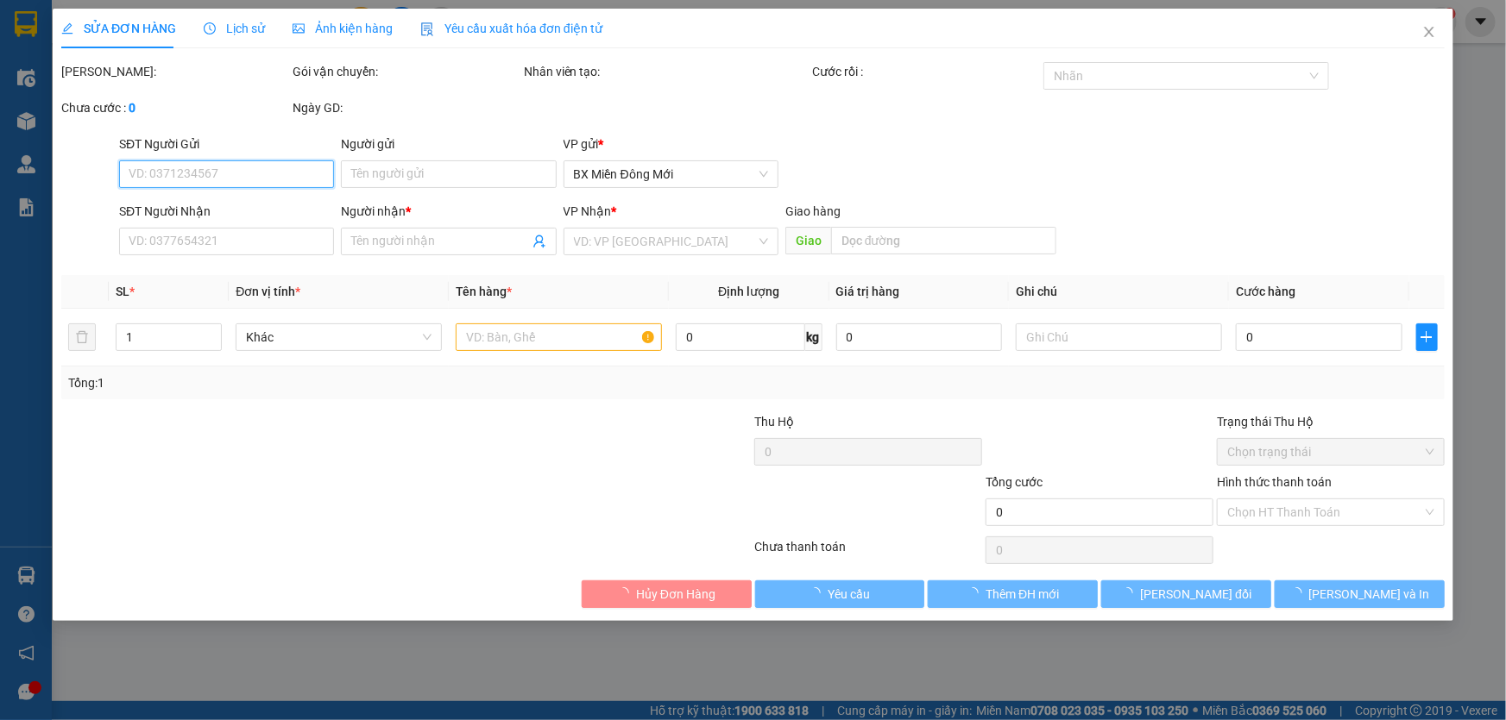
type input "0878865133"
type input "HAN"
type input "UNG BUU"
type input "50.000"
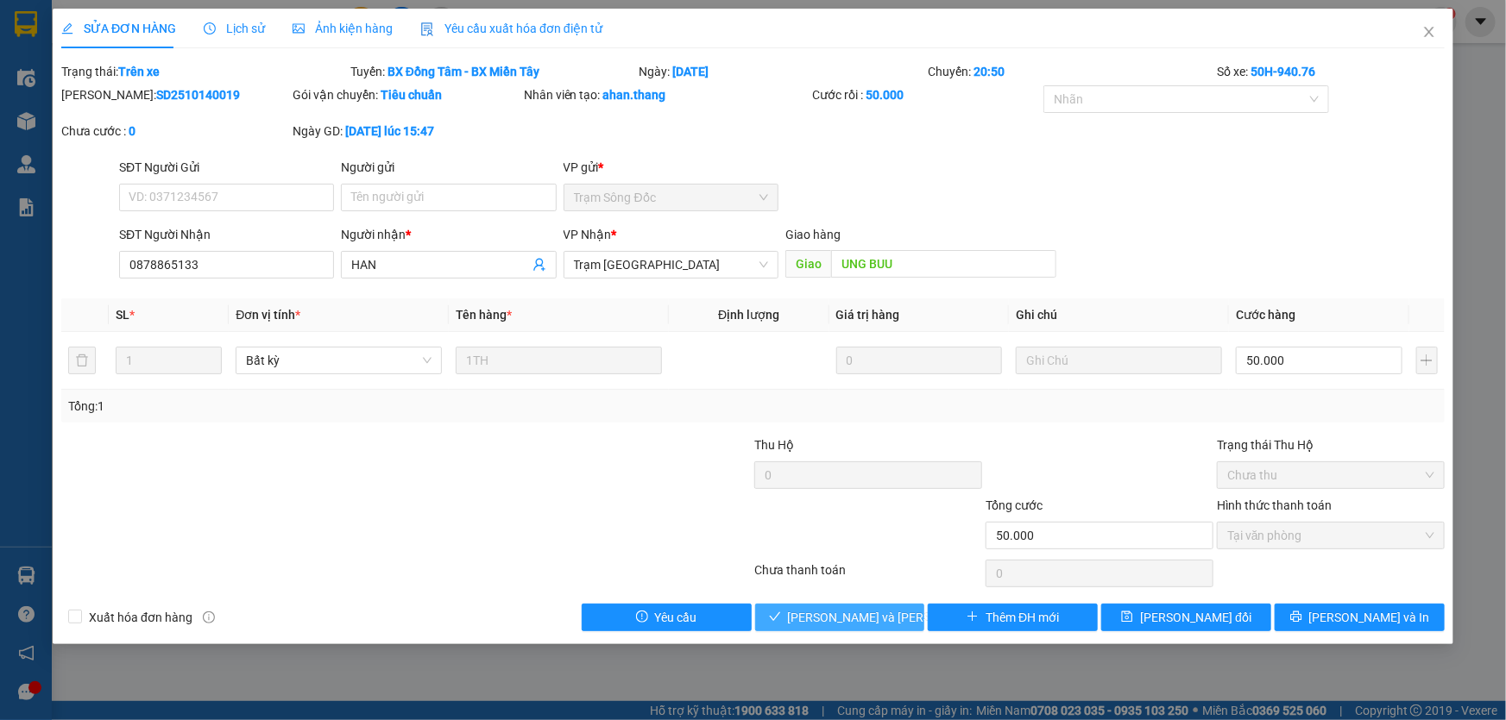
click at [839, 621] on span "[PERSON_NAME] và [PERSON_NAME] hàng" at bounding box center [904, 617] width 233 height 19
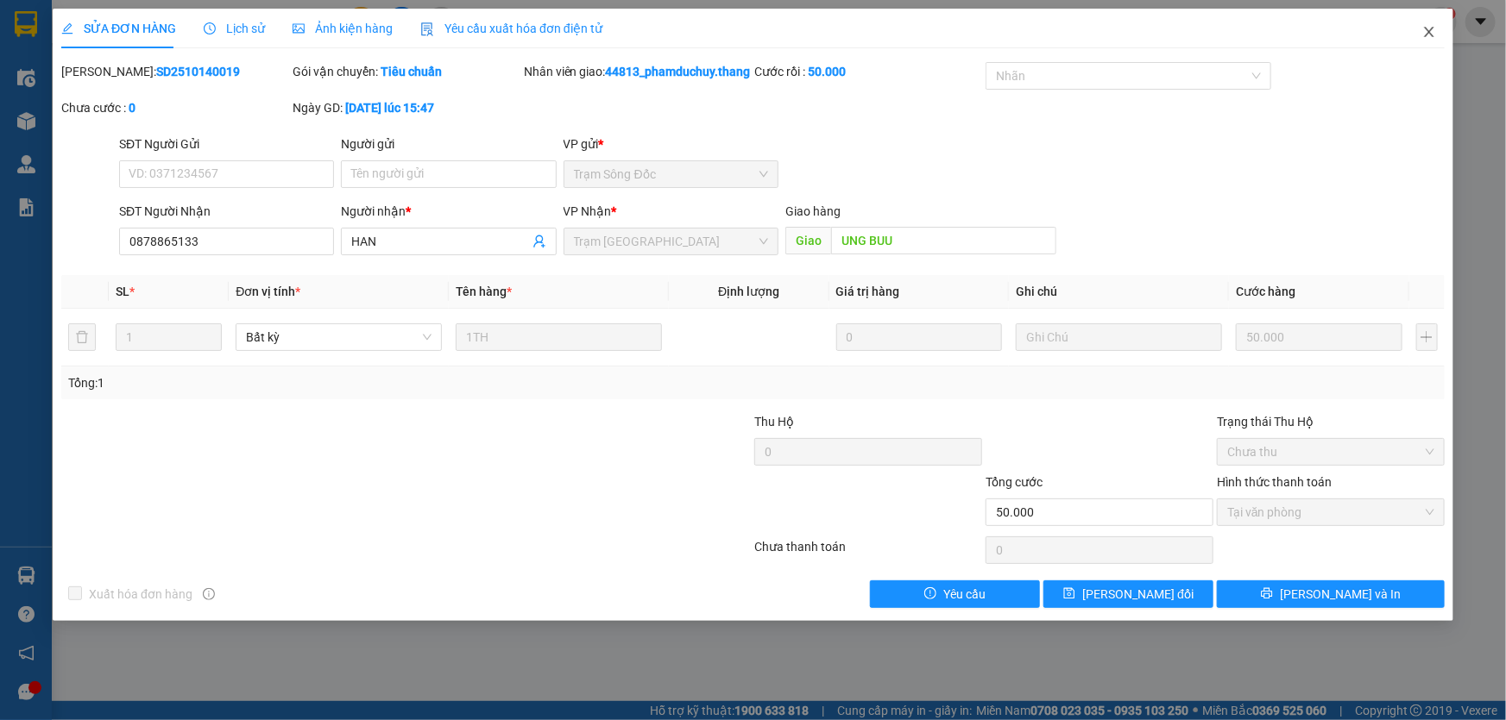
click at [1428, 32] on icon "close" at bounding box center [1428, 32] width 9 height 10
